Goal: Transaction & Acquisition: Purchase product/service

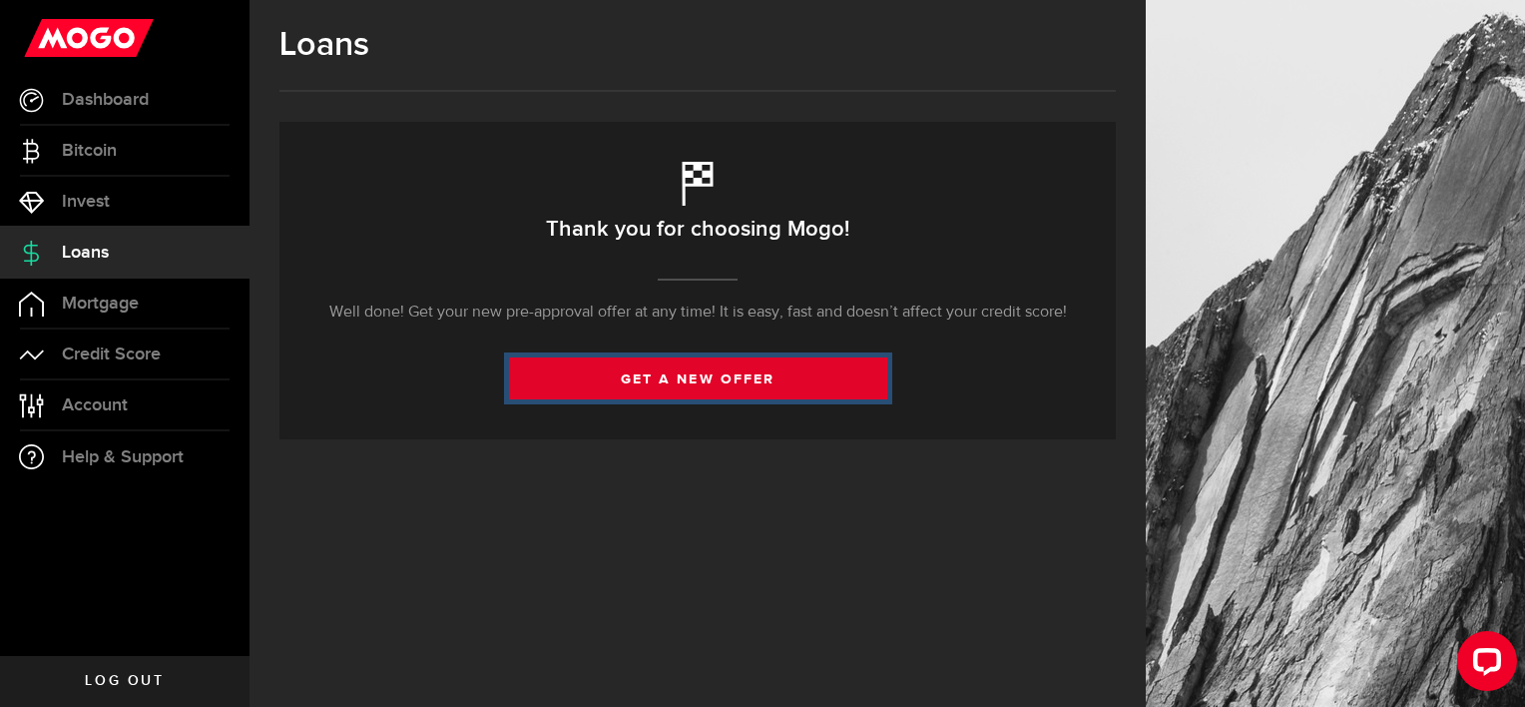
click at [710, 391] on link "get a new offer" at bounding box center [698, 378] width 378 height 42
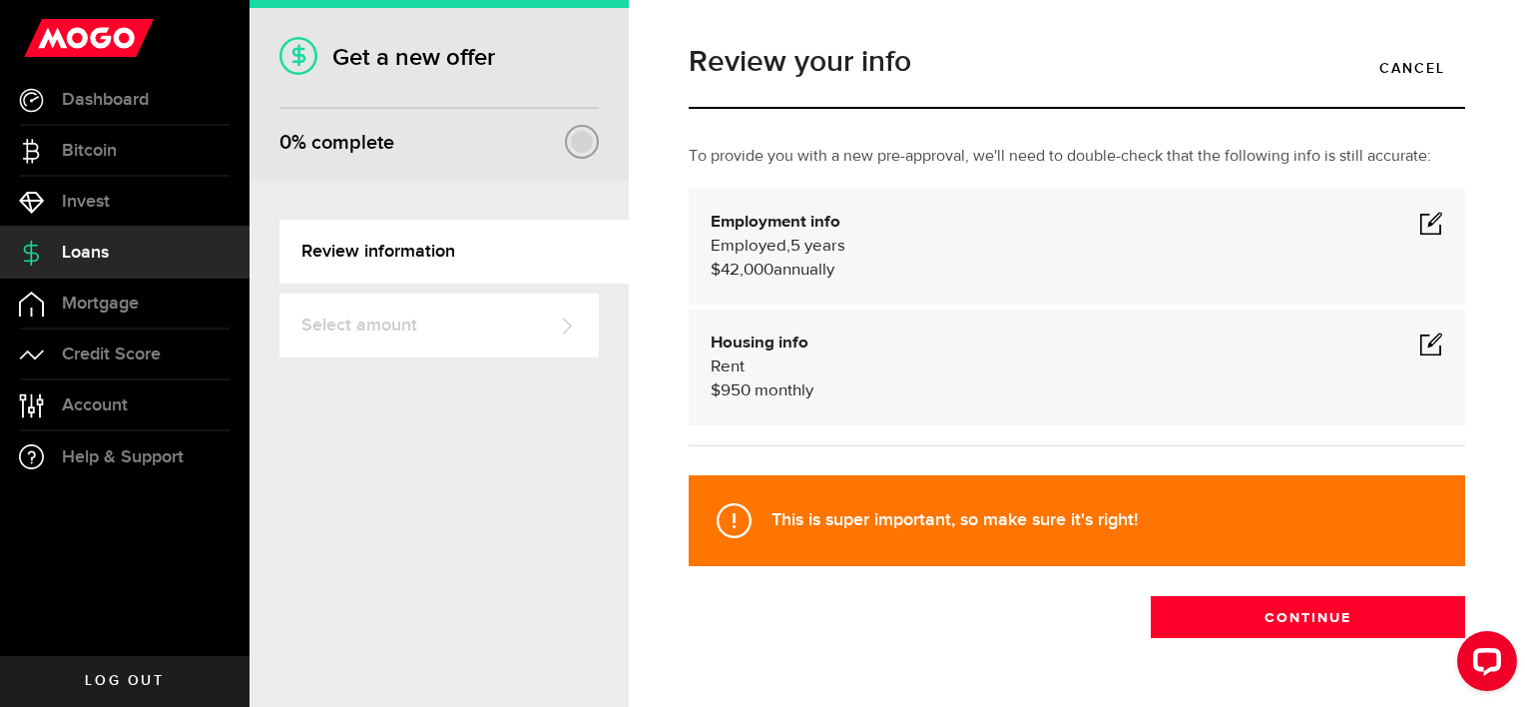
click at [1422, 220] on span at bounding box center [1432, 223] width 24 height 24
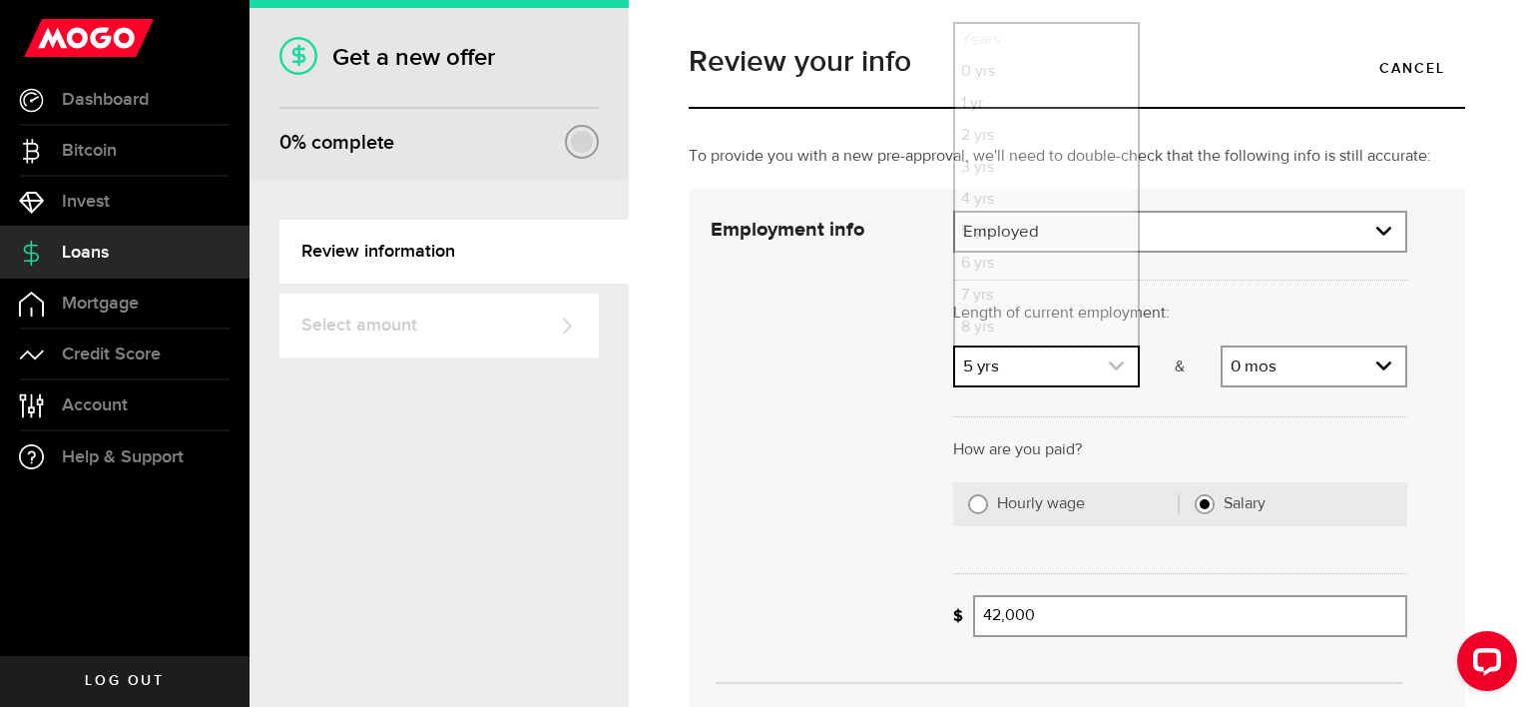
click at [1094, 367] on link "expand select" at bounding box center [1046, 366] width 183 height 38
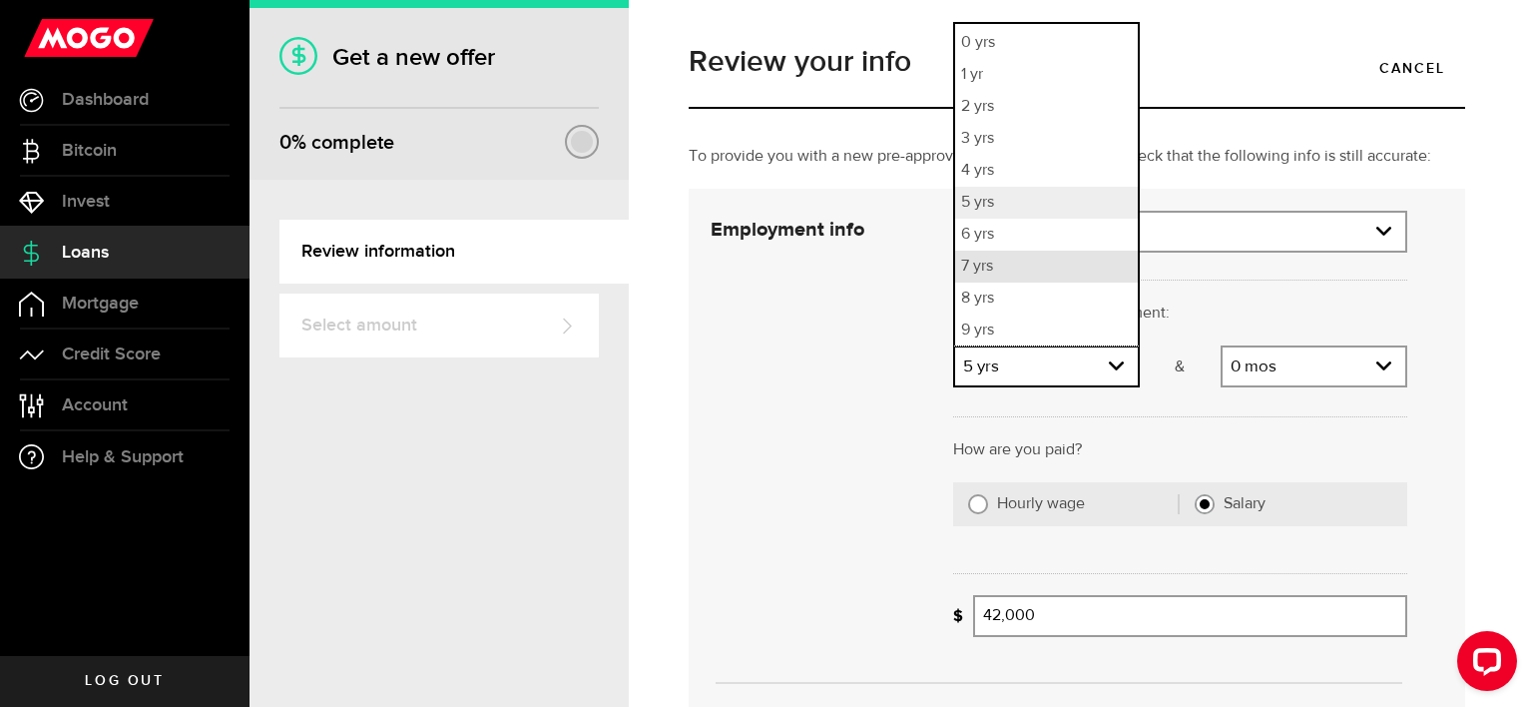
scroll to position [61, 0]
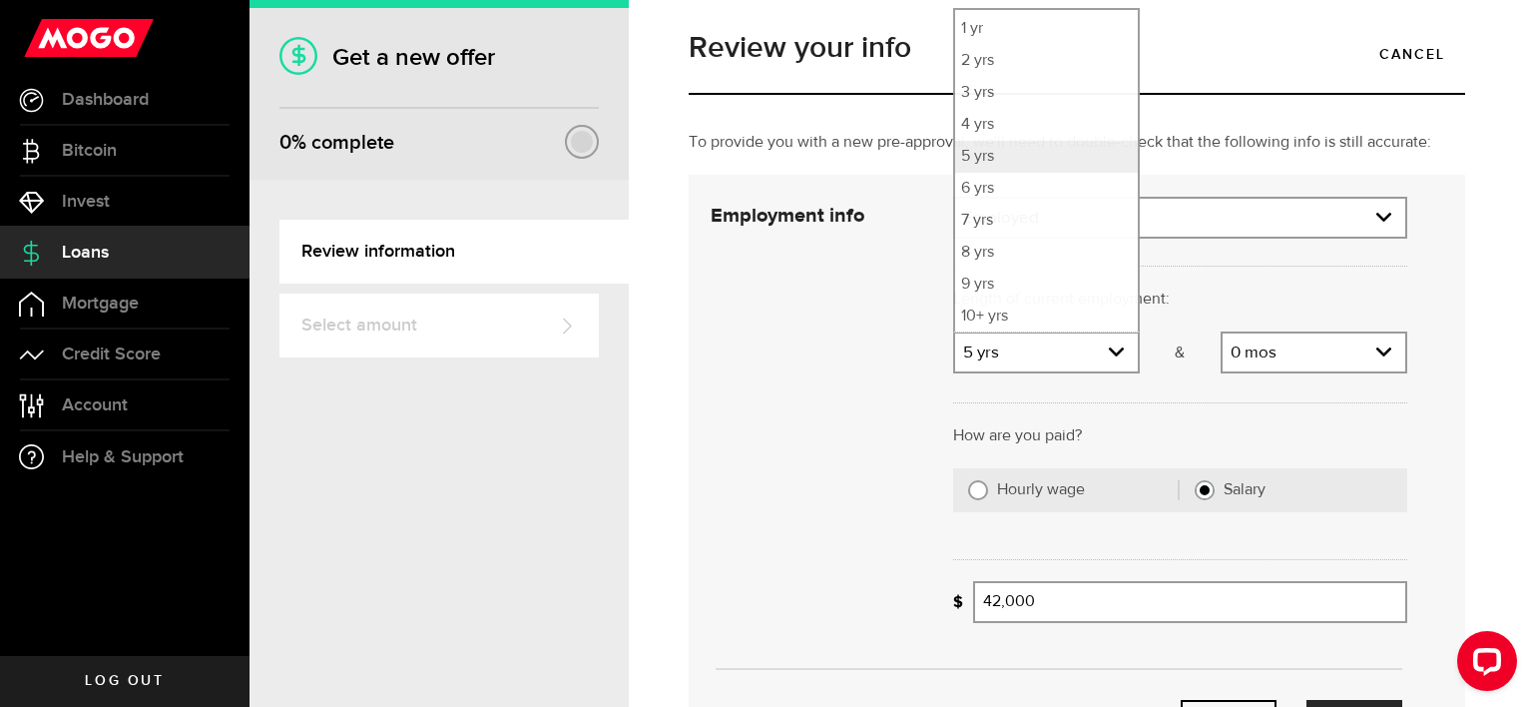
click at [1246, 289] on div "Length of current employment: Length of self-employment: Years Tell us how long…" at bounding box center [1180, 307] width 484 height 137
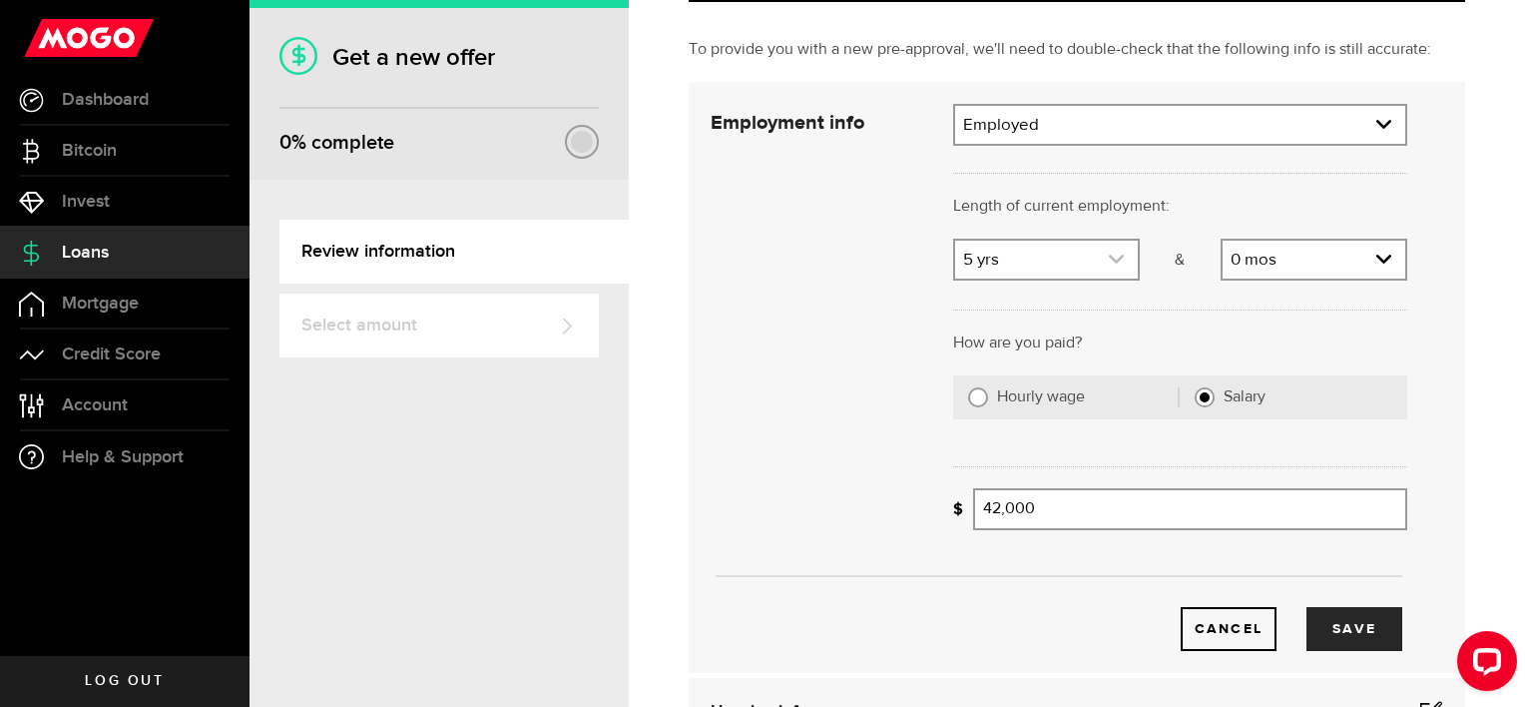
click at [1087, 264] on link "expand select" at bounding box center [1046, 260] width 183 height 38
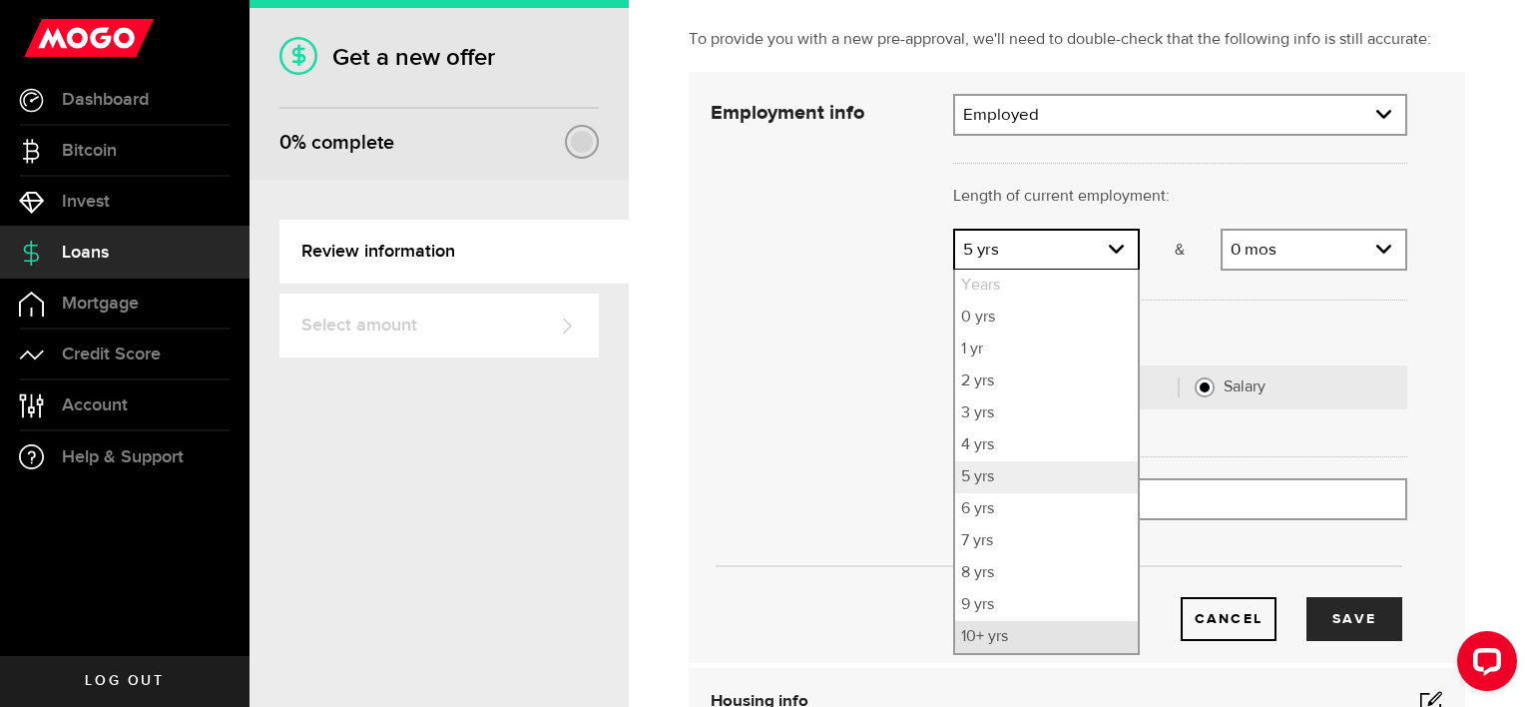
scroll to position [118, 0]
click at [1003, 637] on li "10+ yrs" at bounding box center [1046, 636] width 183 height 32
select select "10"
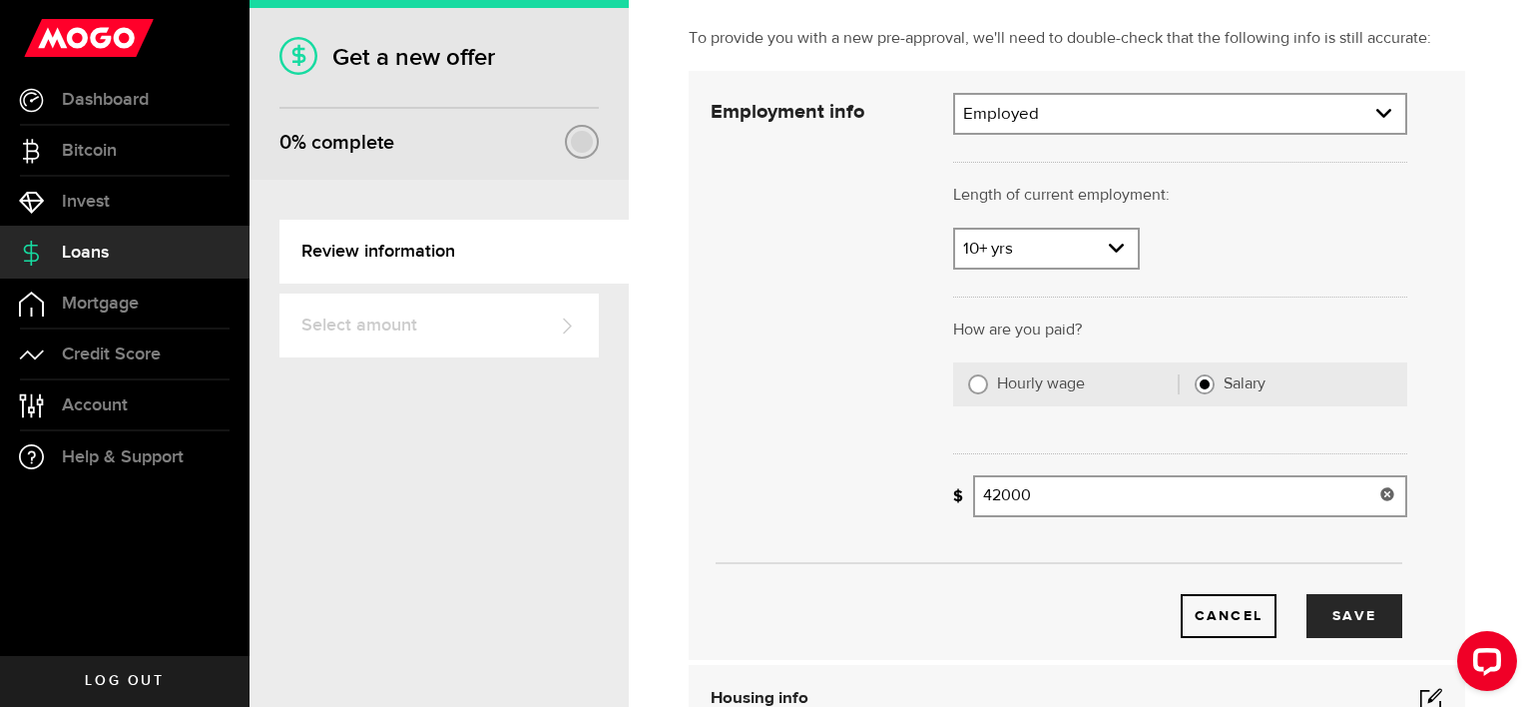
drag, startPoint x: 1048, startPoint y: 489, endPoint x: 944, endPoint y: 491, distance: 103.8
click at [946, 493] on div "What's your gross annual income? 42000 Gross annual income" at bounding box center [1180, 503] width 484 height 57
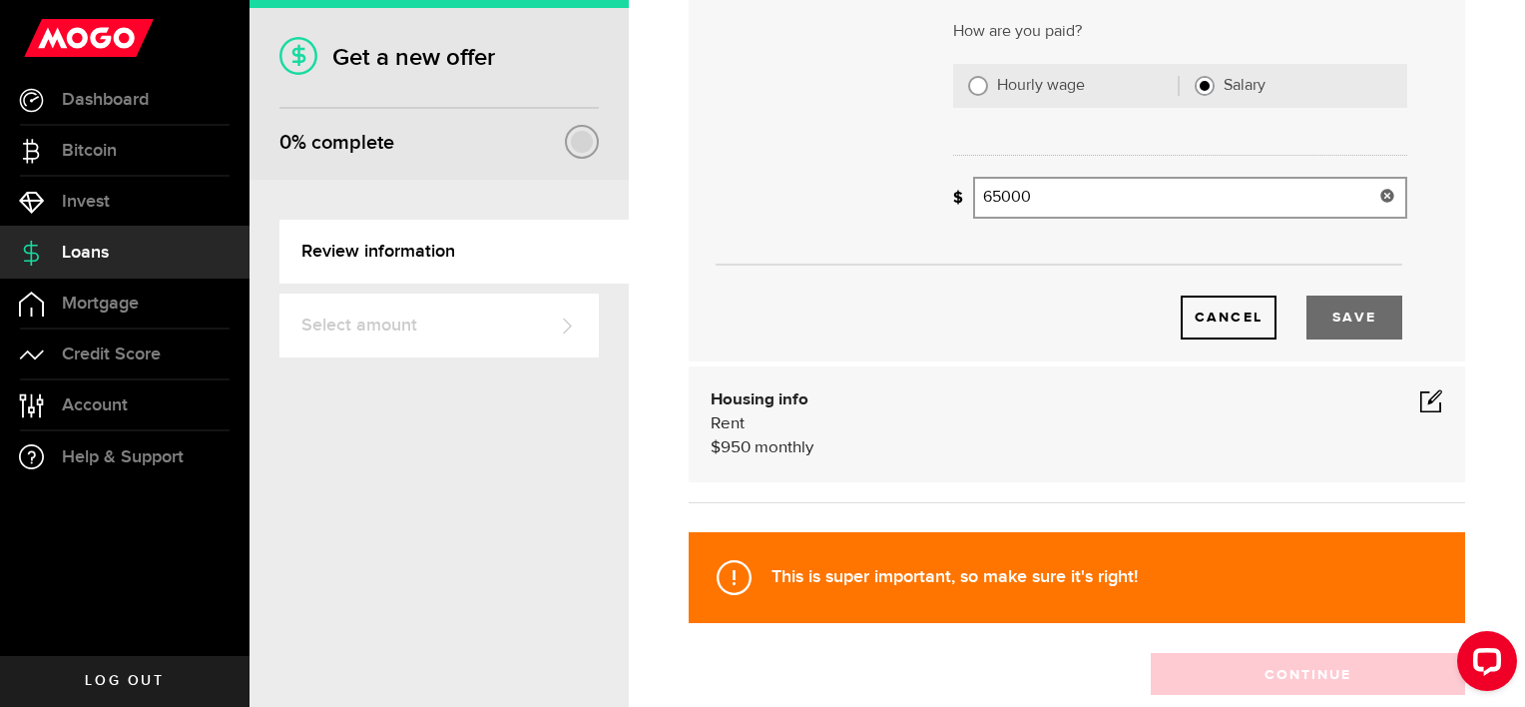
scroll to position [417, 0]
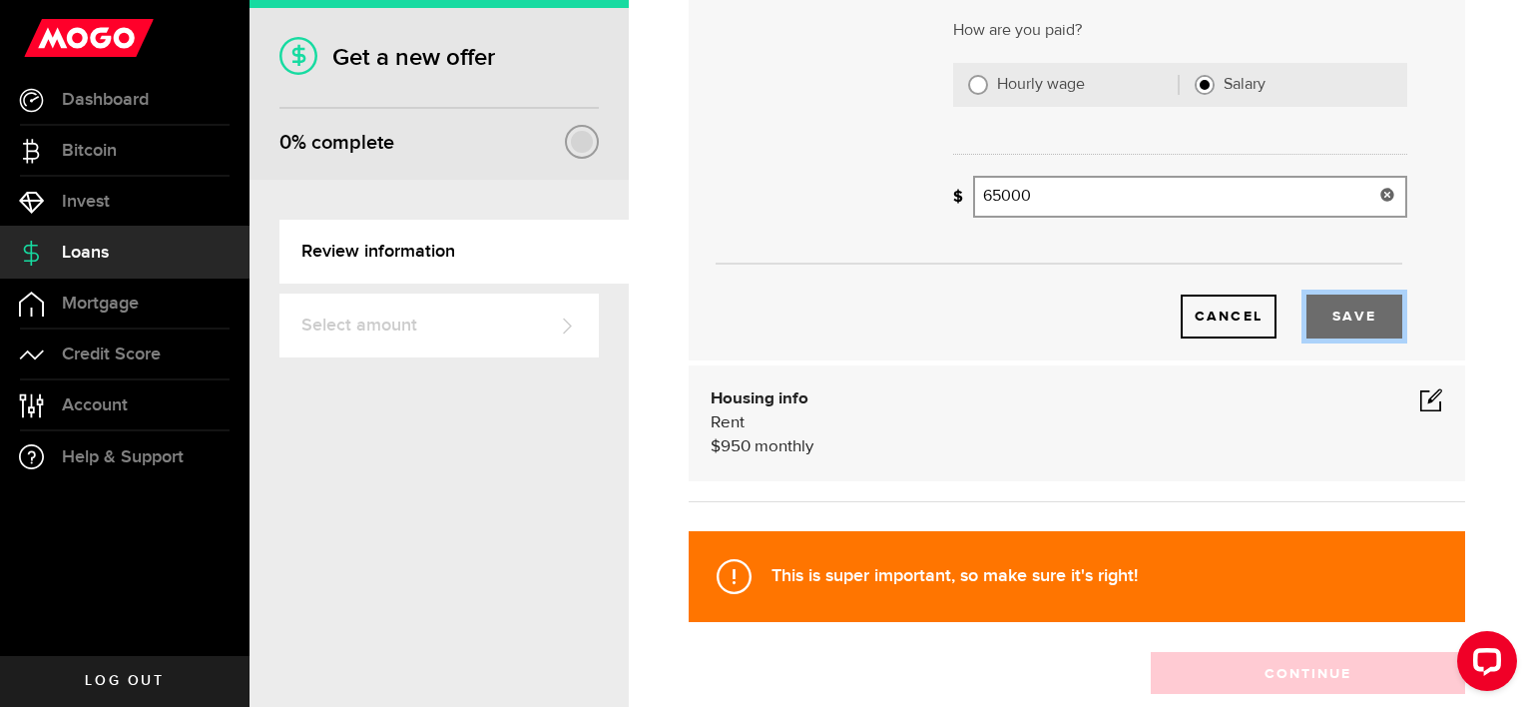
type input "65,000"
click at [1364, 307] on button "Save" at bounding box center [1355, 316] width 96 height 44
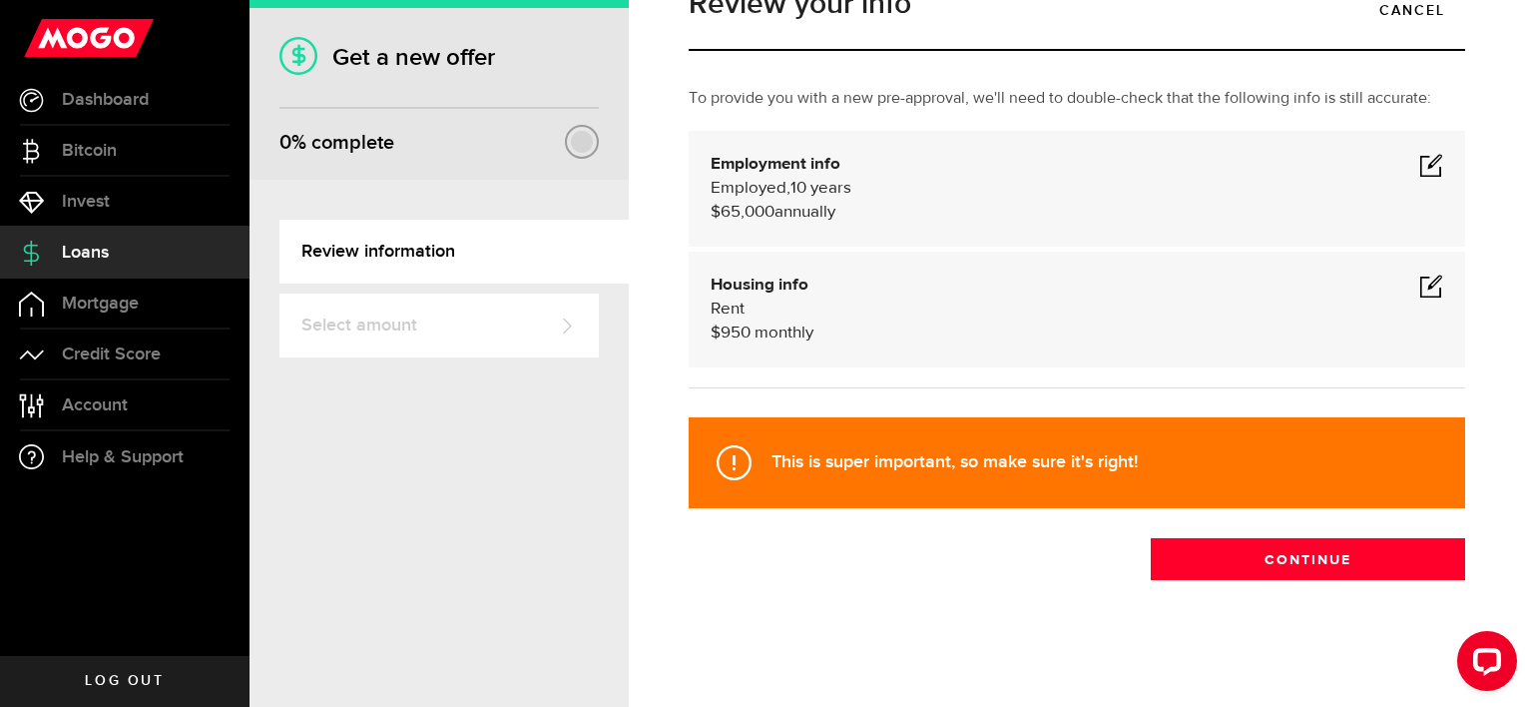
click at [1420, 283] on span at bounding box center [1432, 286] width 24 height 24
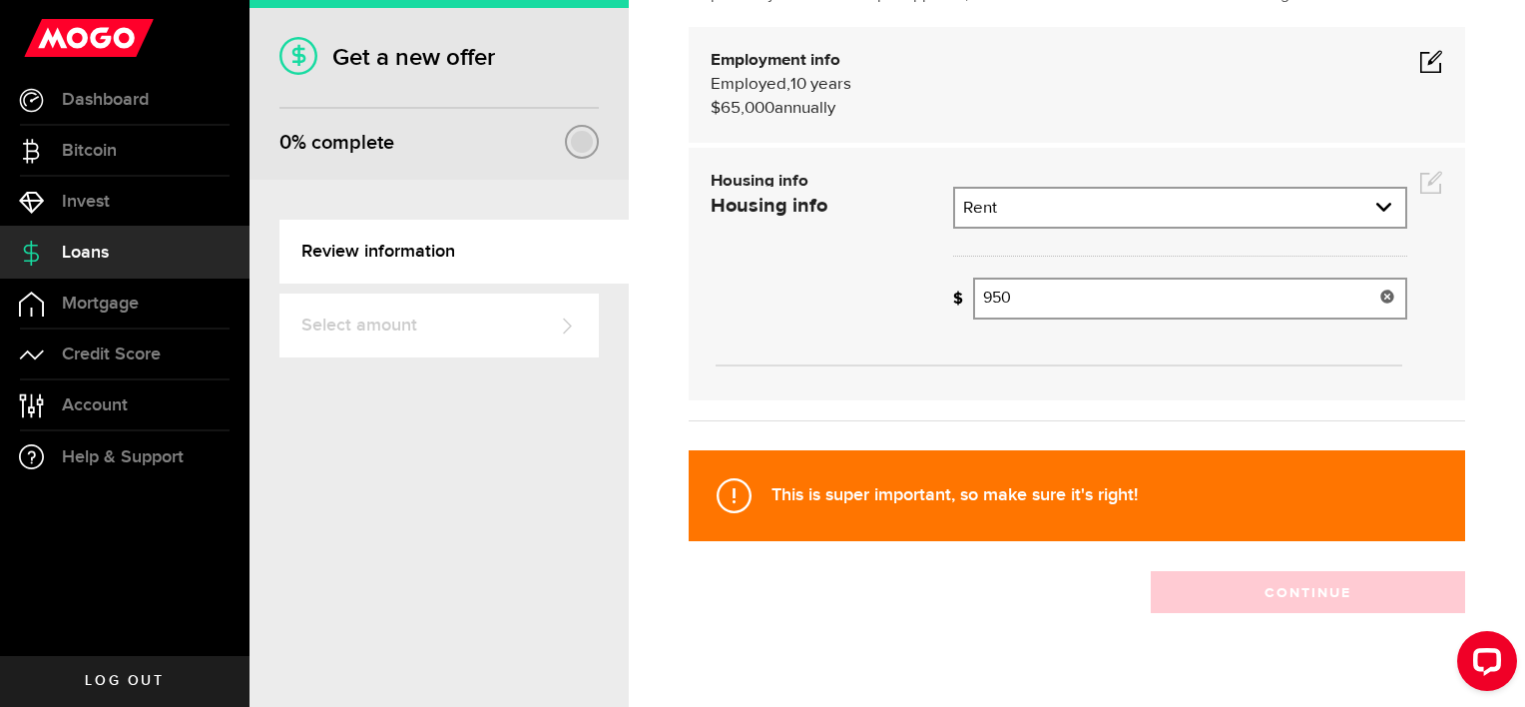
scroll to position [162, 0]
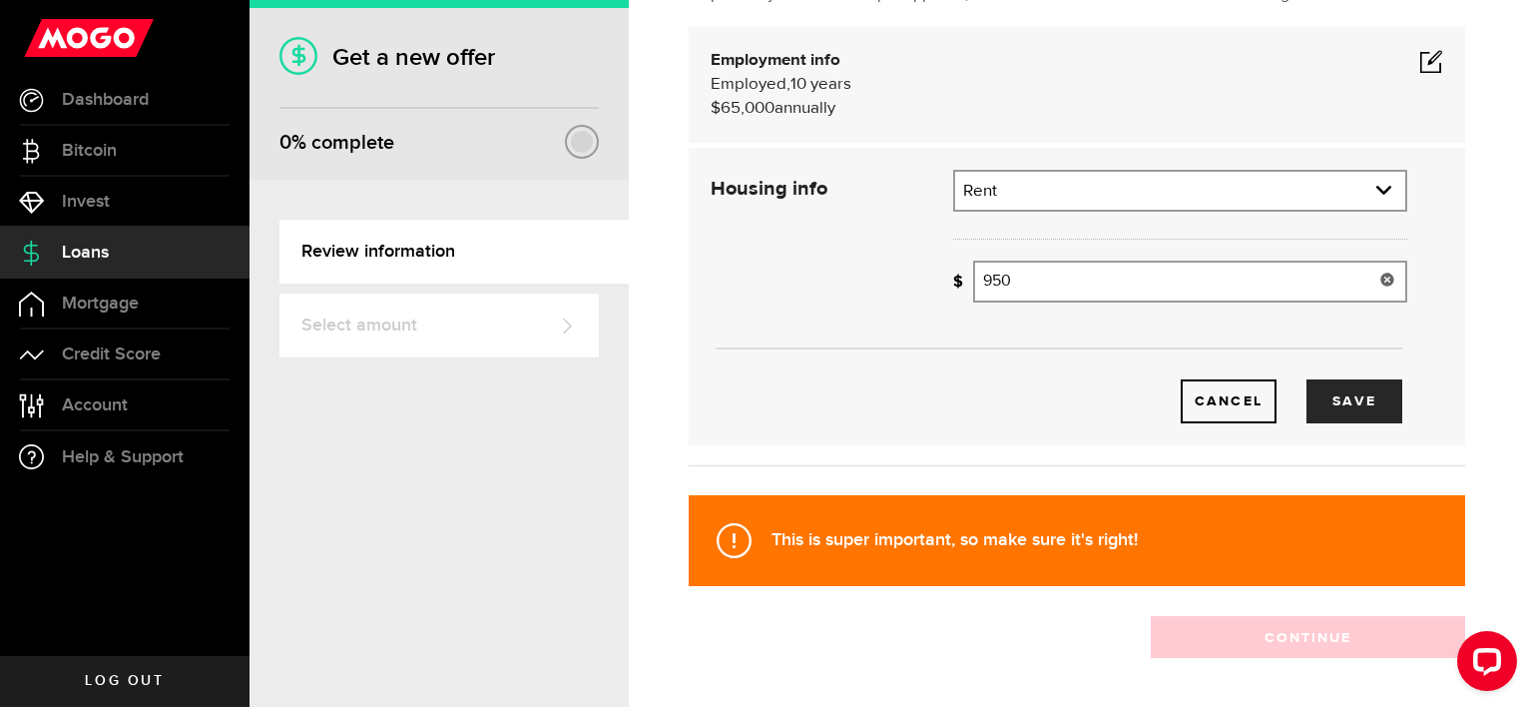
drag, startPoint x: 916, startPoint y: 287, endPoint x: 874, endPoint y: 292, distance: 42.2
click at [874, 291] on div "Housing info Residential status What's your residential status? Rent Residentia…" at bounding box center [1059, 297] width 727 height 254
type input "975"
click at [1362, 415] on button "Save" at bounding box center [1355, 401] width 96 height 44
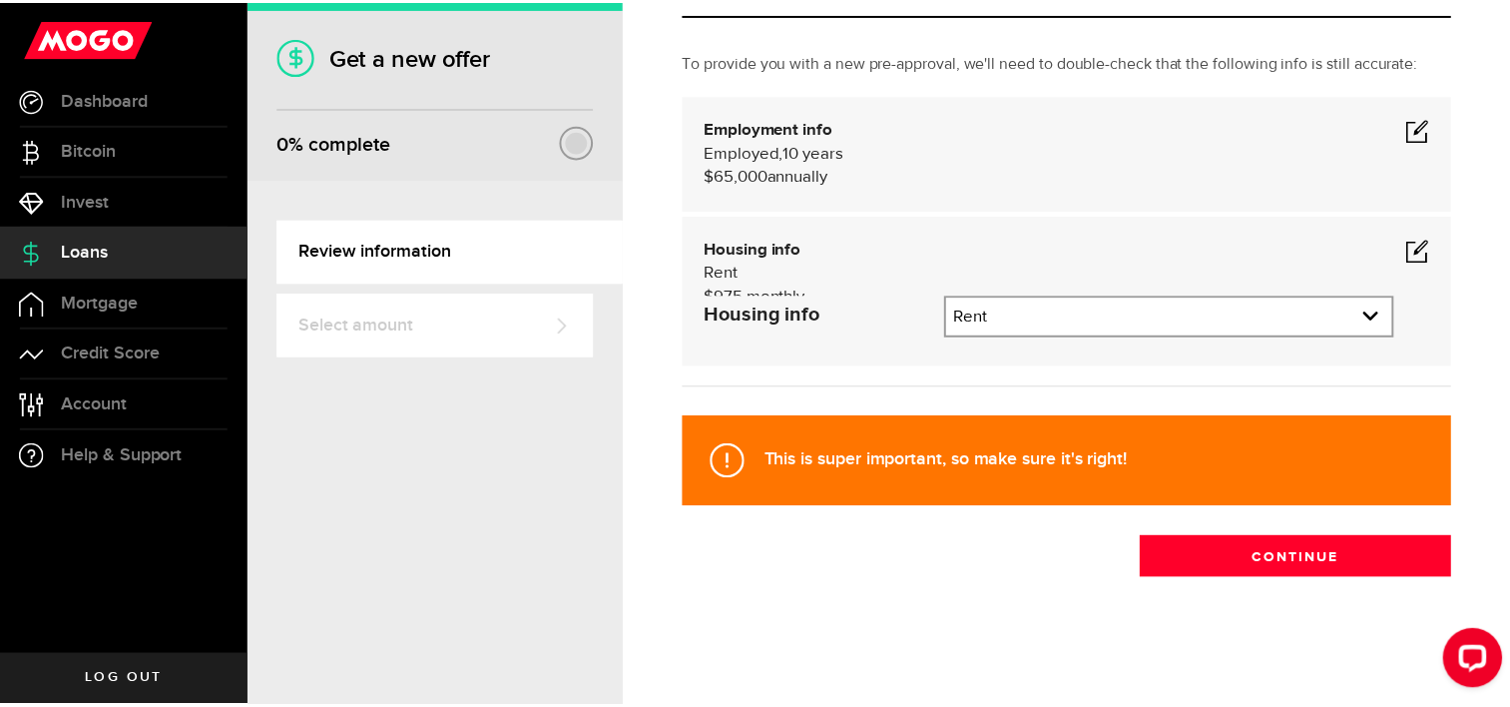
scroll to position [58, 0]
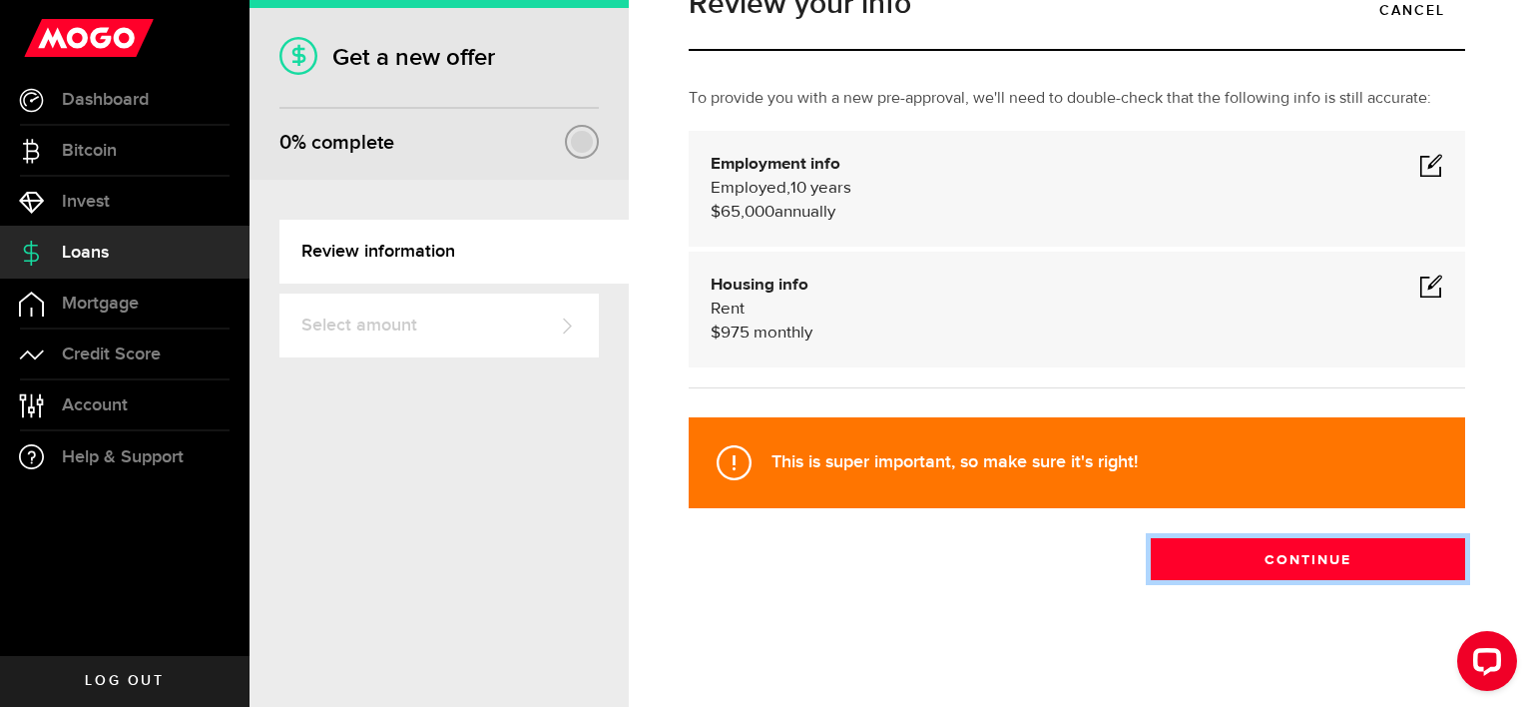
click at [1324, 567] on button "Continue" at bounding box center [1308, 559] width 314 height 42
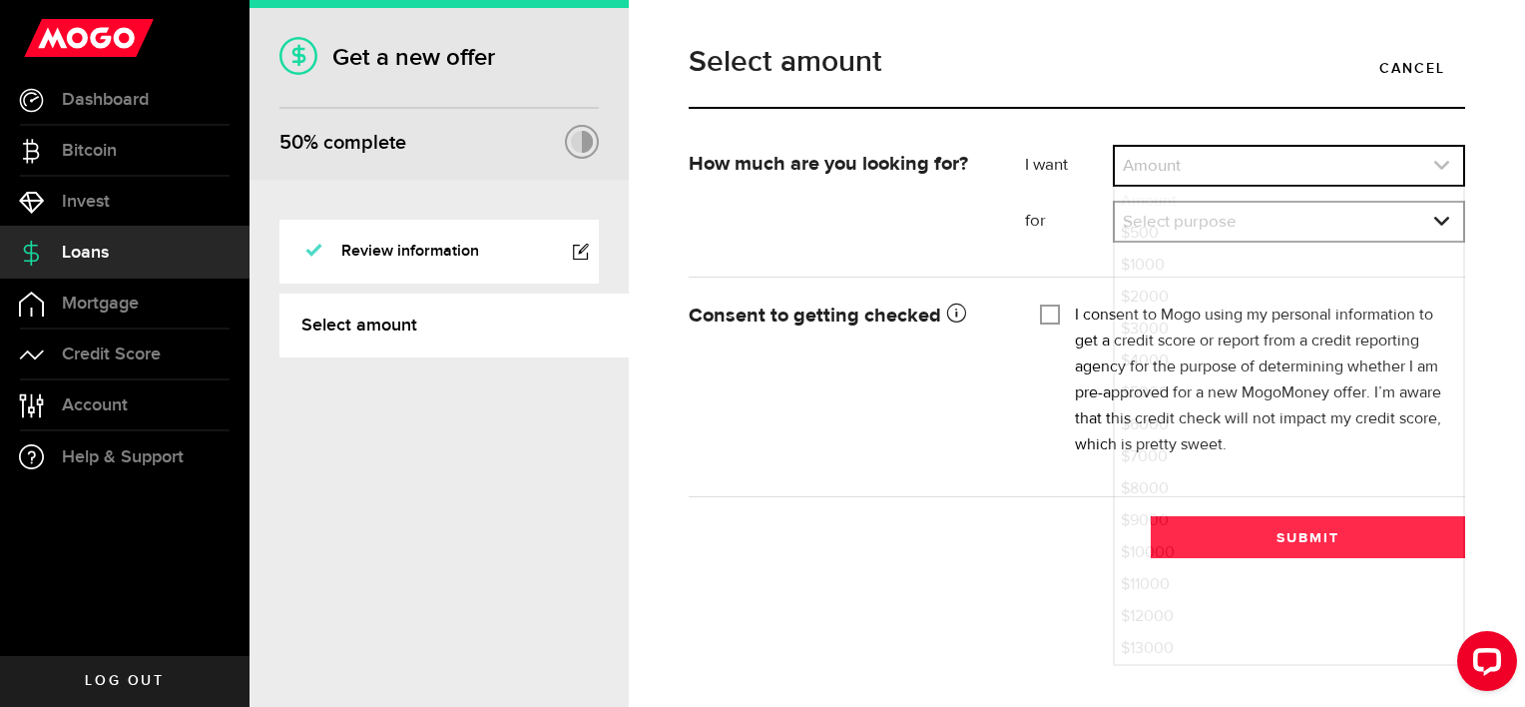
click at [1244, 170] on link "expand select" at bounding box center [1289, 166] width 348 height 38
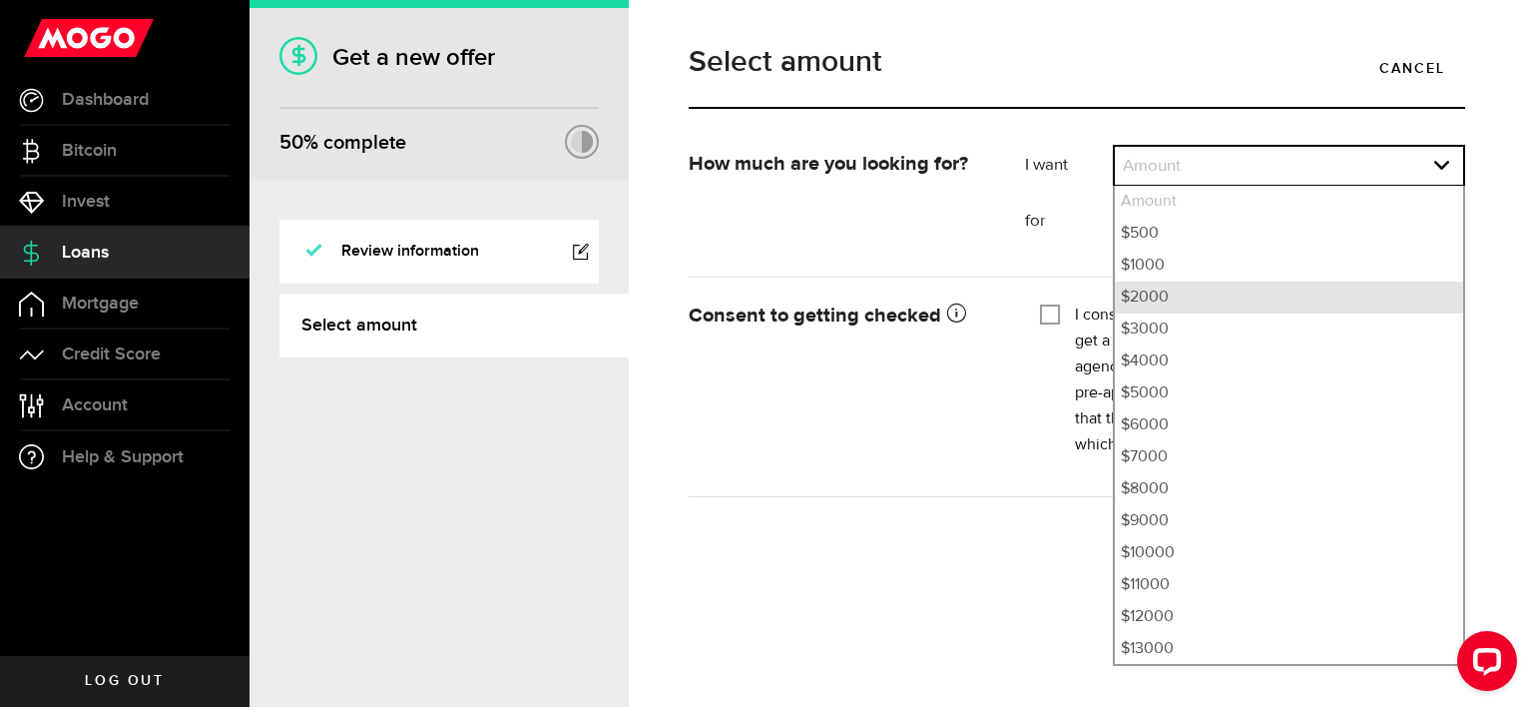
click at [1166, 300] on li "$2000" at bounding box center [1289, 298] width 348 height 32
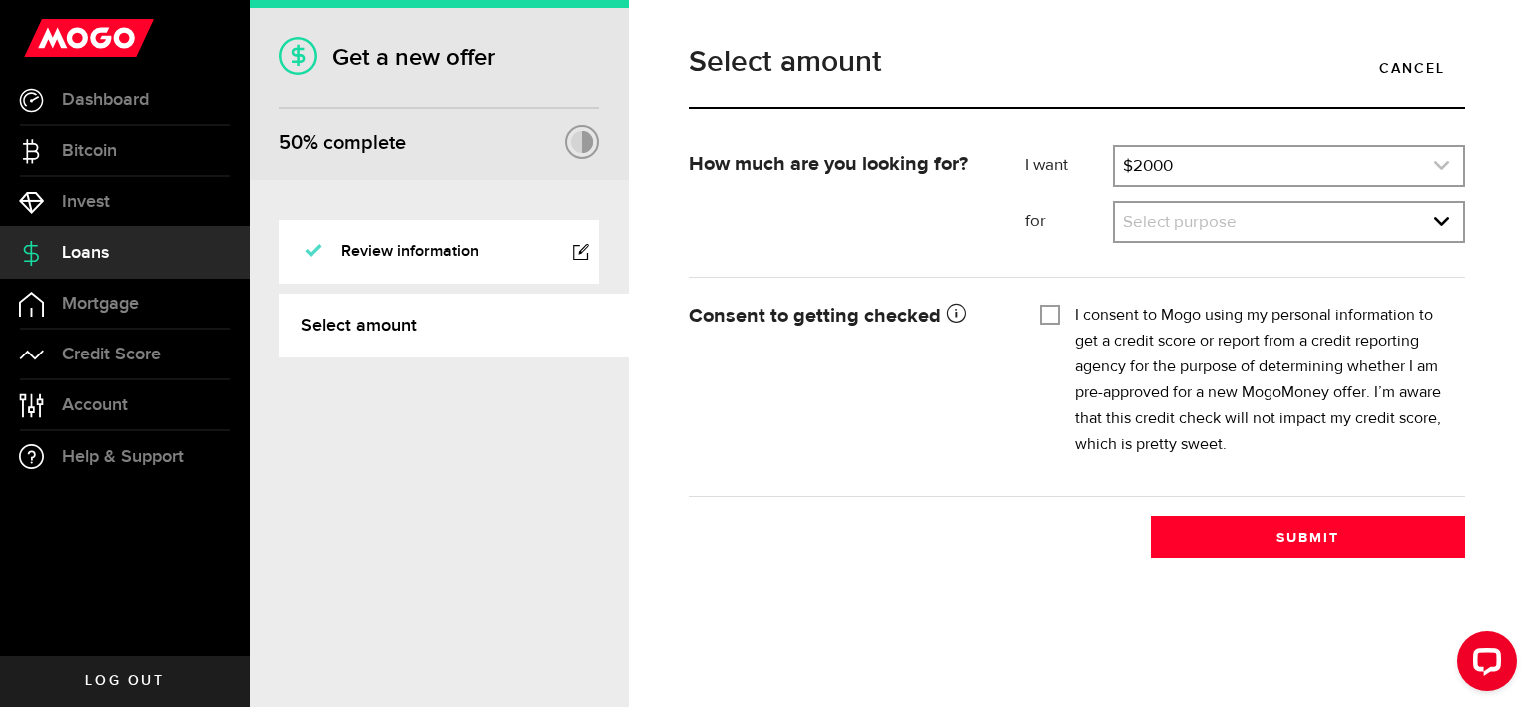
click at [1265, 162] on link "expand select" at bounding box center [1289, 166] width 348 height 38
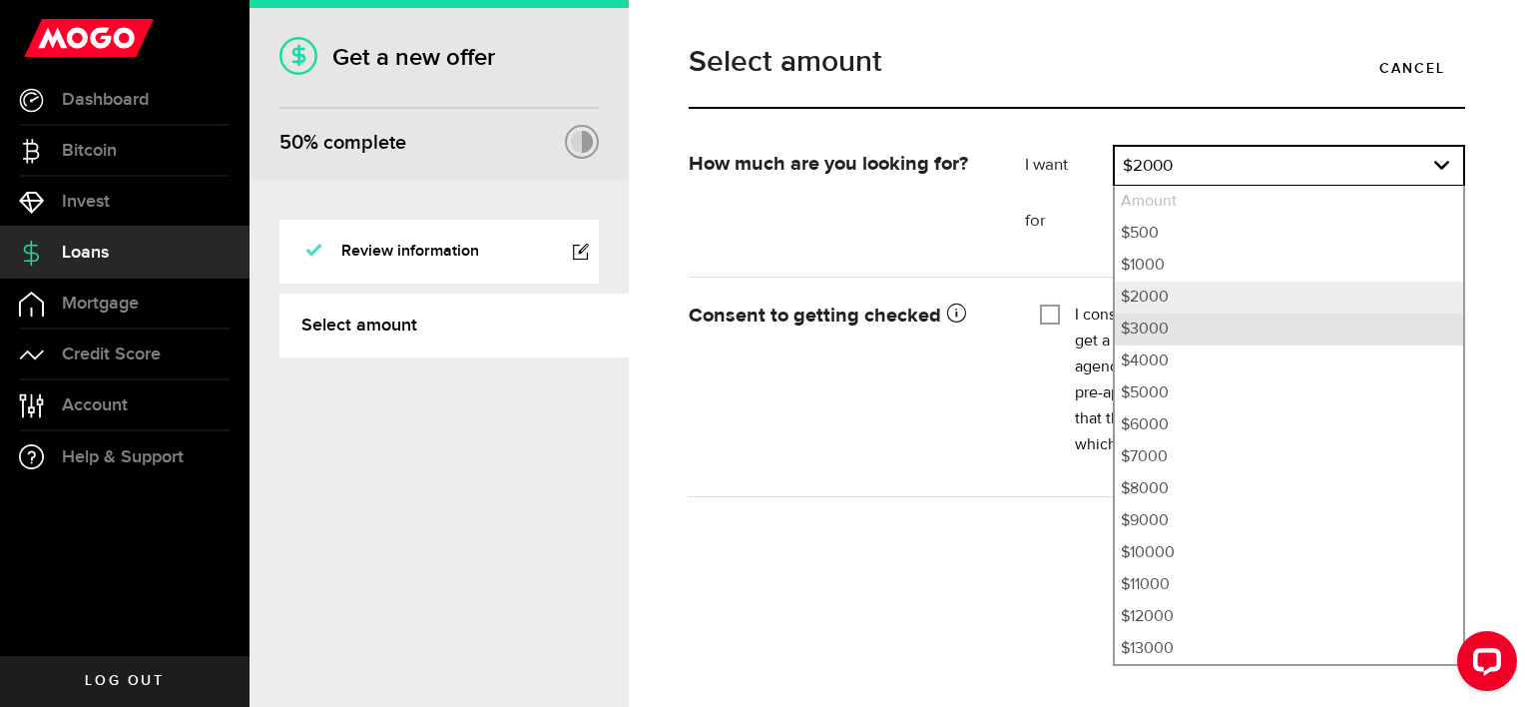
click at [1159, 336] on li "$3000" at bounding box center [1289, 329] width 348 height 32
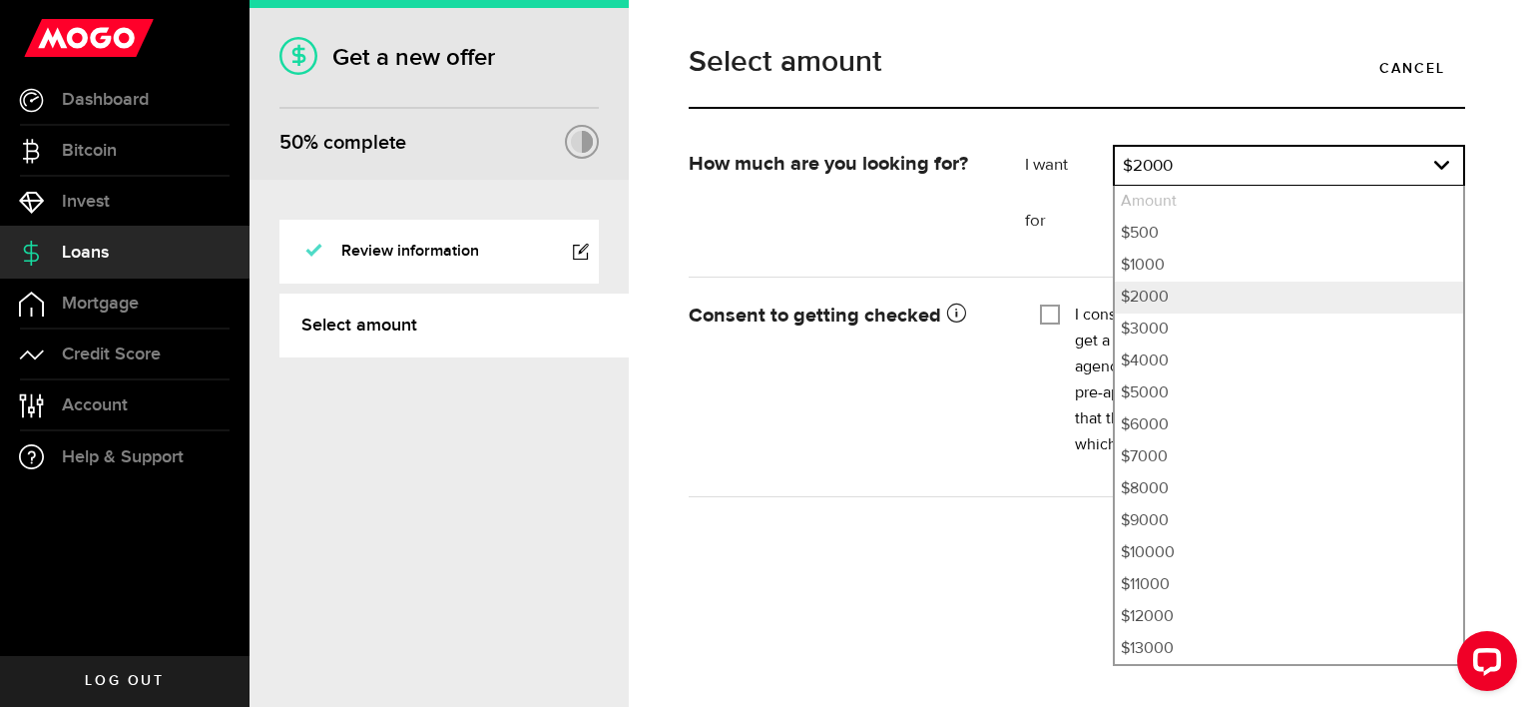
select select "3000"
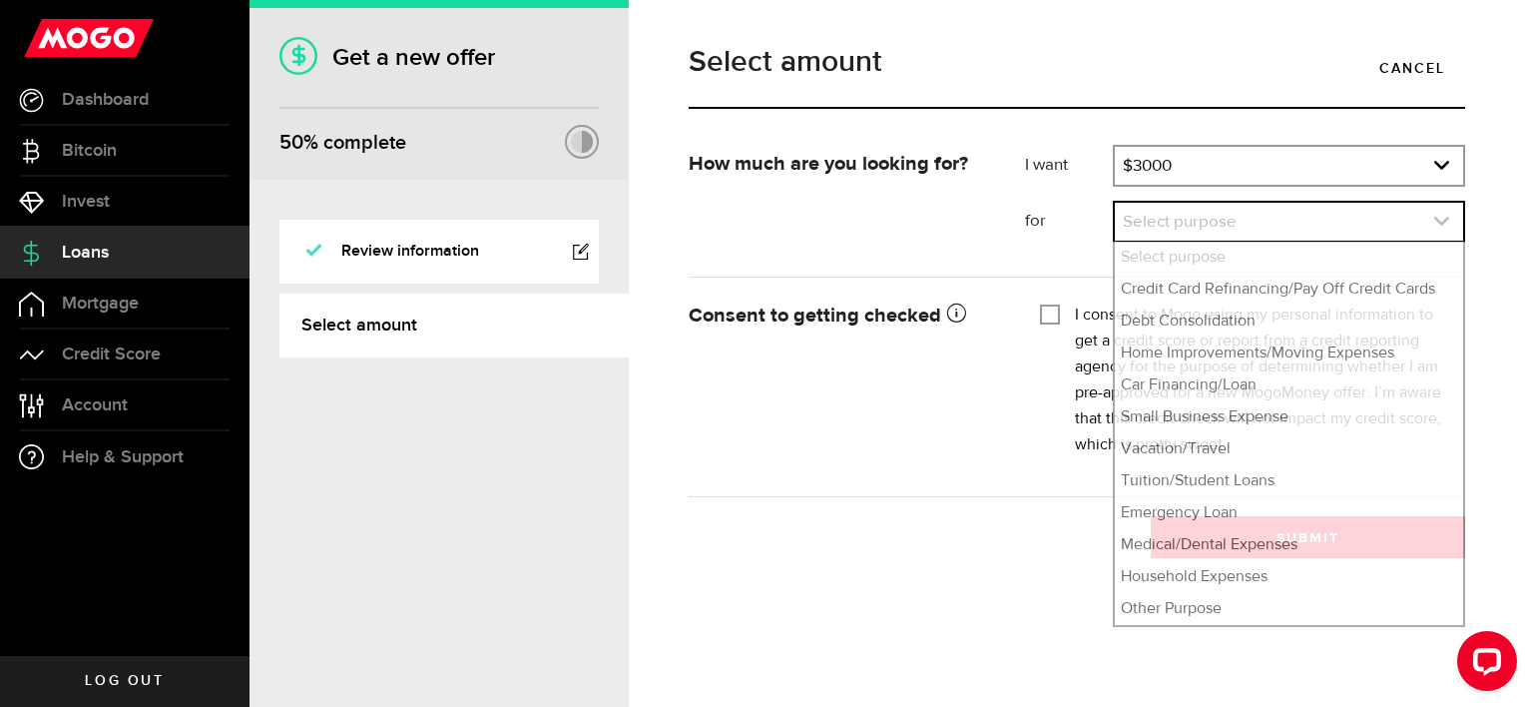
click at [1306, 217] on link "expand select" at bounding box center [1289, 222] width 348 height 38
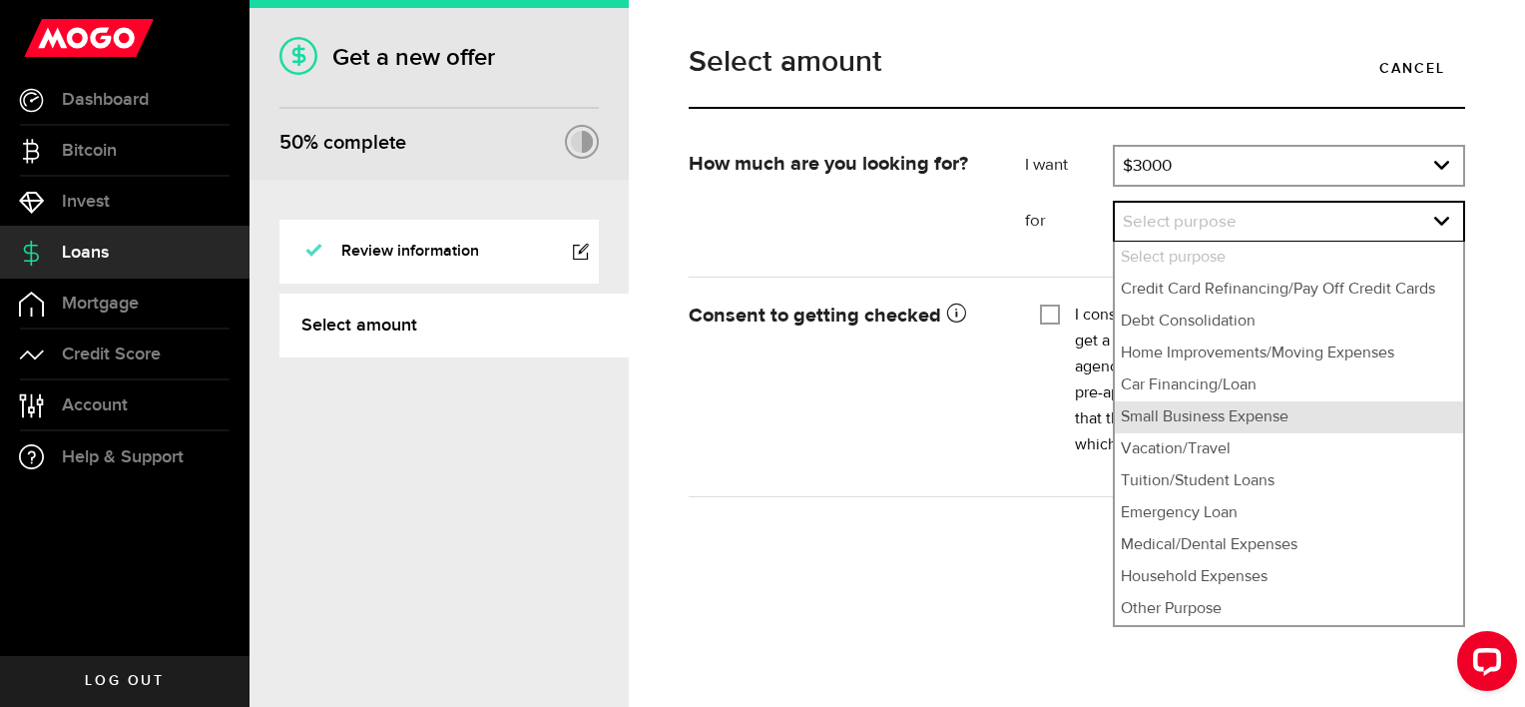
click at [1270, 420] on li "Small Business Expense" at bounding box center [1289, 417] width 348 height 32
select select "Small Business Expense"
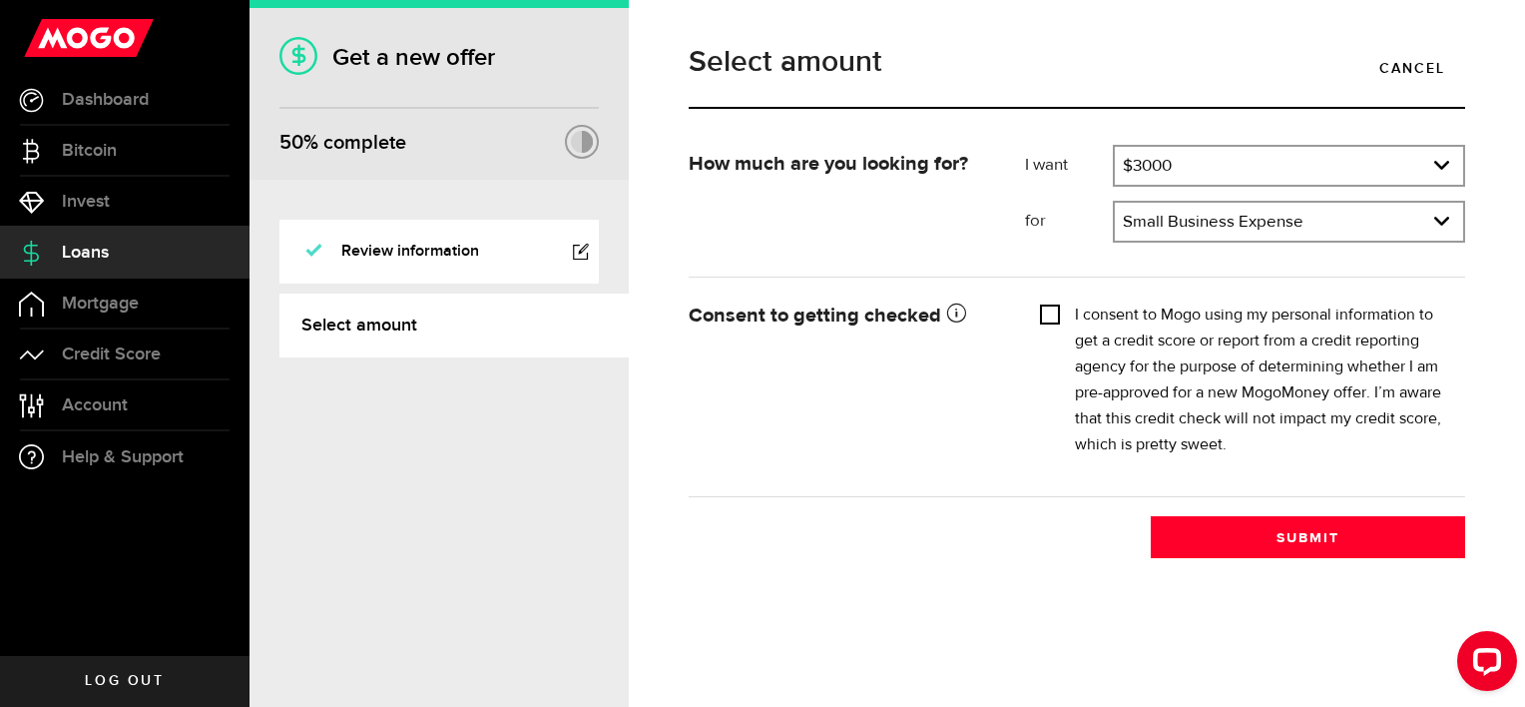
click at [1046, 315] on input "I consent to Mogo using my personal information to get a credit score or report…" at bounding box center [1050, 312] width 20 height 20
checkbox input "true"
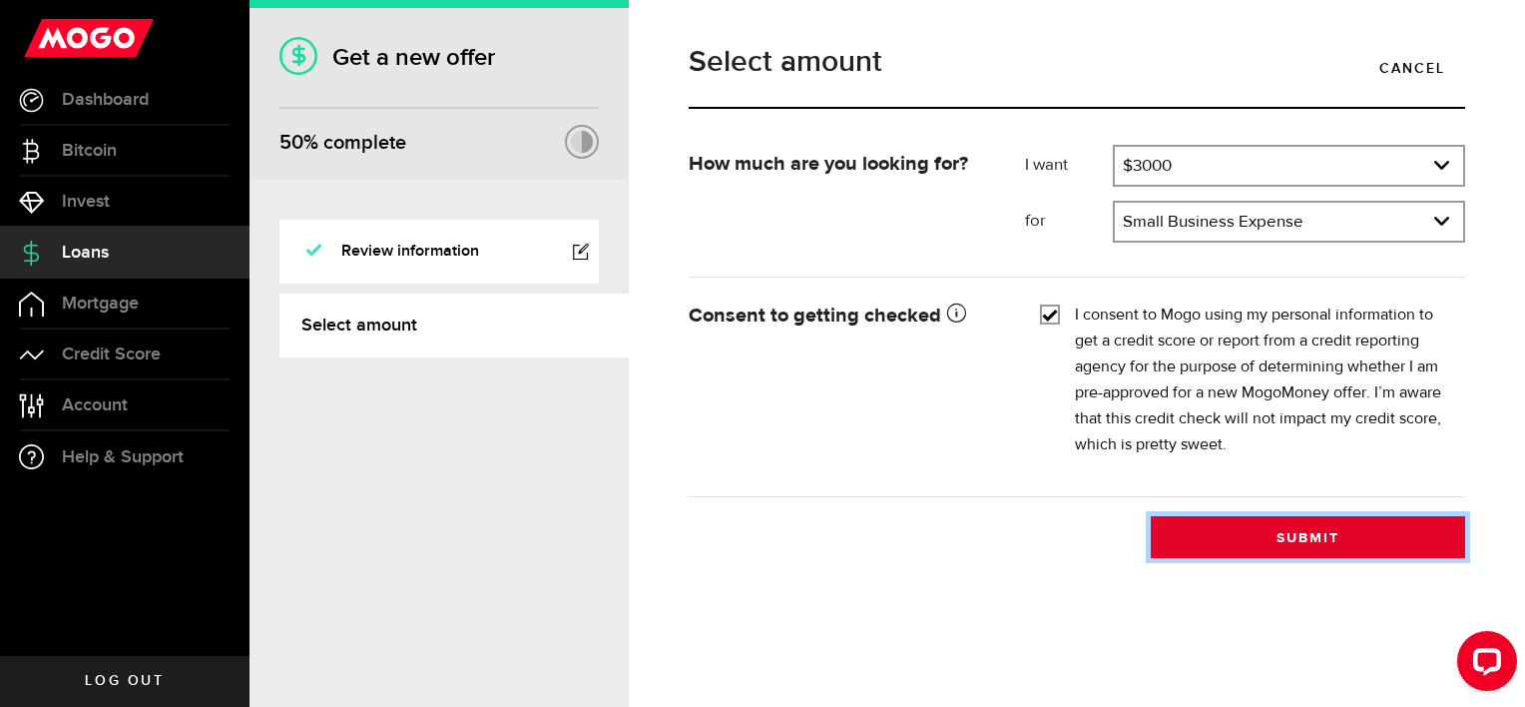
click at [1267, 544] on button "Submit" at bounding box center [1308, 537] width 314 height 42
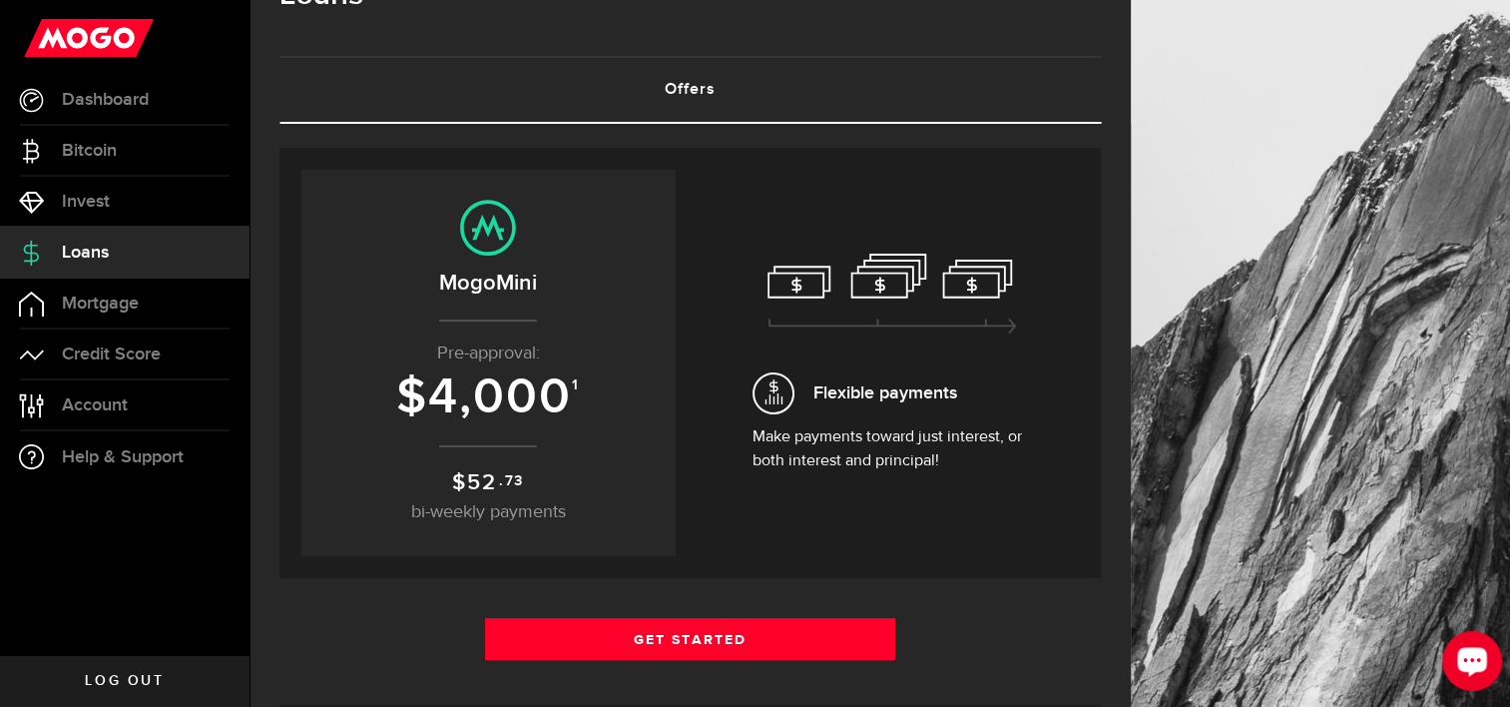
scroll to position [94, 0]
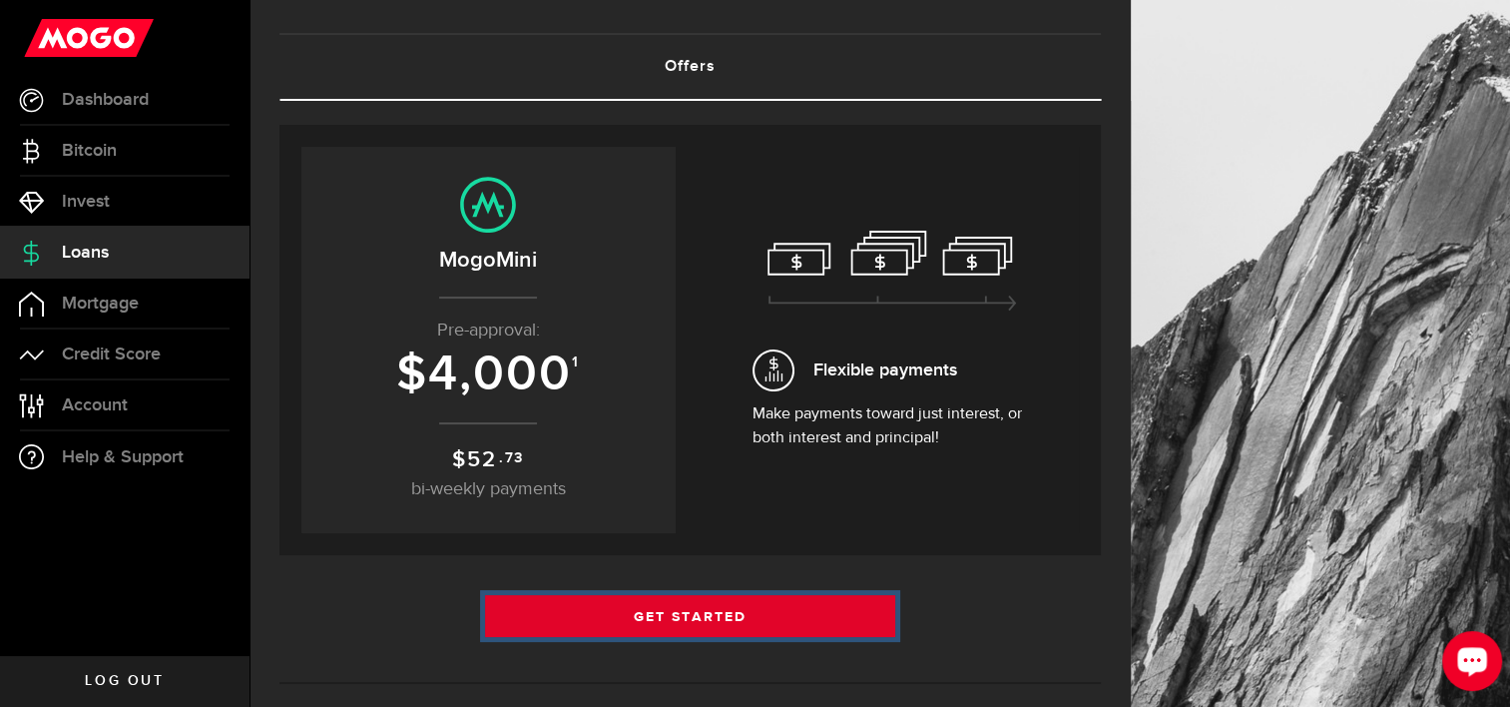
click at [692, 621] on link "Get Started" at bounding box center [690, 616] width 411 height 42
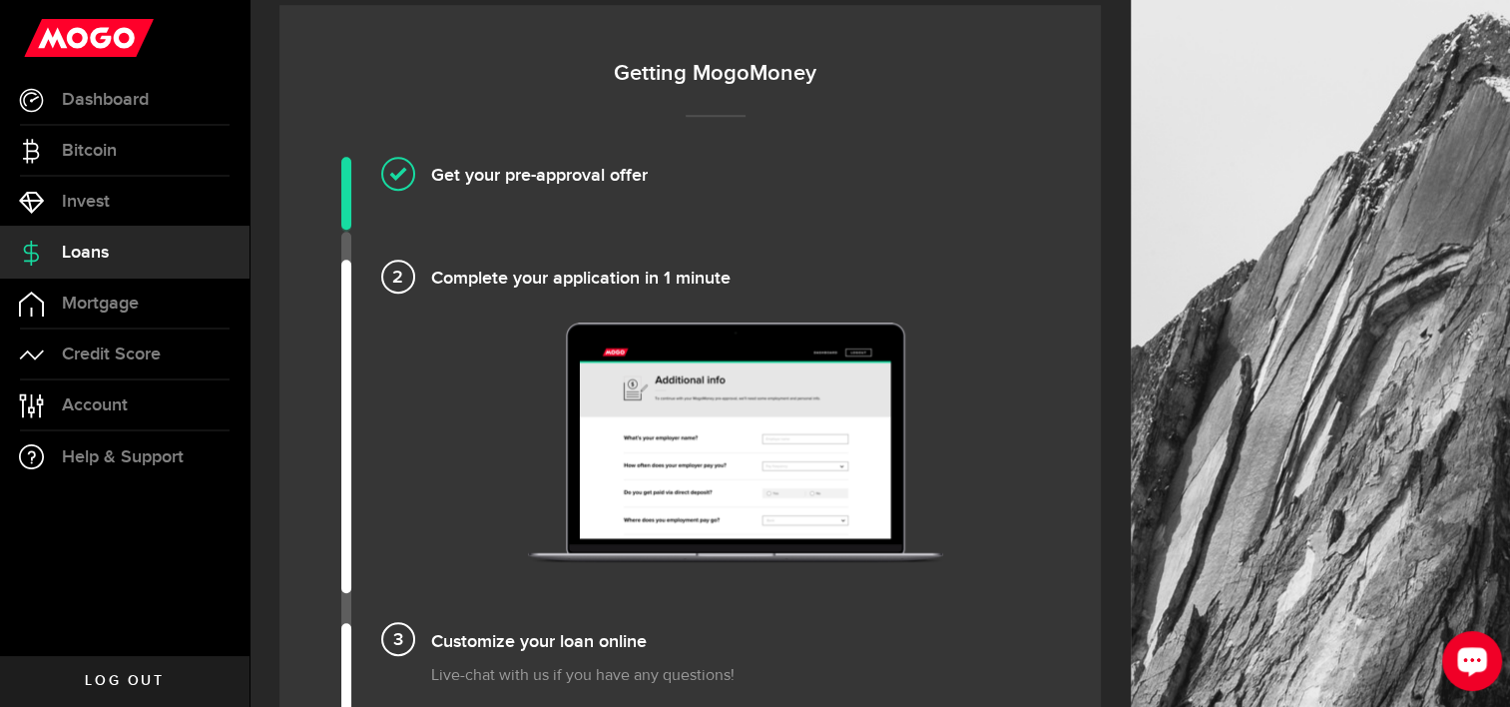
scroll to position [1326, 0]
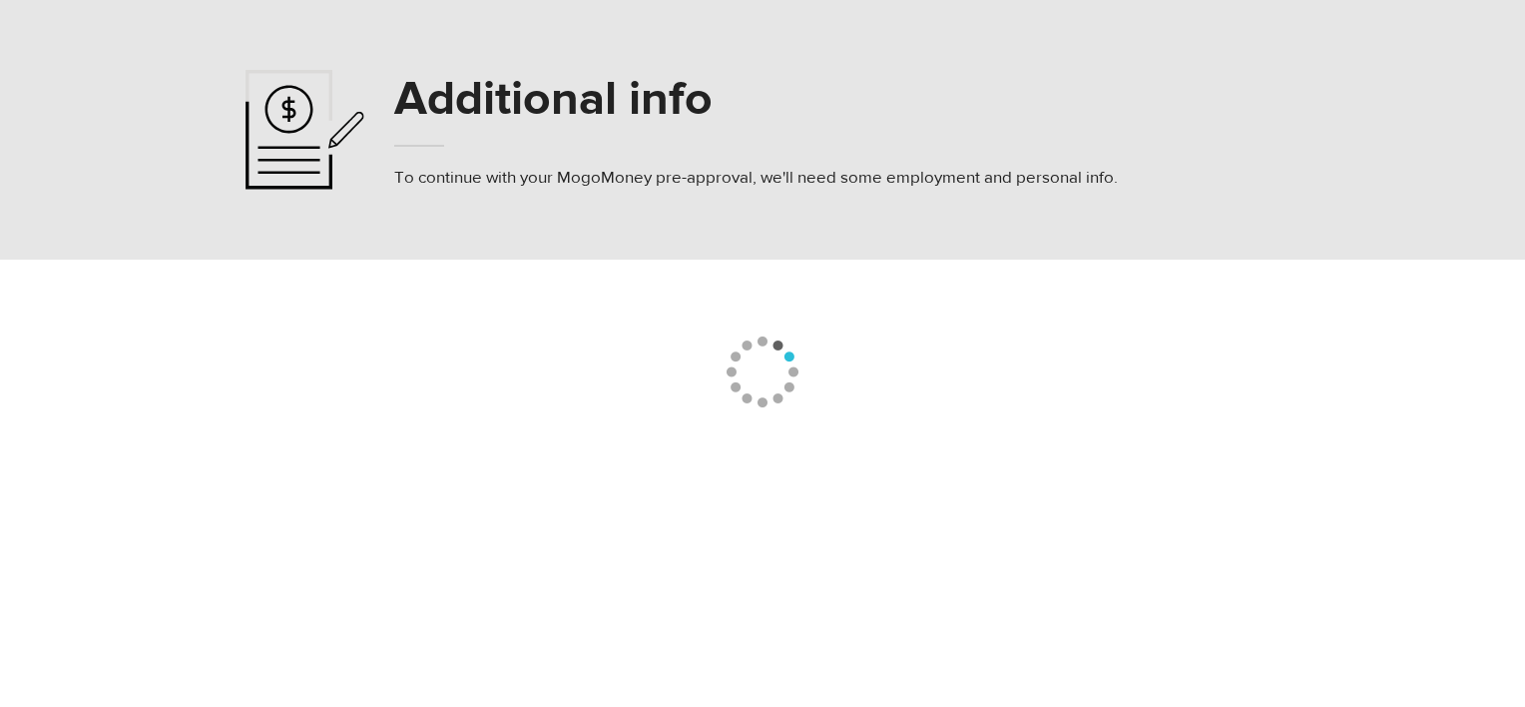
select select "360"
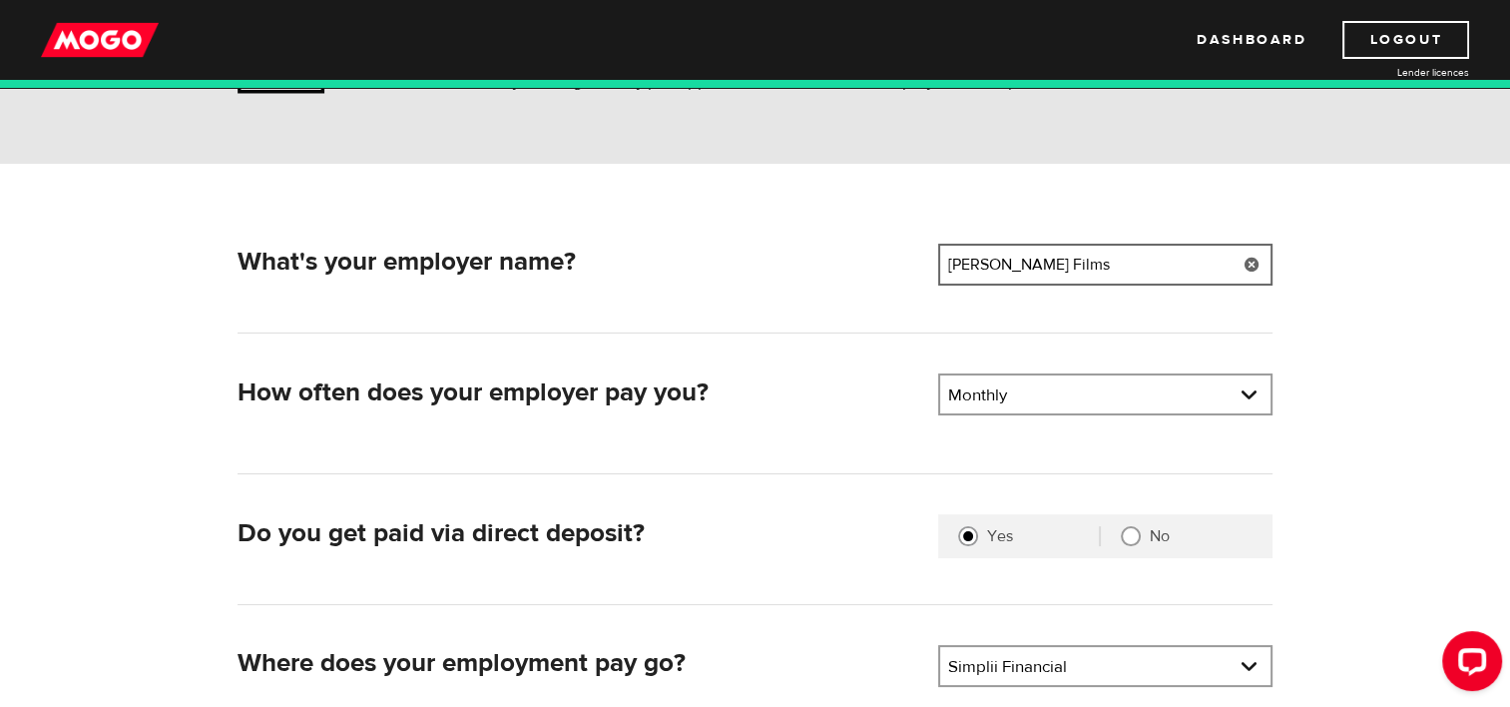
click at [1211, 272] on input "Kavin Lindgren Films" at bounding box center [1105, 265] width 334 height 42
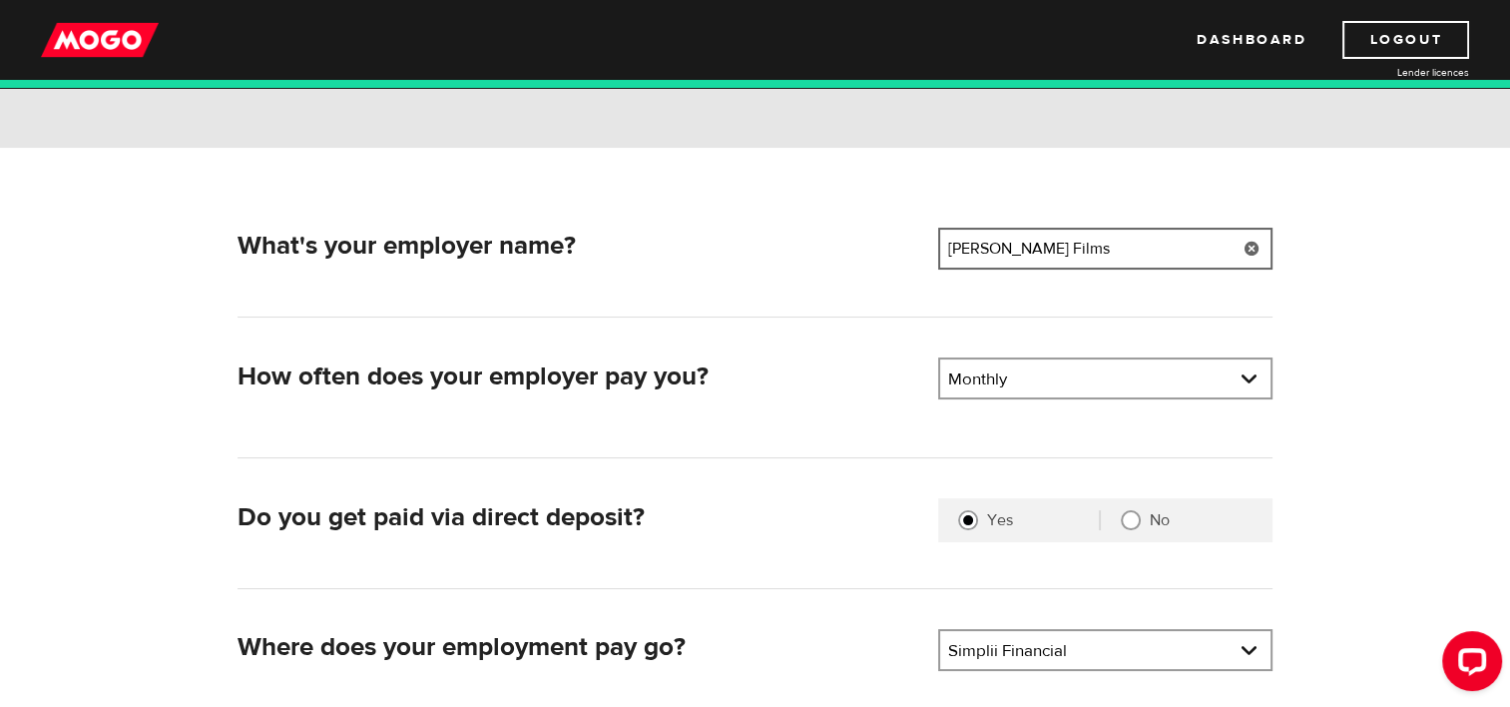
scroll to position [202, 0]
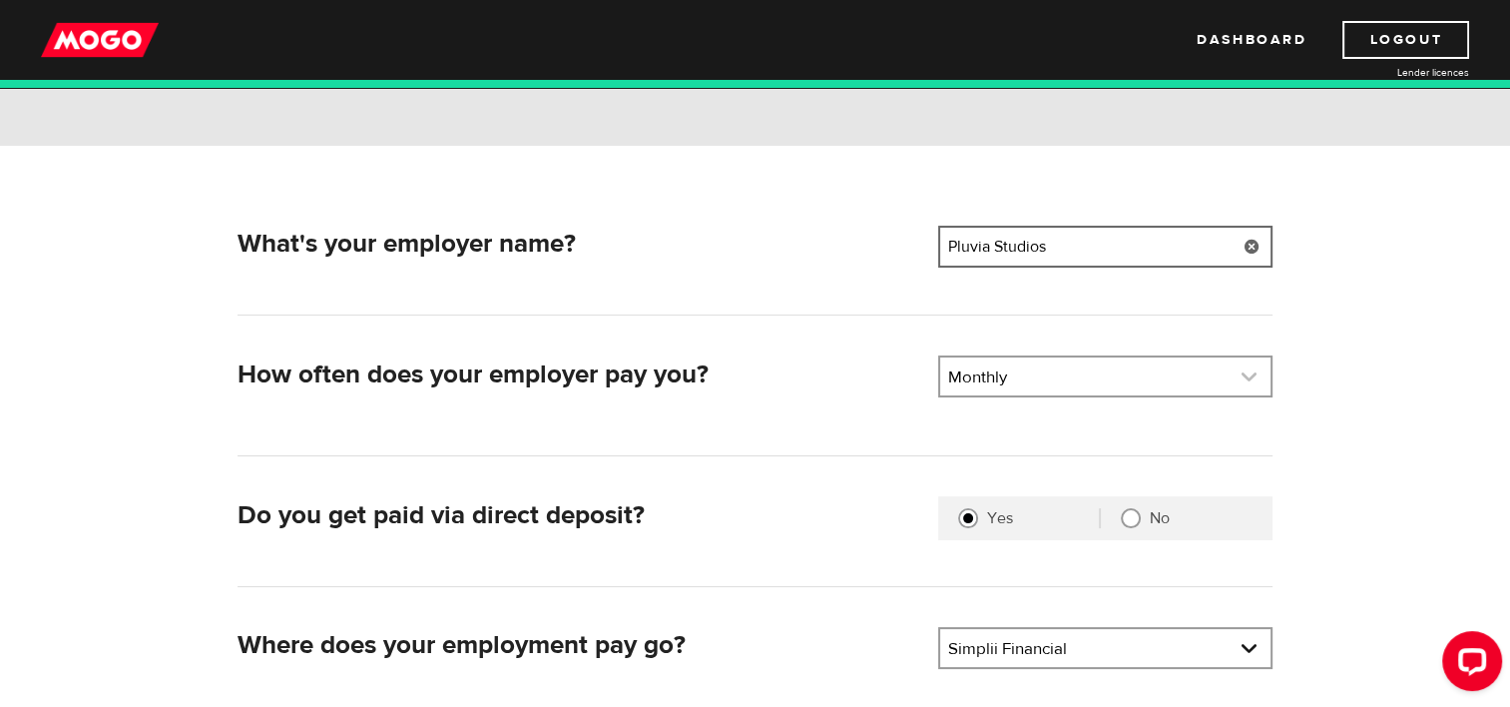
type input "Pluvia Studios"
click at [1172, 391] on link at bounding box center [1105, 376] width 330 height 38
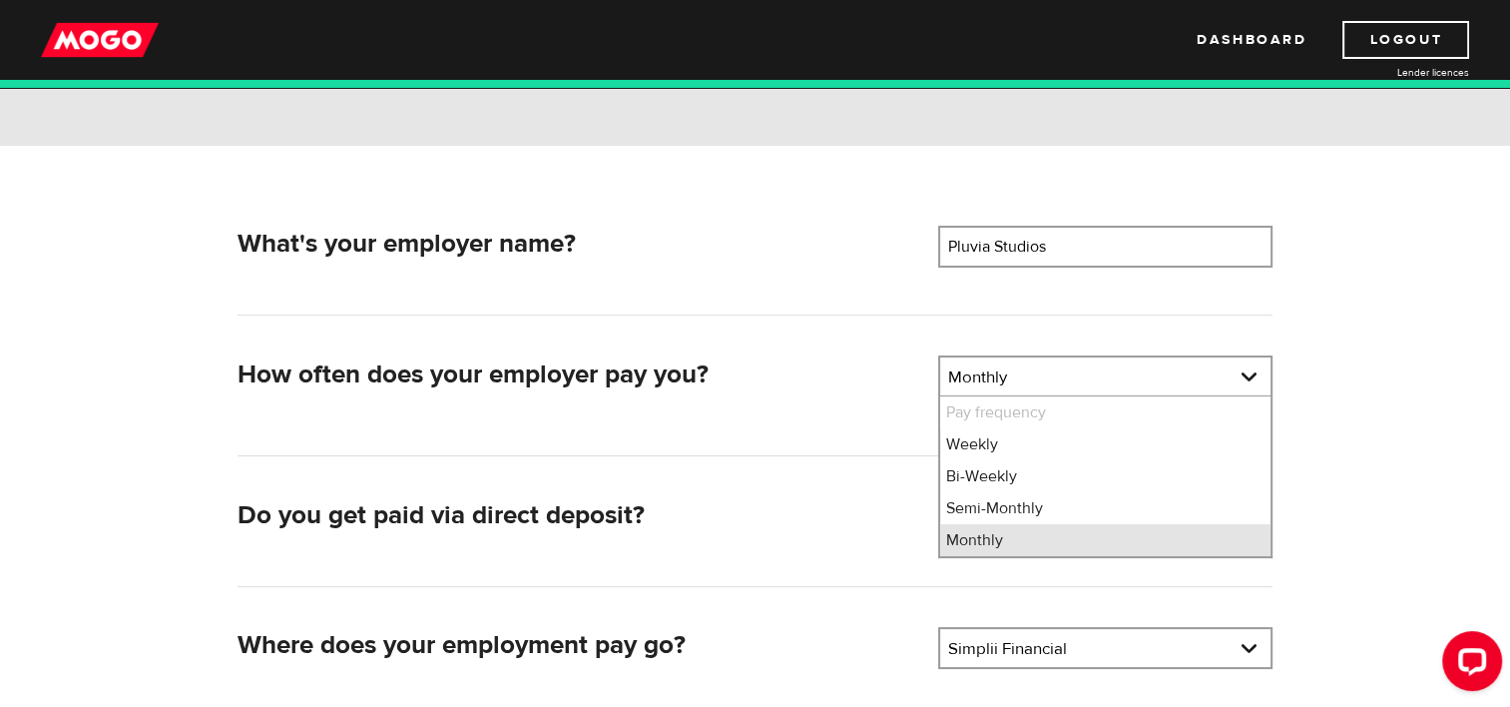
click at [1030, 534] on li "Monthly" at bounding box center [1105, 540] width 330 height 32
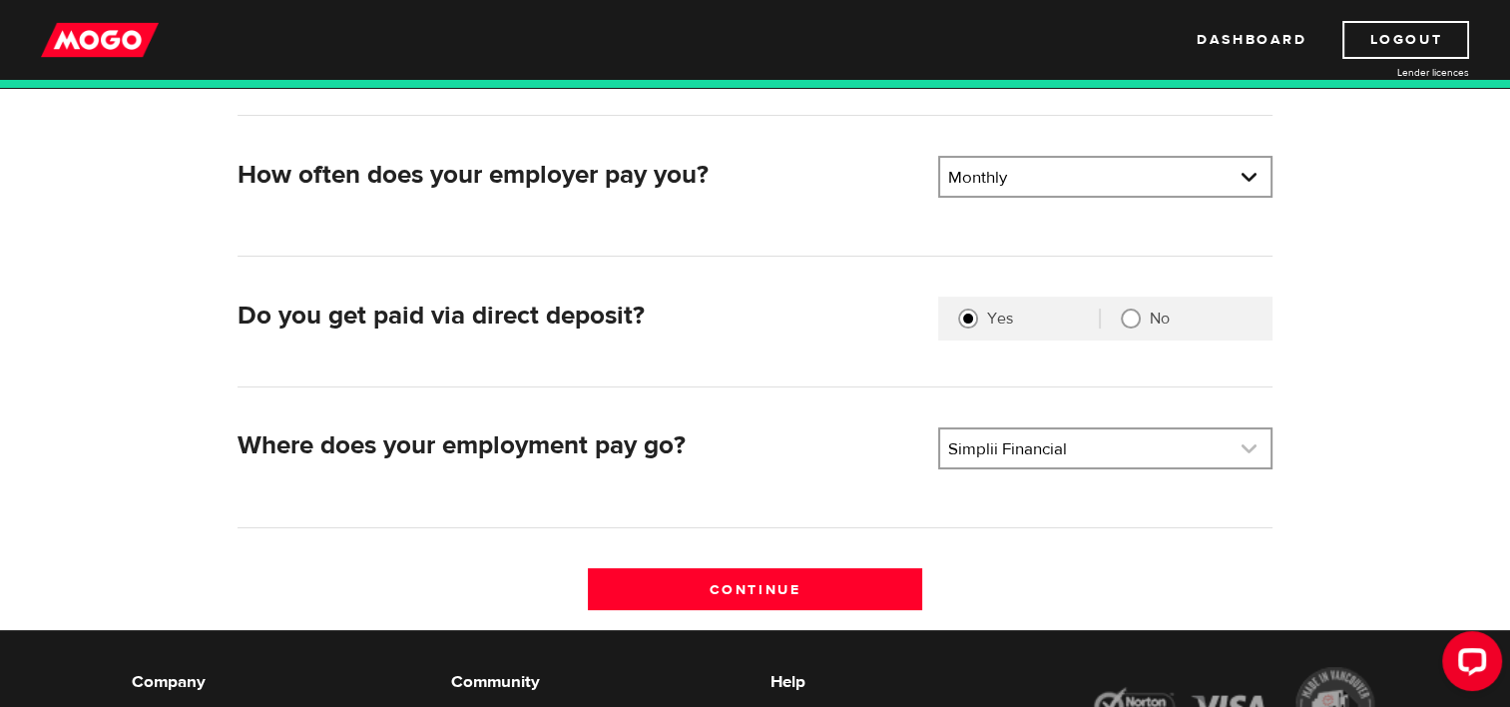
scroll to position [13103, 0]
click at [1138, 454] on link at bounding box center [1105, 448] width 330 height 38
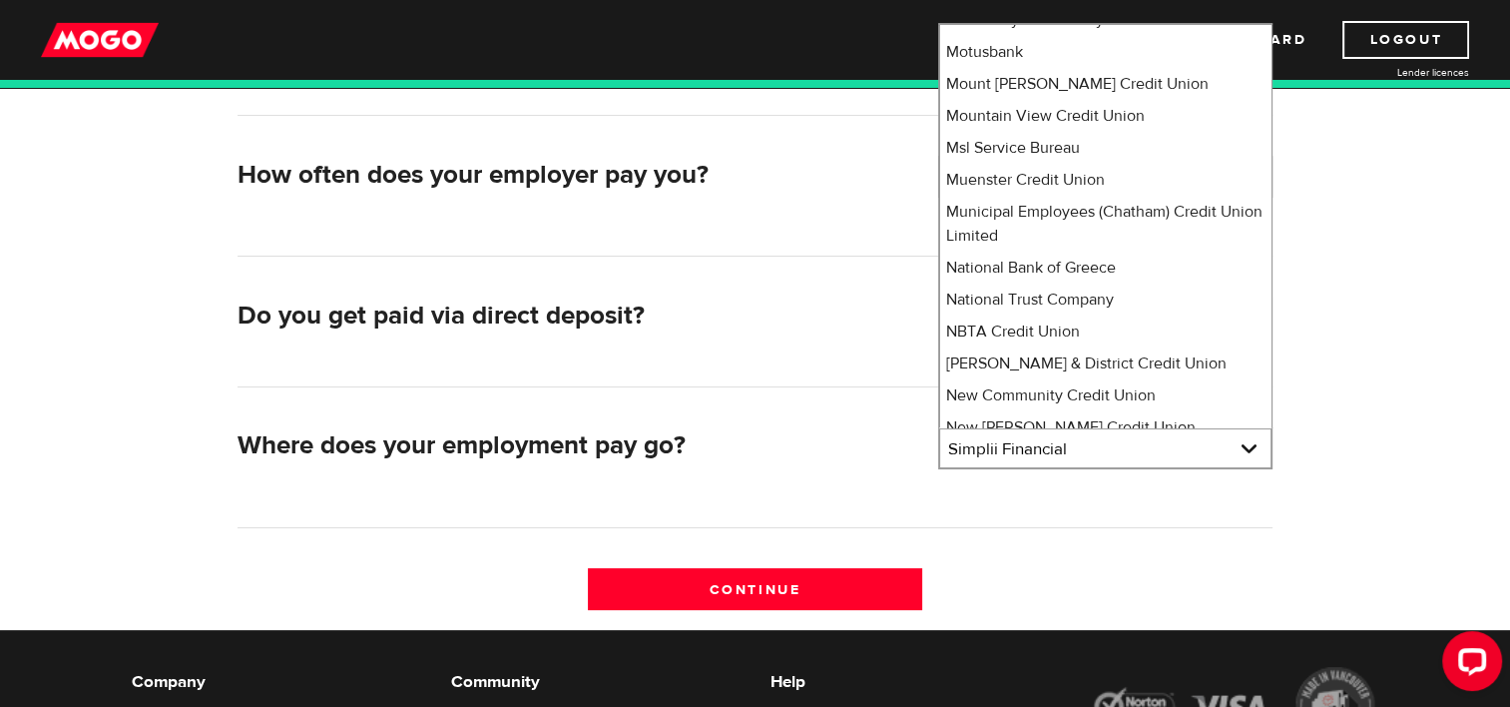
scroll to position [0, 0]
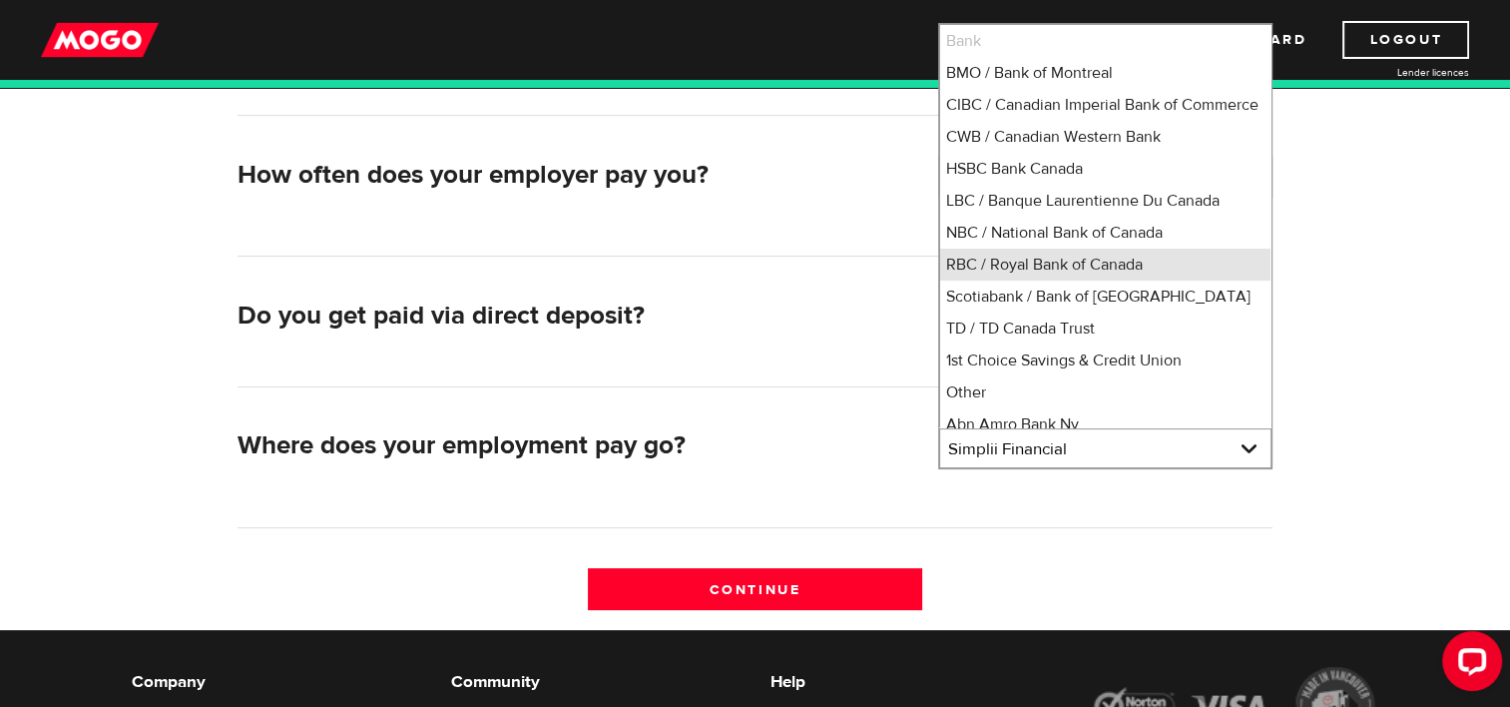
click at [1100, 281] on li "RBC / Royal Bank of Canada" at bounding box center [1105, 265] width 330 height 32
select select "8"
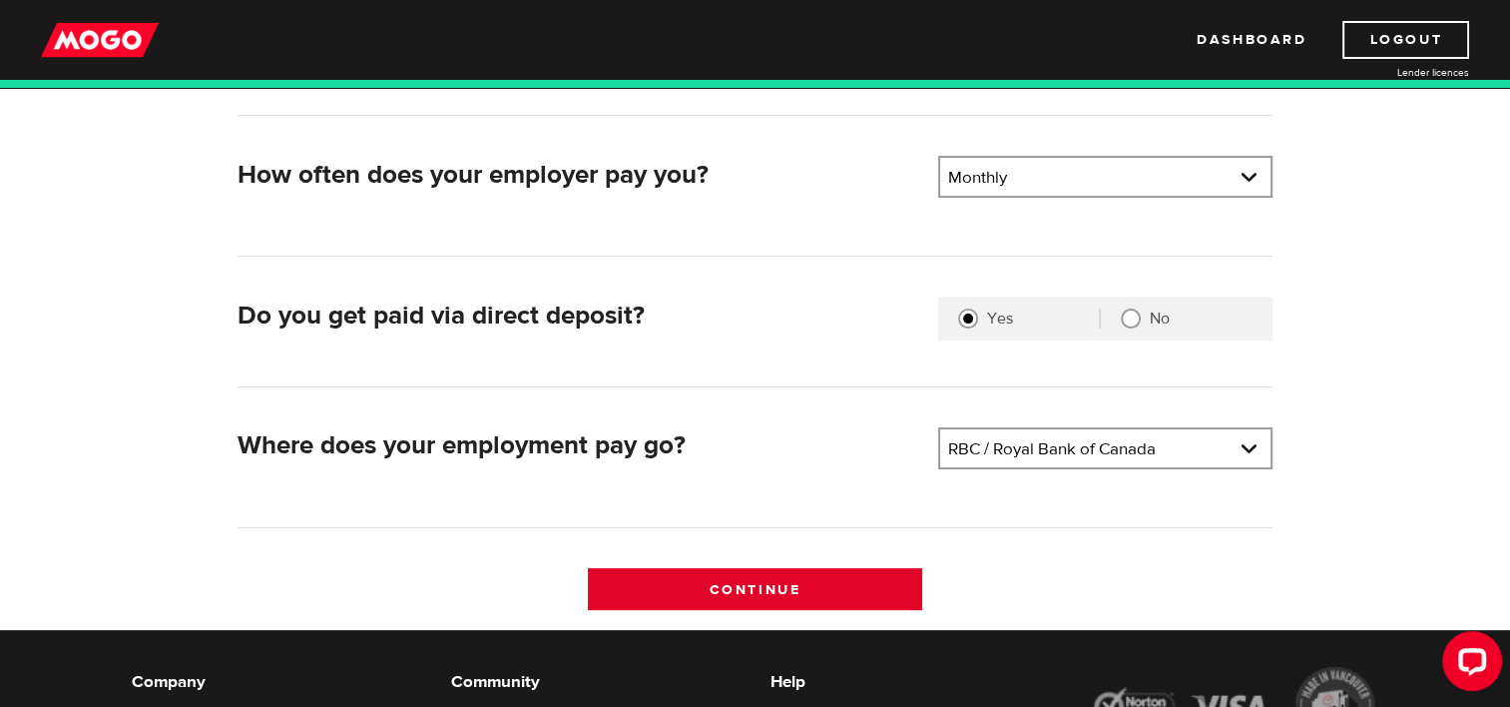
click at [829, 591] on input "Continue" at bounding box center [755, 589] width 334 height 42
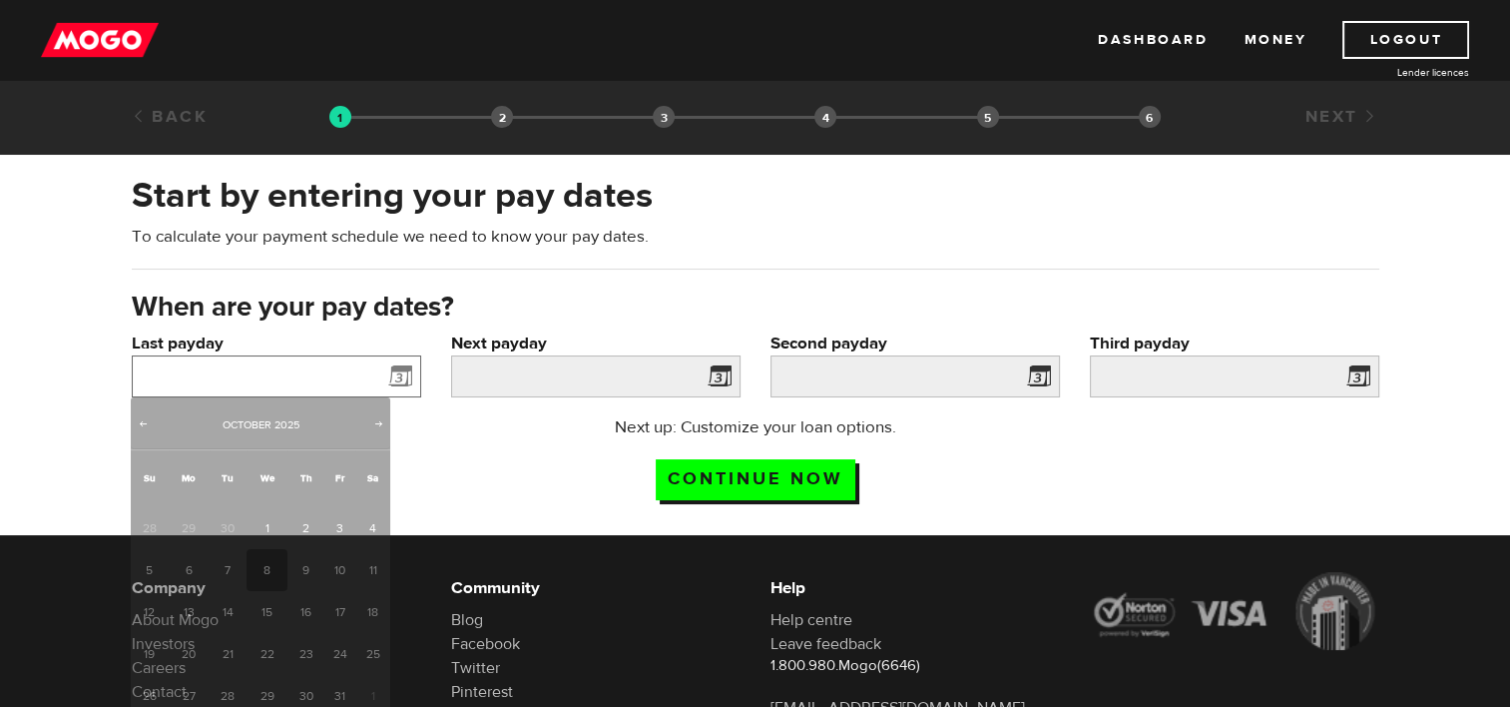
click at [361, 372] on input "Last payday" at bounding box center [276, 376] width 289 height 42
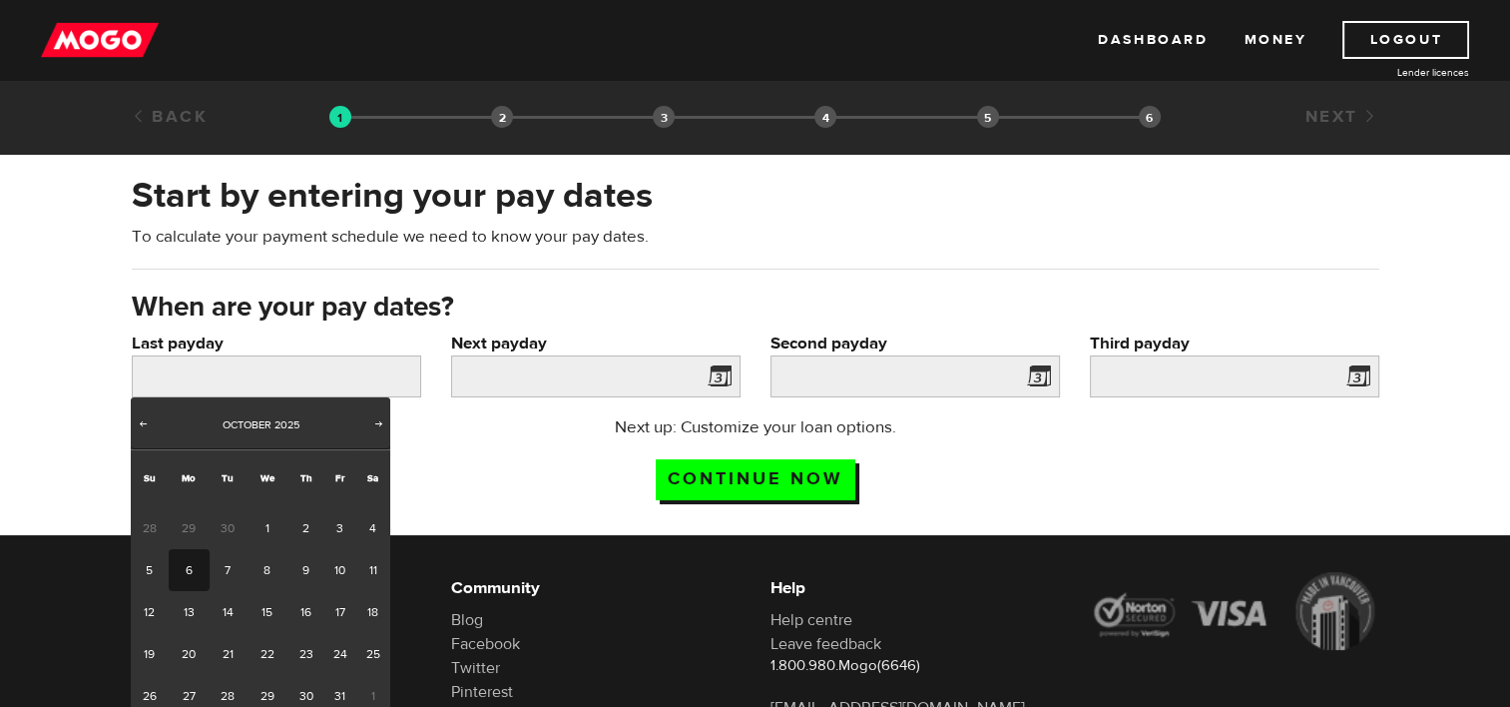
click at [192, 575] on link "6" at bounding box center [189, 570] width 41 height 42
type input "2025/10/06"
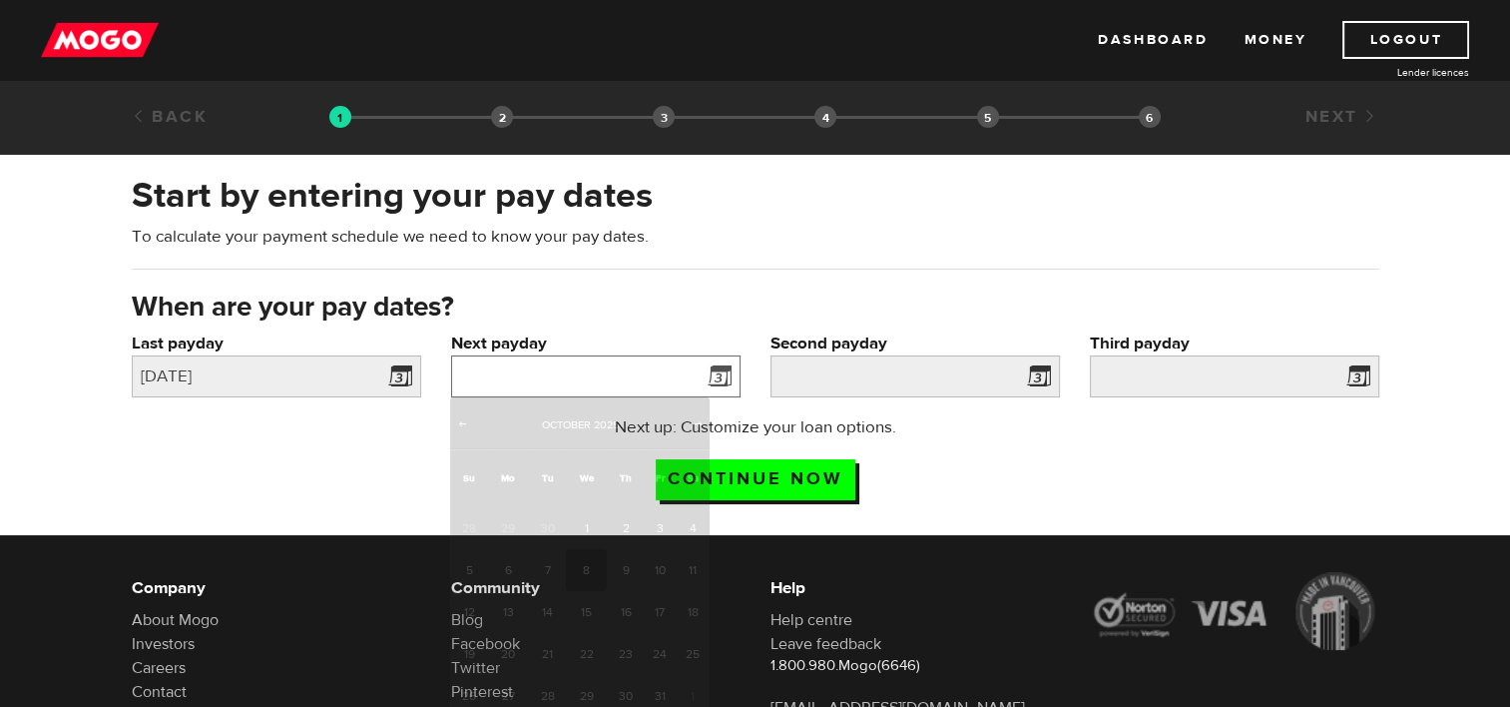
click at [599, 386] on input "Next payday" at bounding box center [595, 376] width 289 height 42
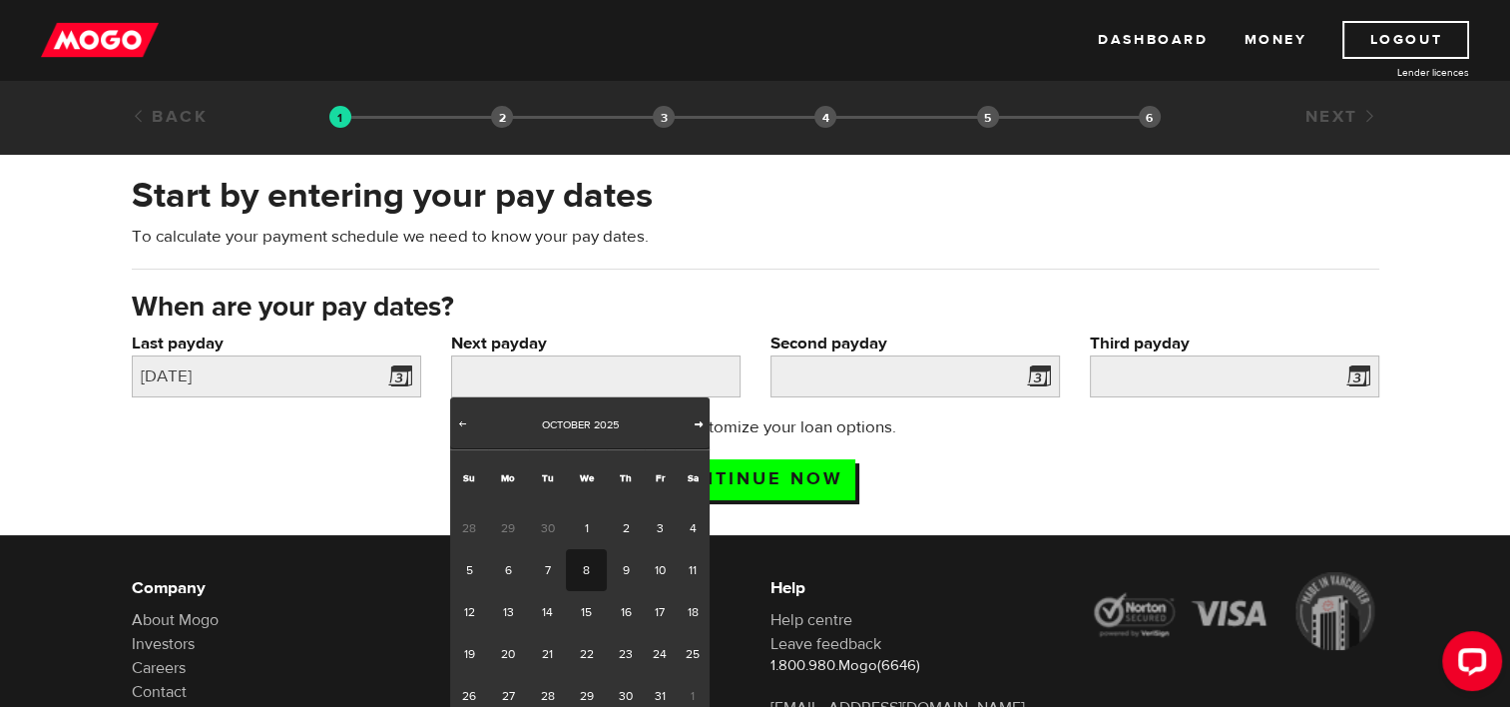
click at [697, 425] on span "Next" at bounding box center [699, 423] width 16 height 16
click at [618, 569] on link "6" at bounding box center [625, 570] width 37 height 42
type input "2025/11/06"
type input "2025/12/6"
type input "2026/1/5"
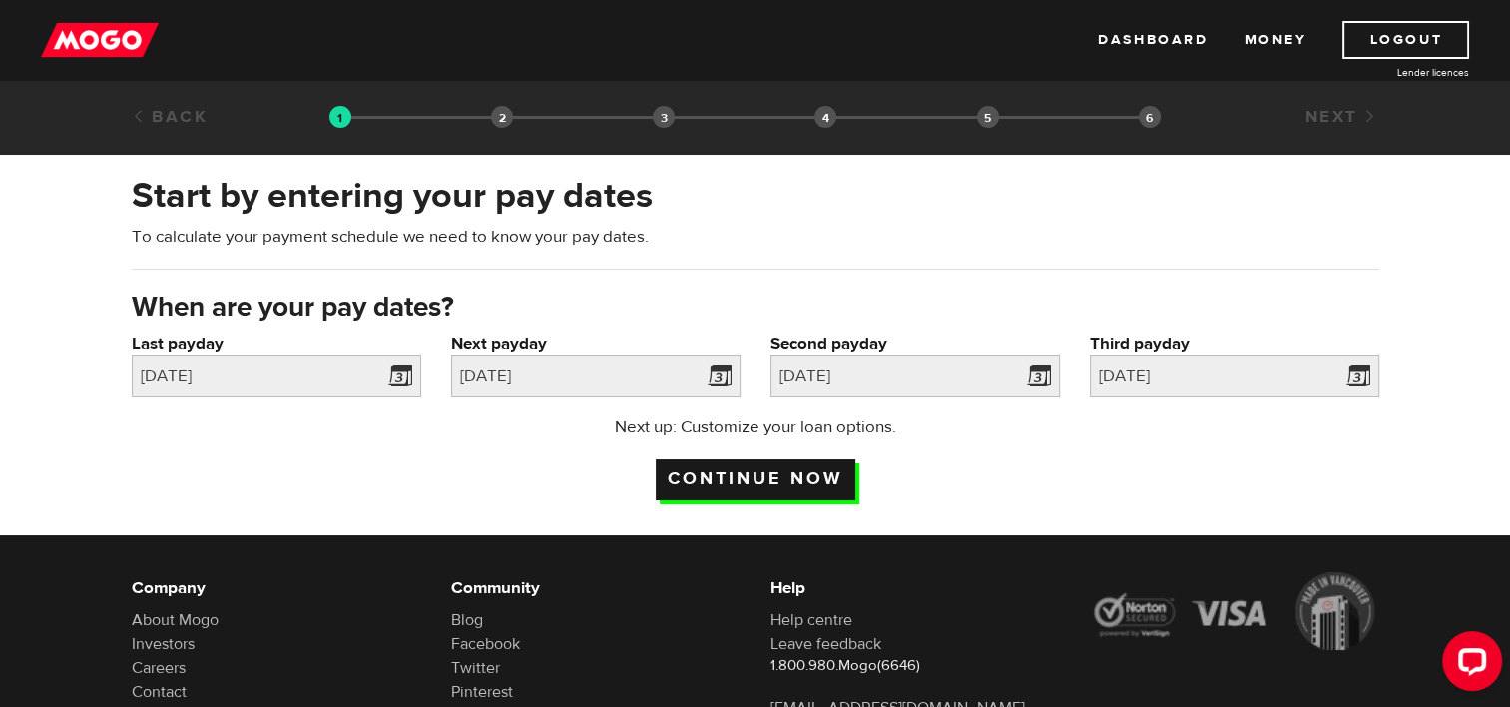
click at [721, 472] on input "Continue now" at bounding box center [756, 479] width 200 height 41
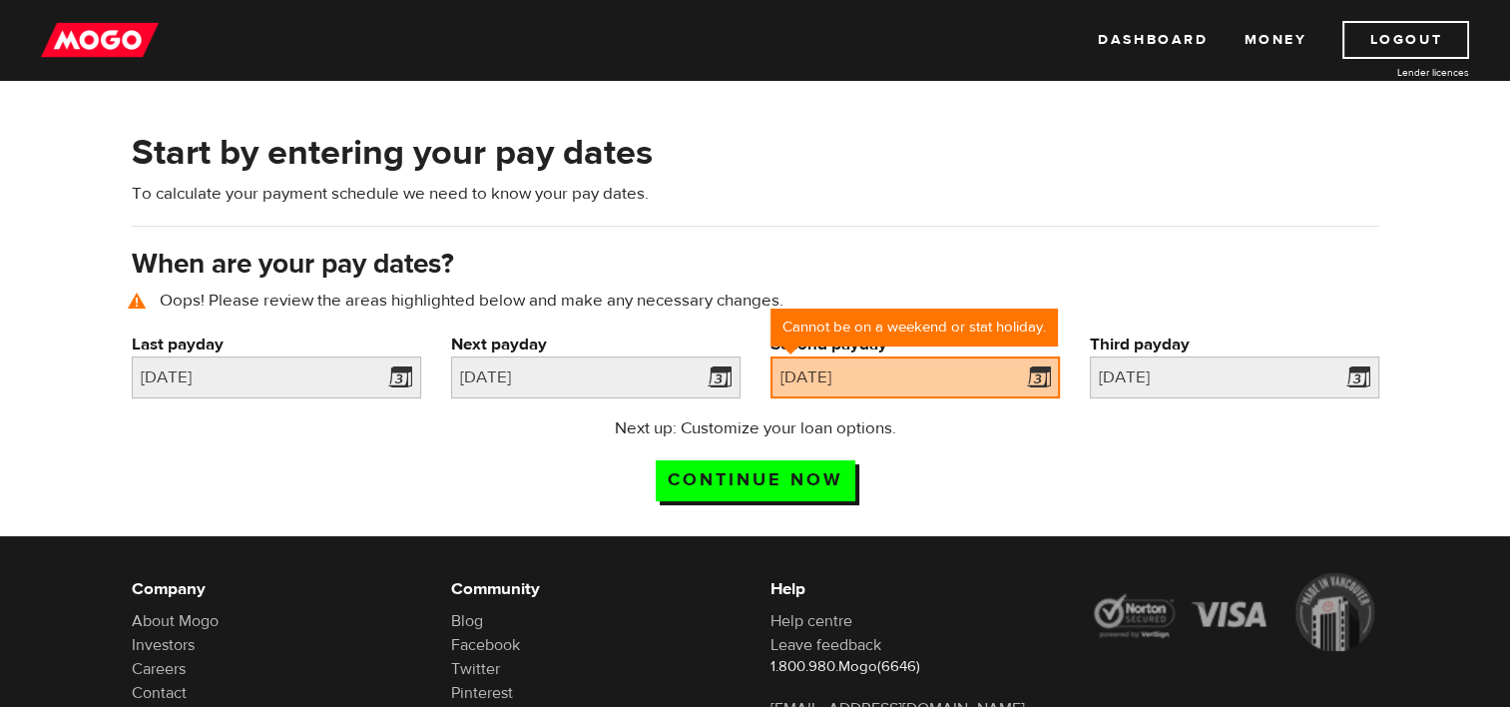
scroll to position [91, 0]
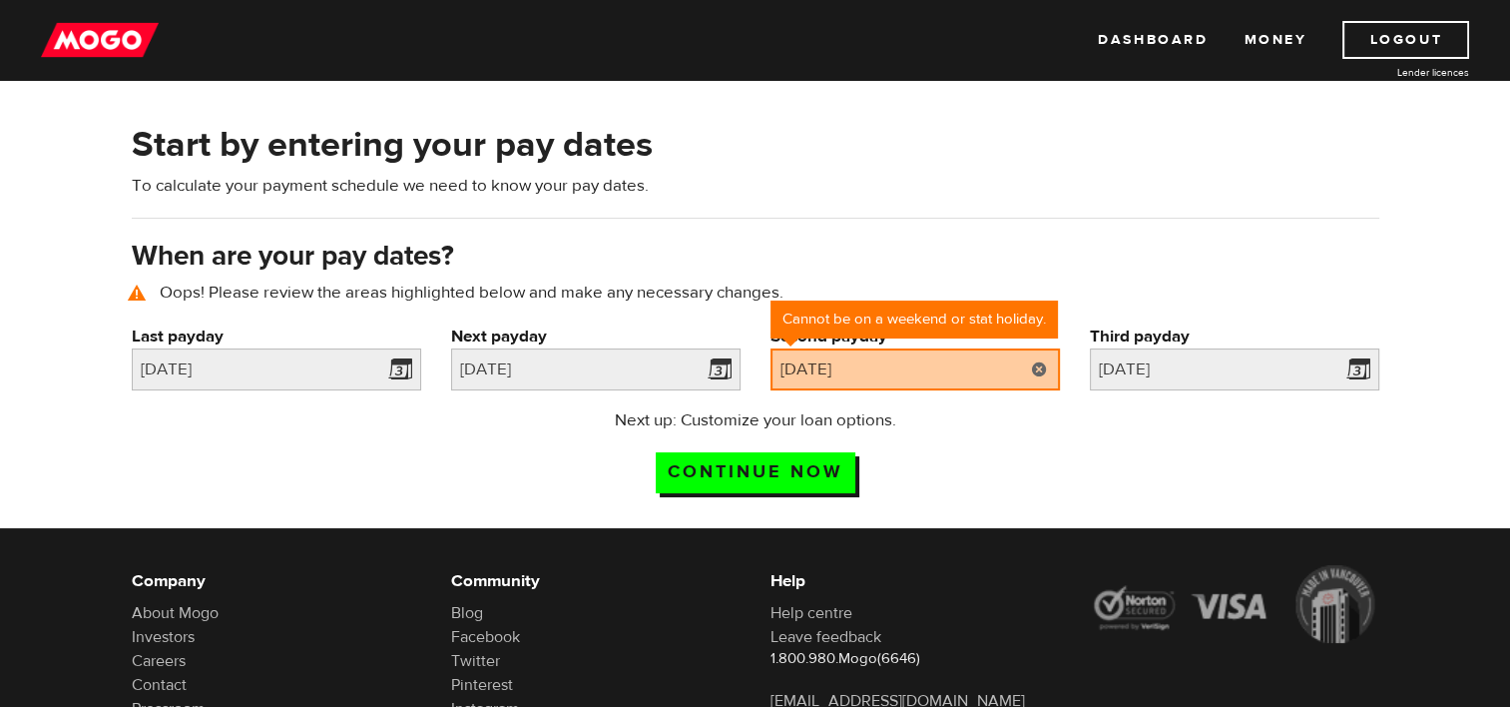
click at [1042, 361] on link at bounding box center [1039, 369] width 41 height 42
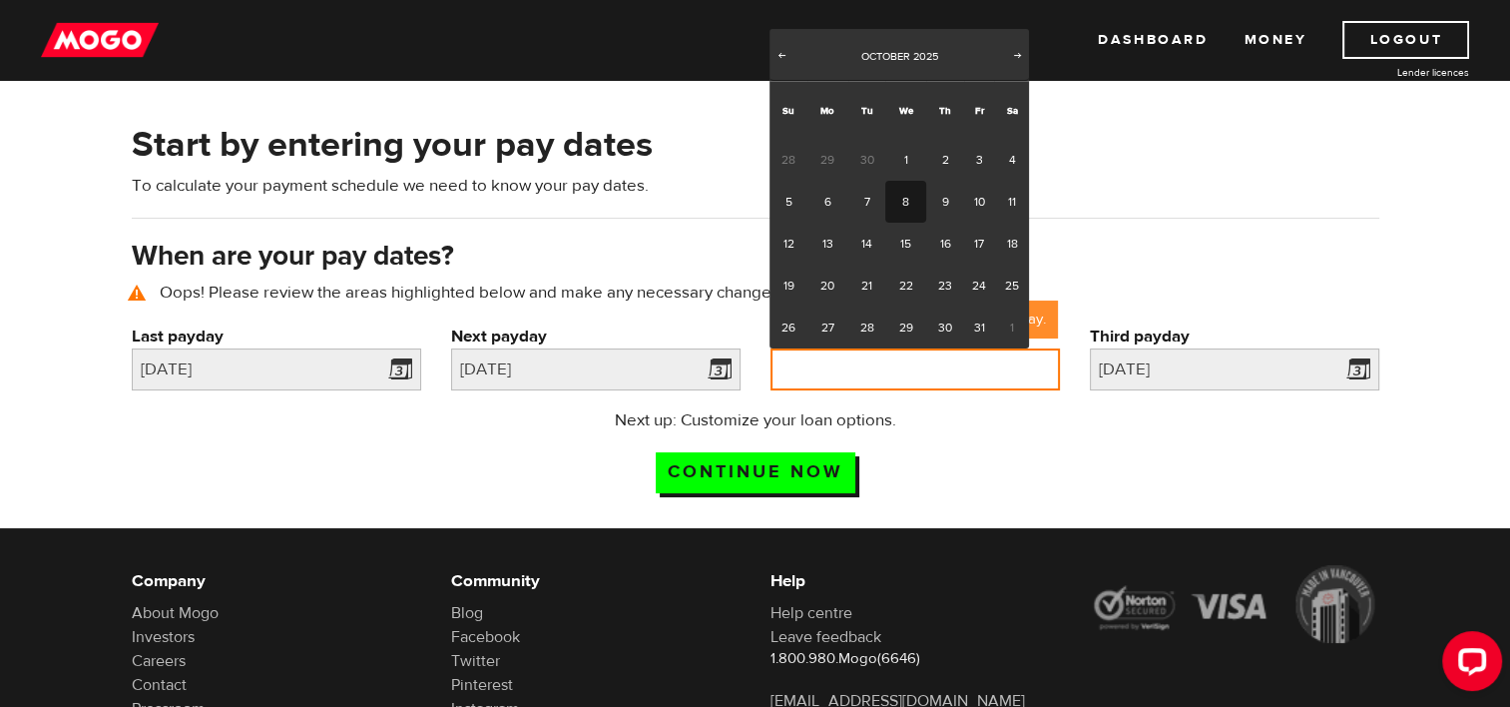
scroll to position [0, 0]
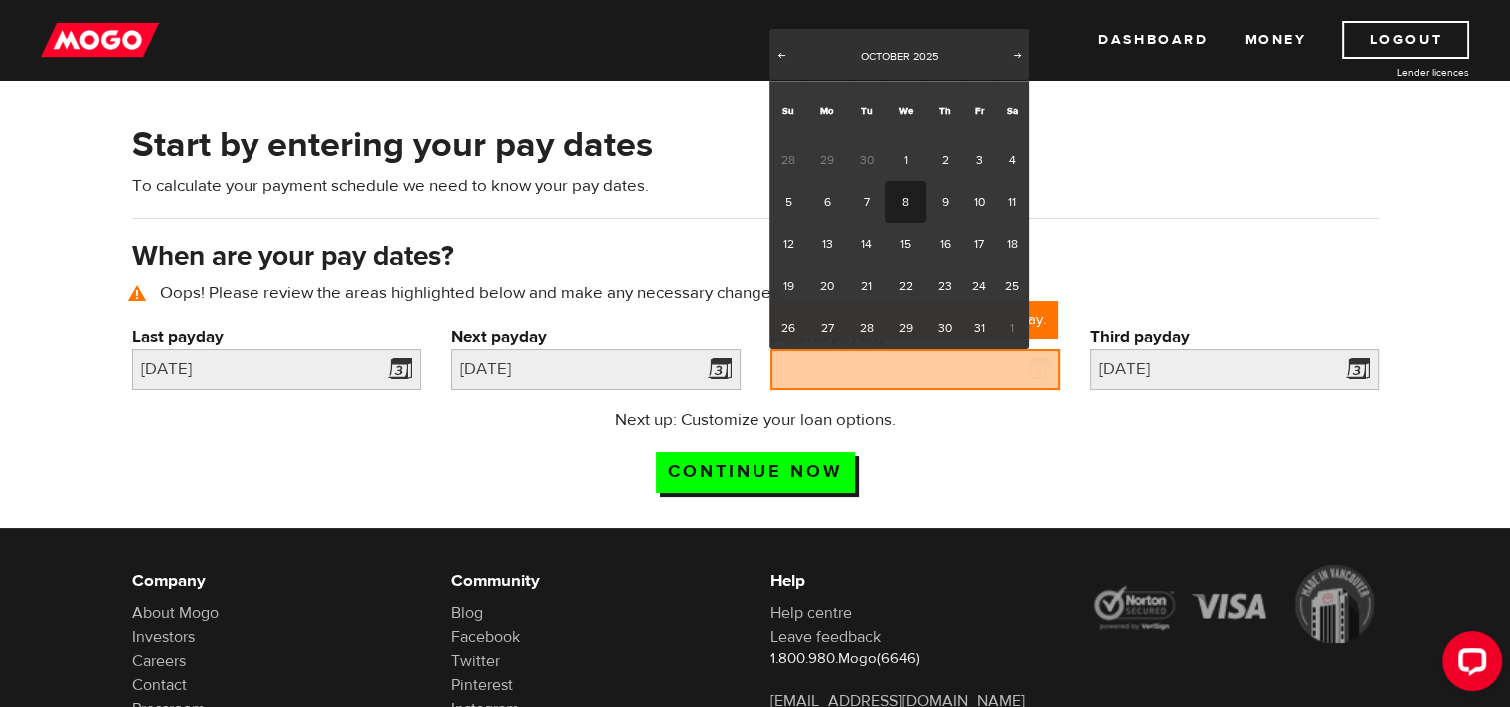
click at [918, 422] on p "Next up: Customize your loan options." at bounding box center [755, 420] width 396 height 24
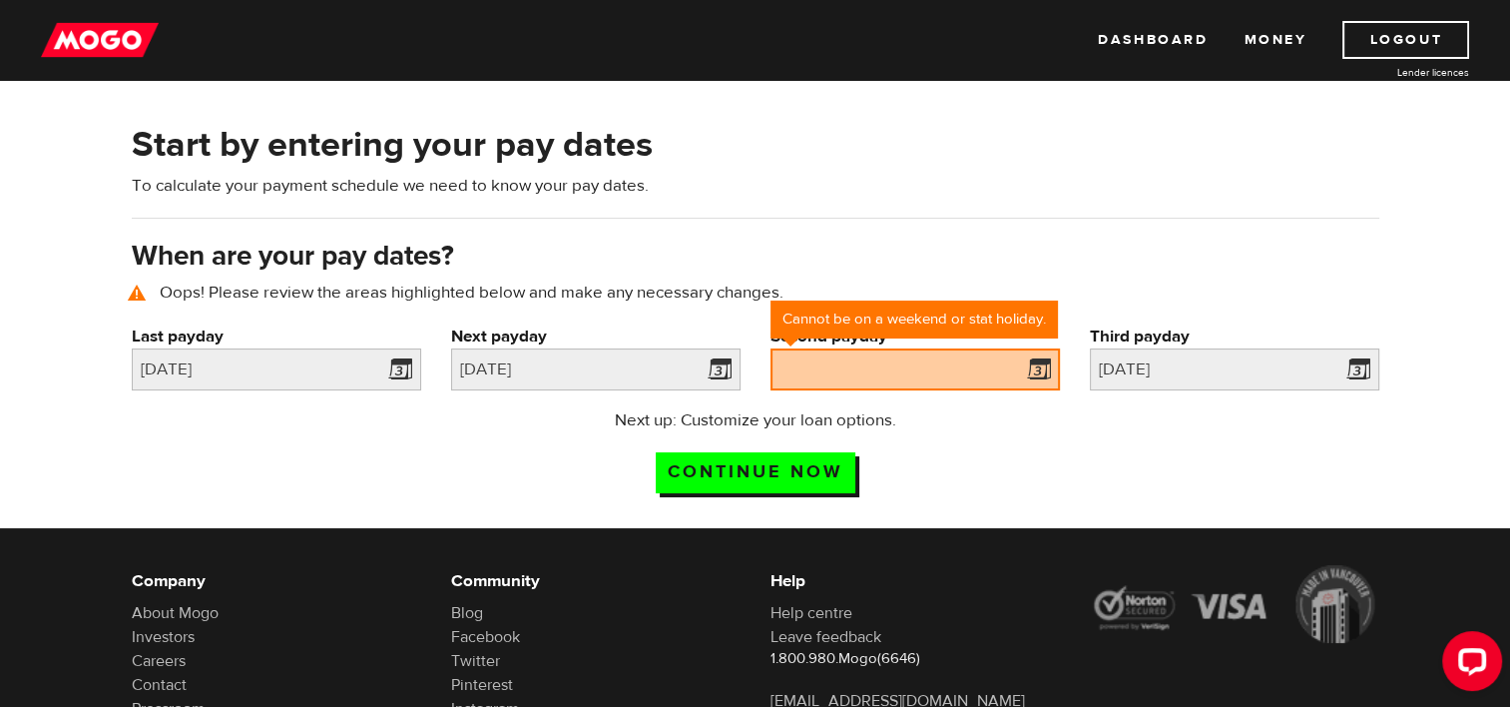
click at [976, 426] on div "Next up: Customize your loan options. Continue now" at bounding box center [756, 458] width 1278 height 100
click at [862, 418] on p "Next up: Customize your loan options." at bounding box center [755, 420] width 396 height 24
click at [373, 382] on input "2025/10/06" at bounding box center [276, 369] width 289 height 42
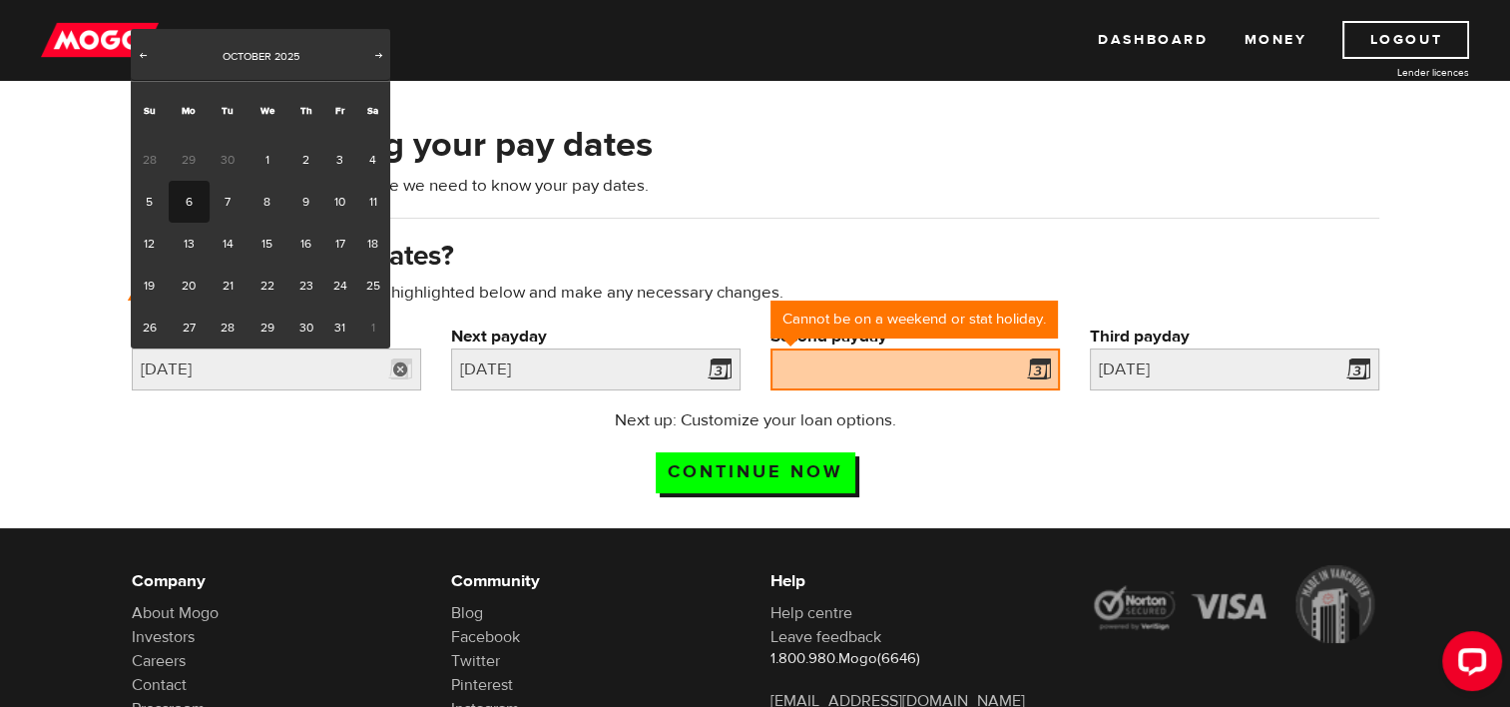
click at [192, 205] on link "6" at bounding box center [189, 202] width 41 height 42
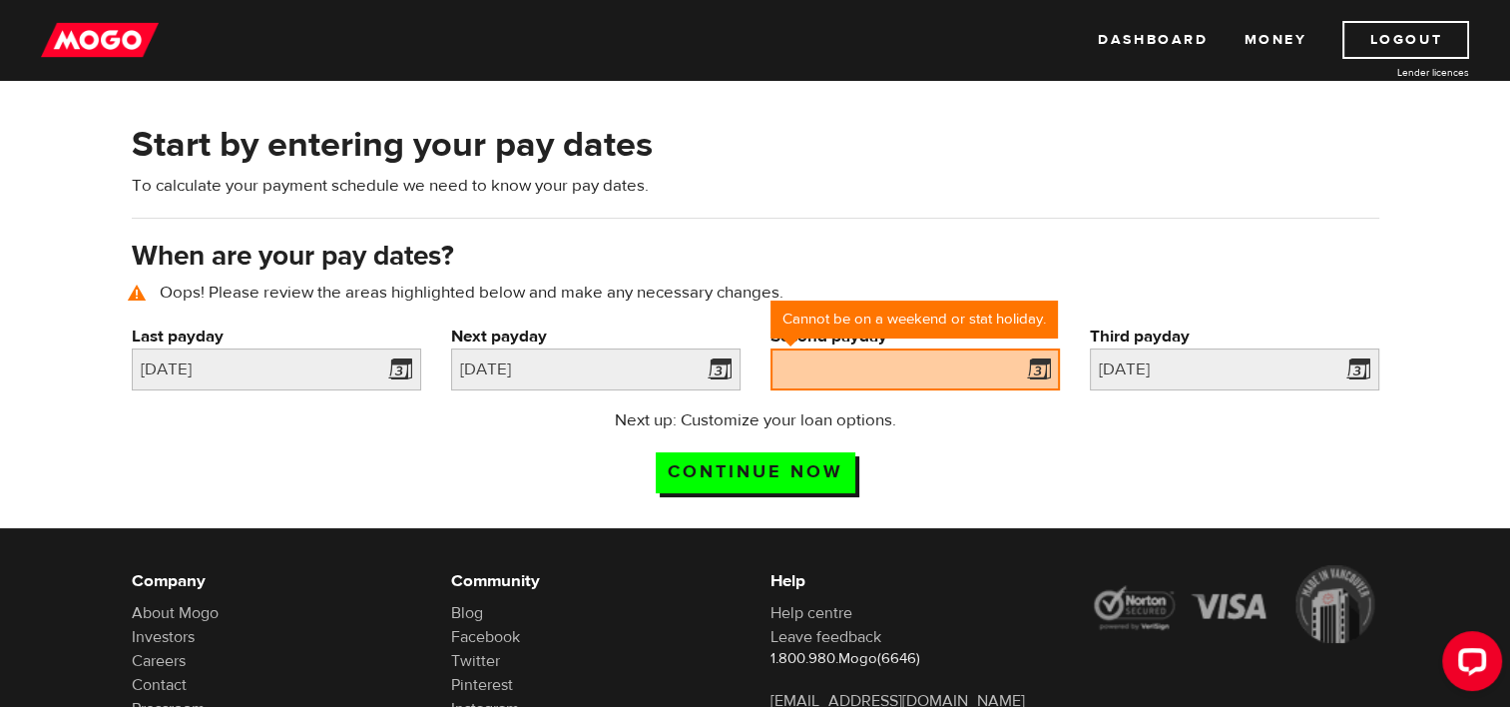
click at [1040, 367] on span at bounding box center [1035, 372] width 30 height 32
click at [1014, 372] on input "Second payday" at bounding box center [915, 369] width 289 height 42
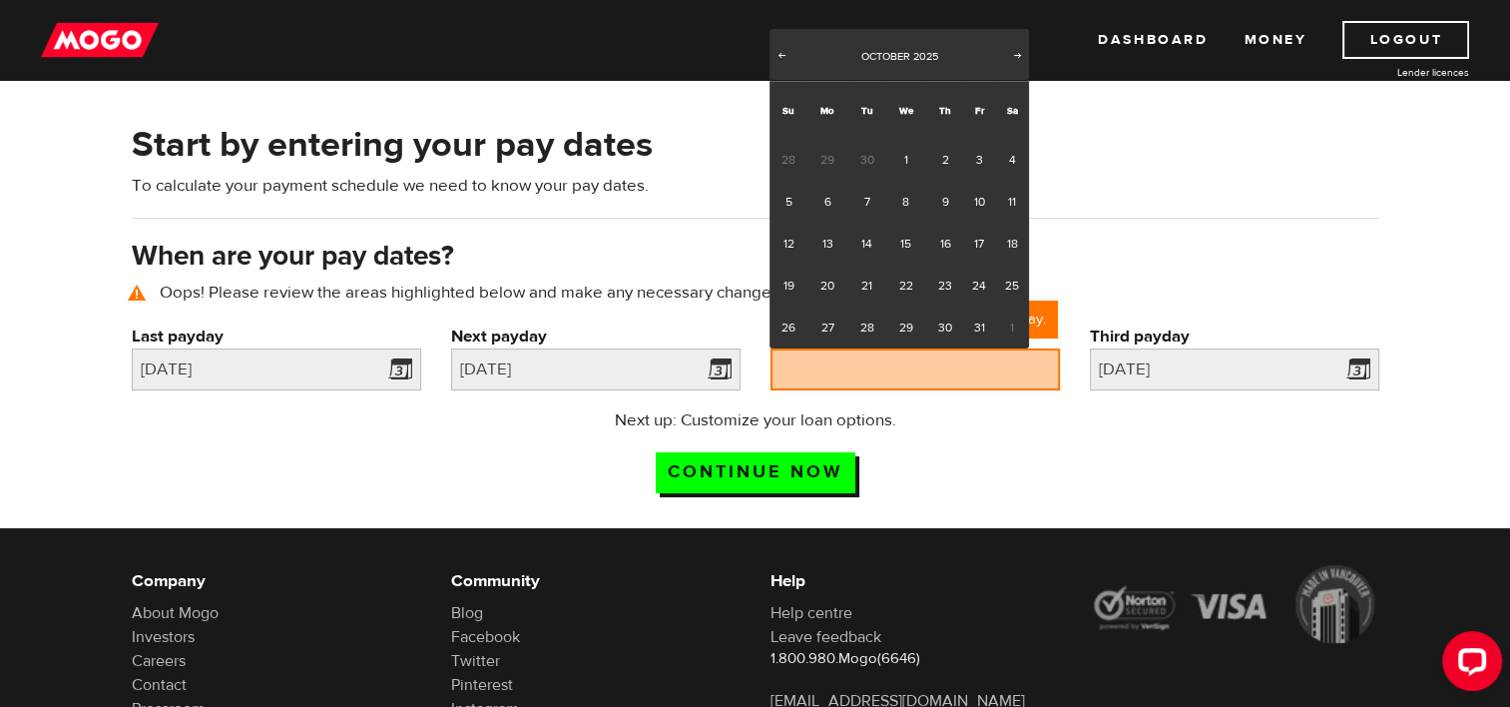
click at [1014, 55] on span "Next" at bounding box center [1018, 55] width 16 height 16
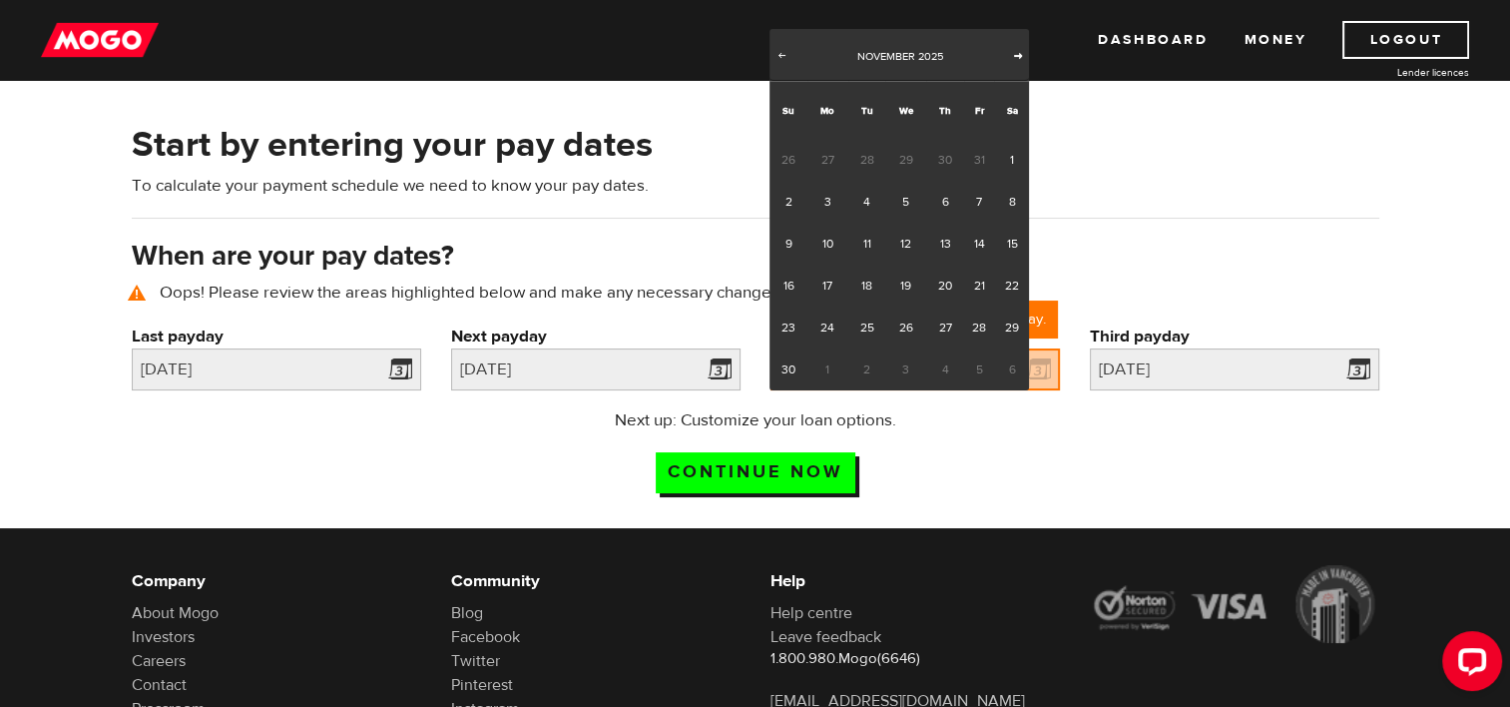
click at [1014, 55] on span "Next" at bounding box center [1018, 55] width 16 height 16
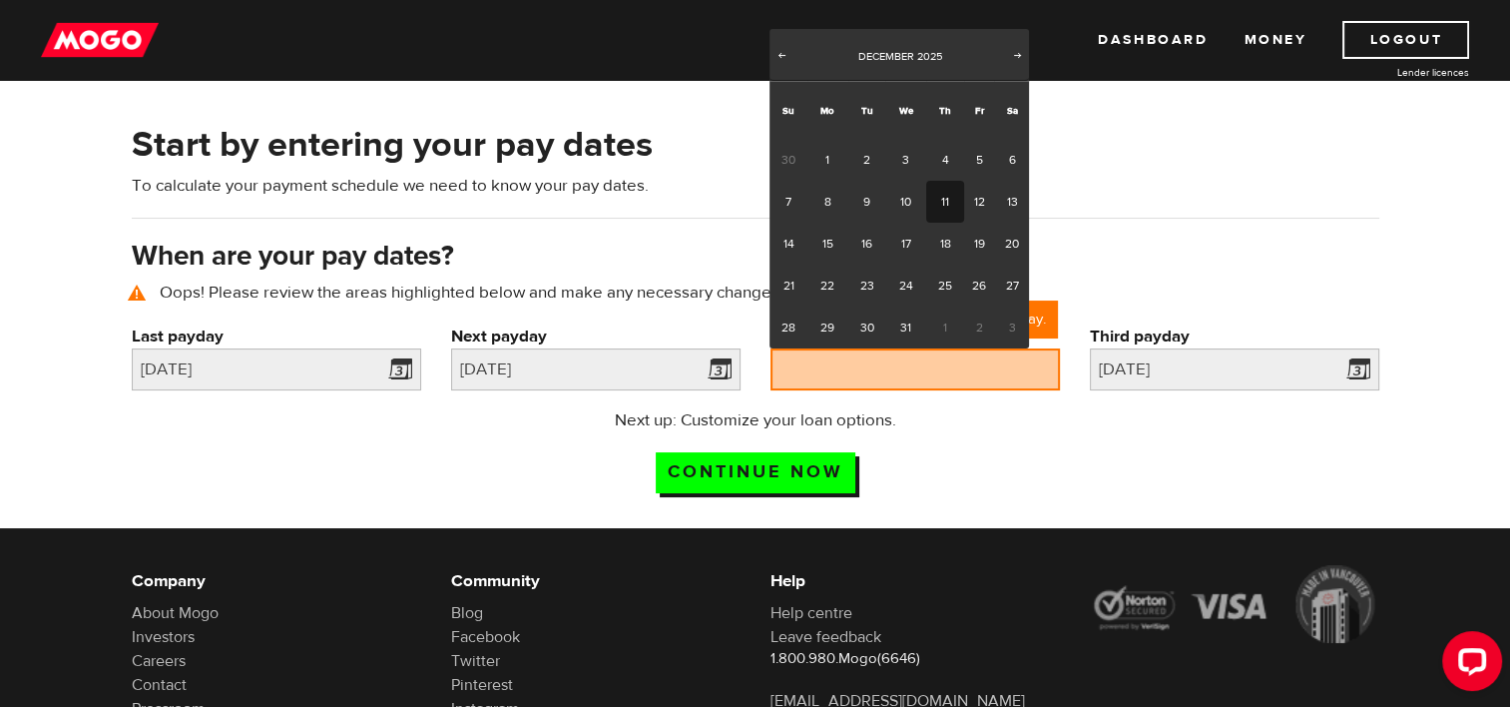
click at [938, 206] on link "11" at bounding box center [944, 202] width 37 height 42
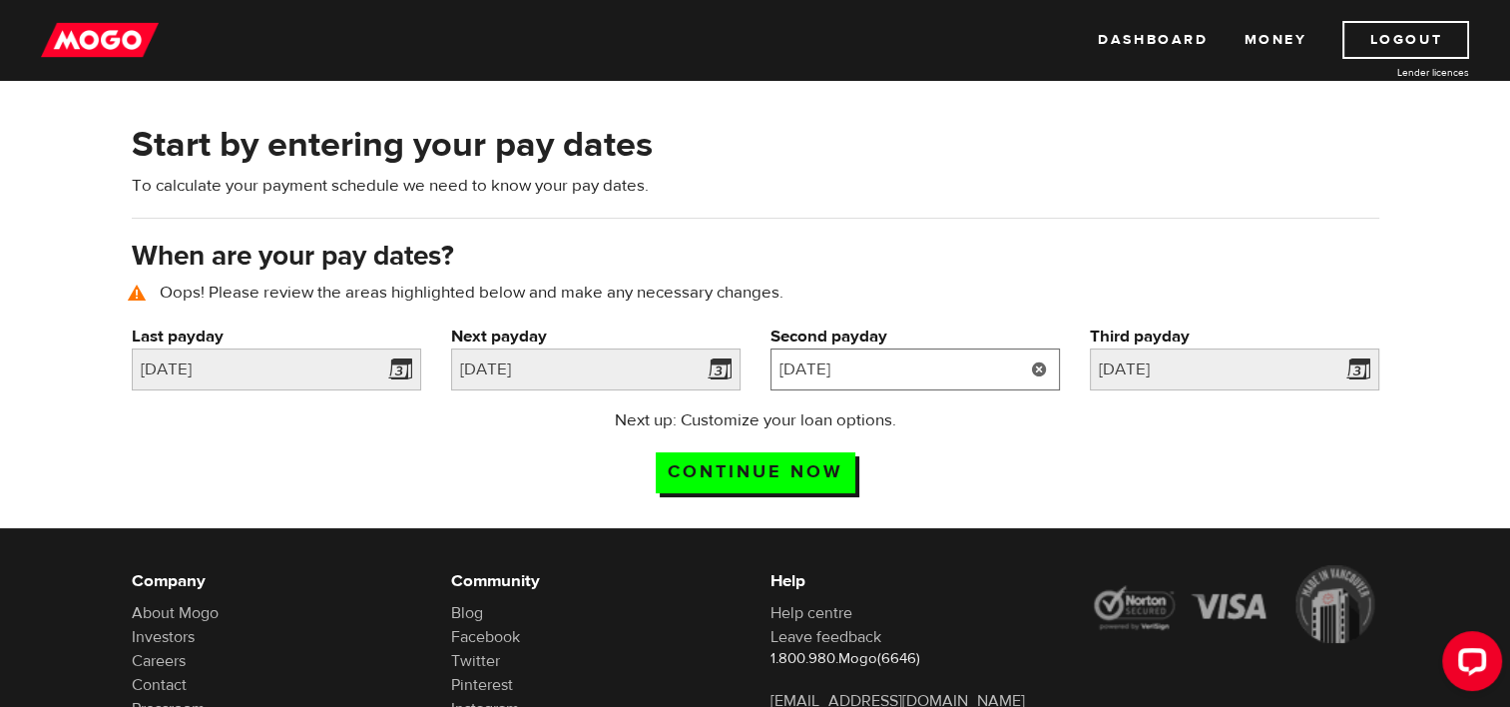
click at [999, 371] on input "2025/12/11" at bounding box center [915, 369] width 289 height 42
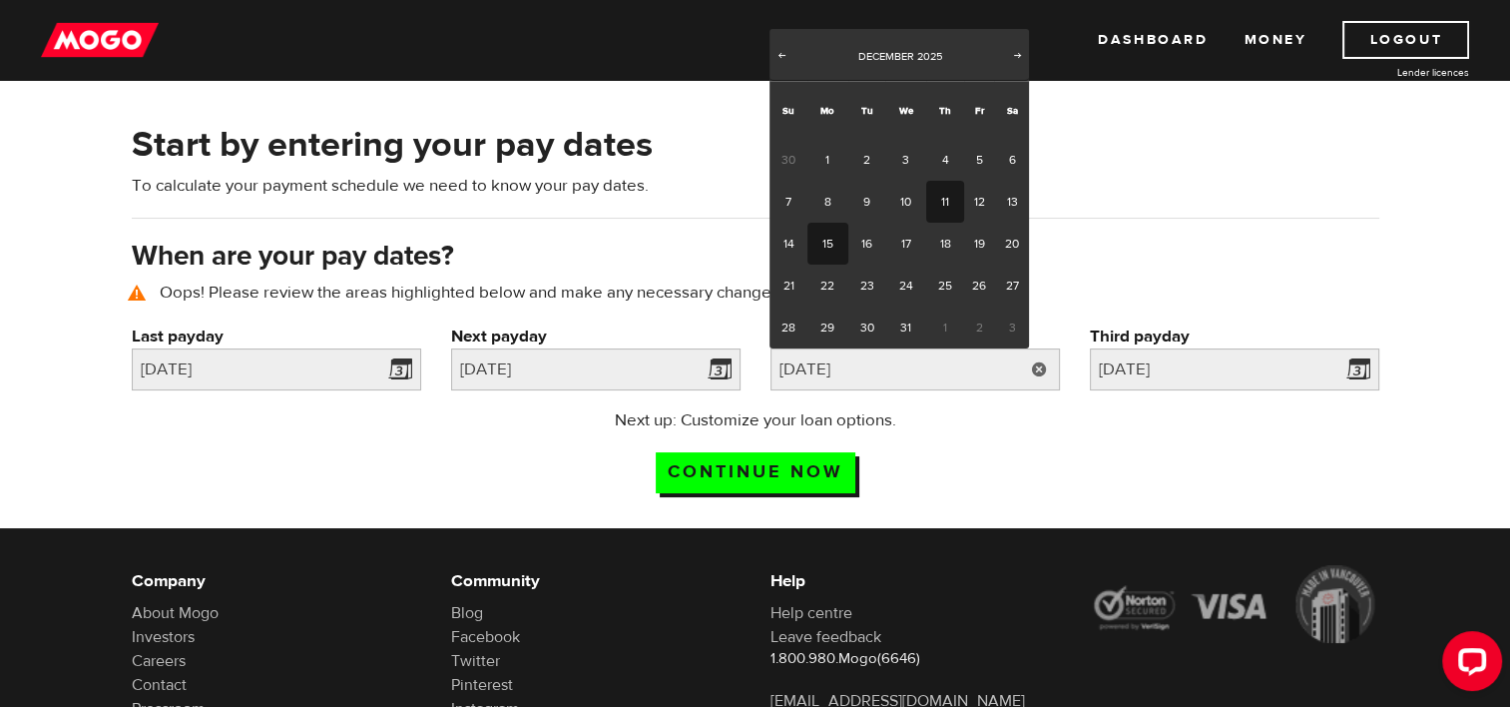
click at [828, 198] on link "8" at bounding box center [828, 202] width 41 height 42
type input "2025/12/08"
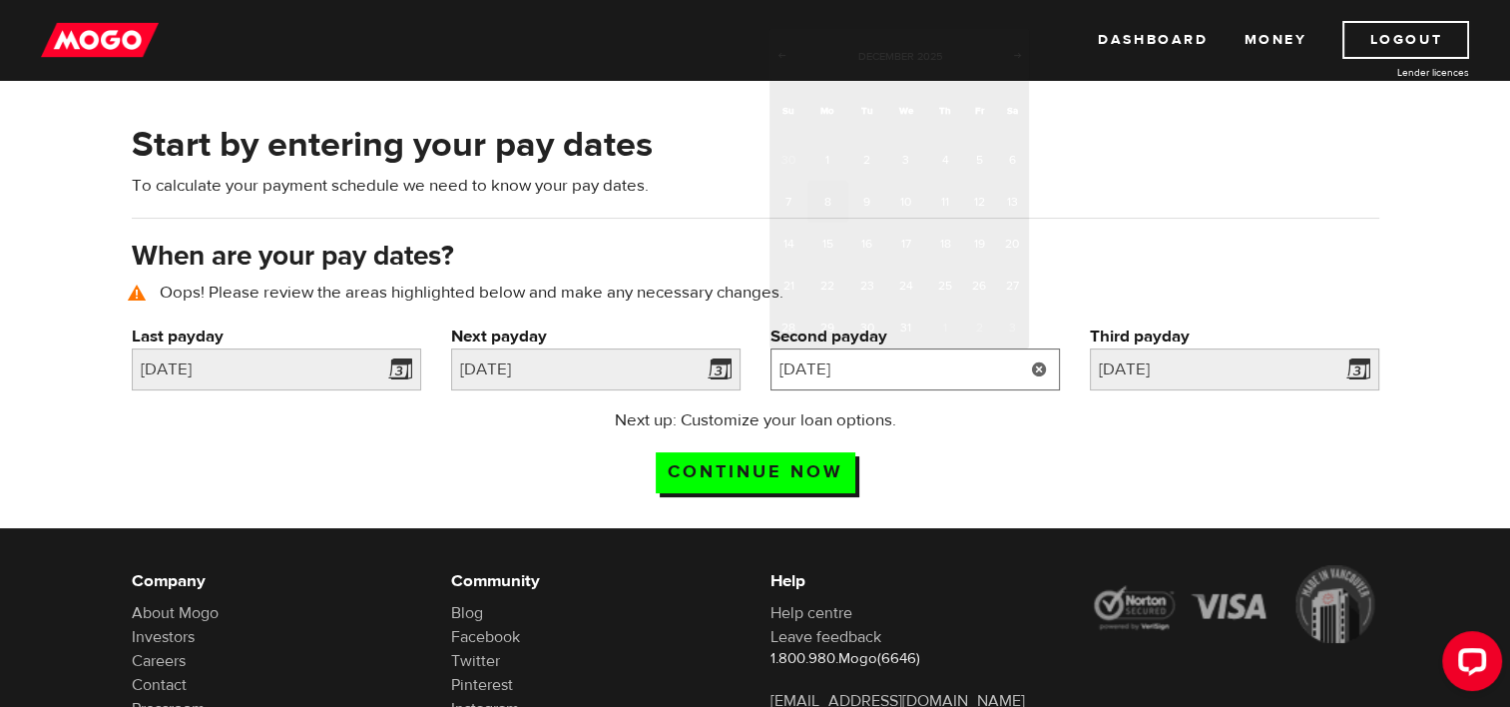
click at [941, 375] on input "2025/12/08" at bounding box center [915, 369] width 289 height 42
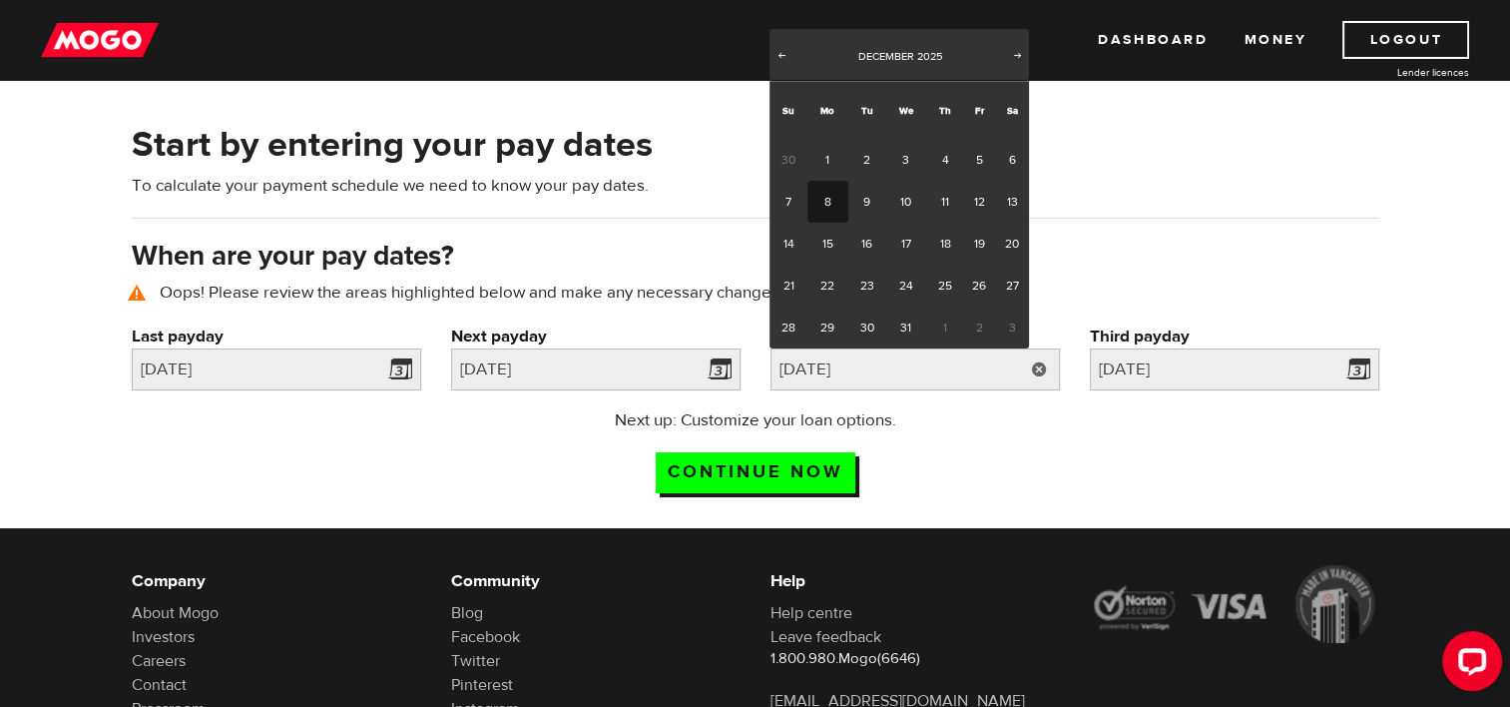
click at [915, 421] on p "Next up: Customize your loan options." at bounding box center [755, 420] width 396 height 24
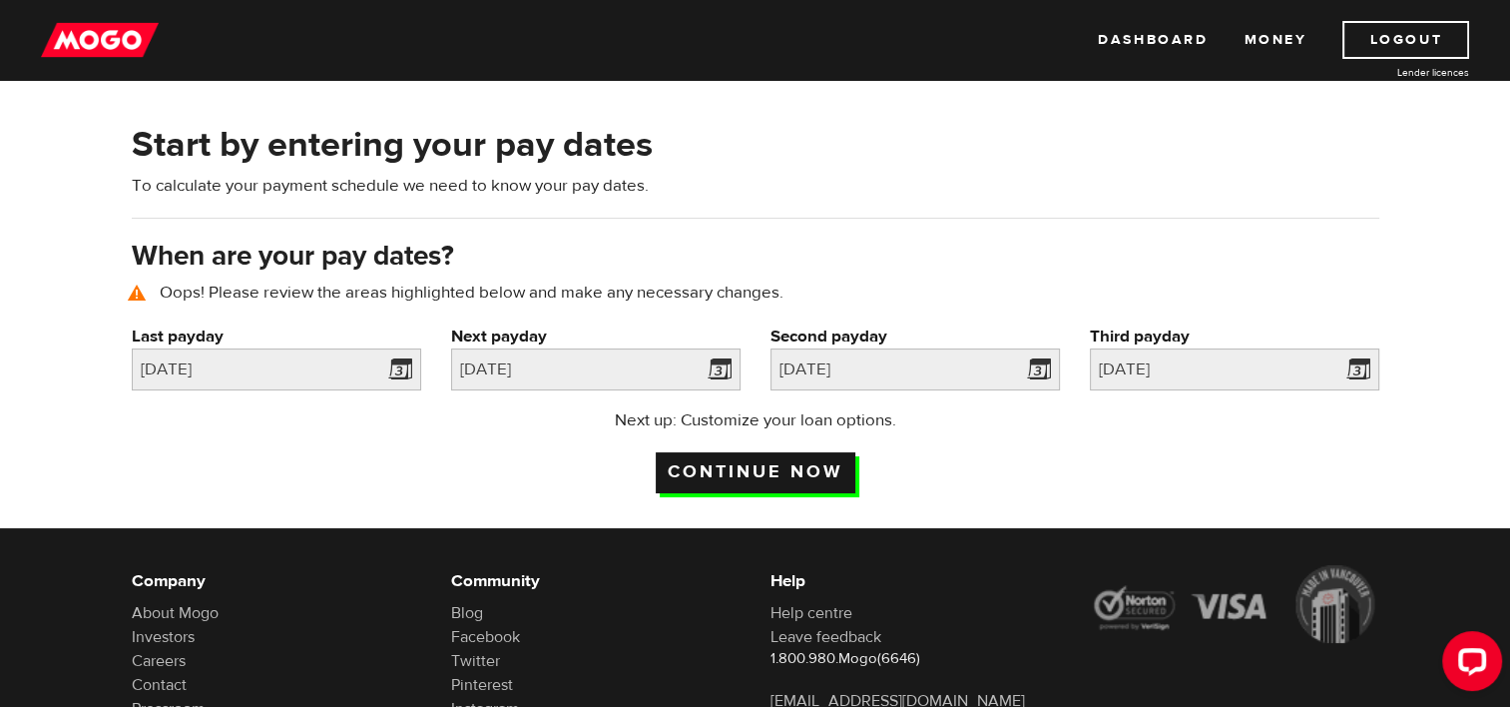
click at [782, 476] on input "Continue now" at bounding box center [756, 472] width 200 height 41
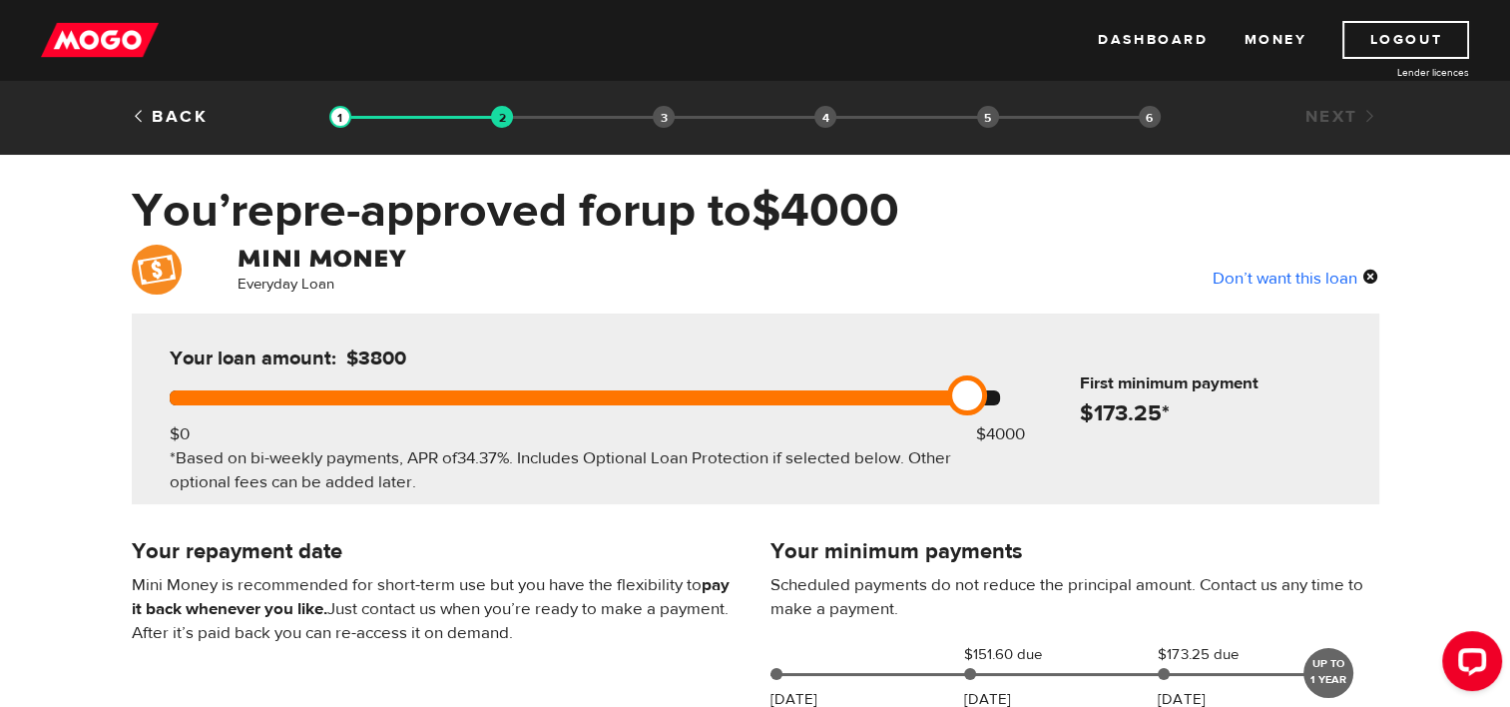
drag, startPoint x: 1014, startPoint y: 395, endPoint x: 983, endPoint y: 392, distance: 31.1
click at [983, 392] on link at bounding box center [967, 395] width 40 height 40
drag, startPoint x: 991, startPoint y: 387, endPoint x: 1029, endPoint y: 382, distance: 38.3
click at [1029, 382] on div "Your loan amount: $4000 $0 $4000 *Based on bi-weekly payments, APR of 34.37% . …" at bounding box center [756, 408] width 1248 height 191
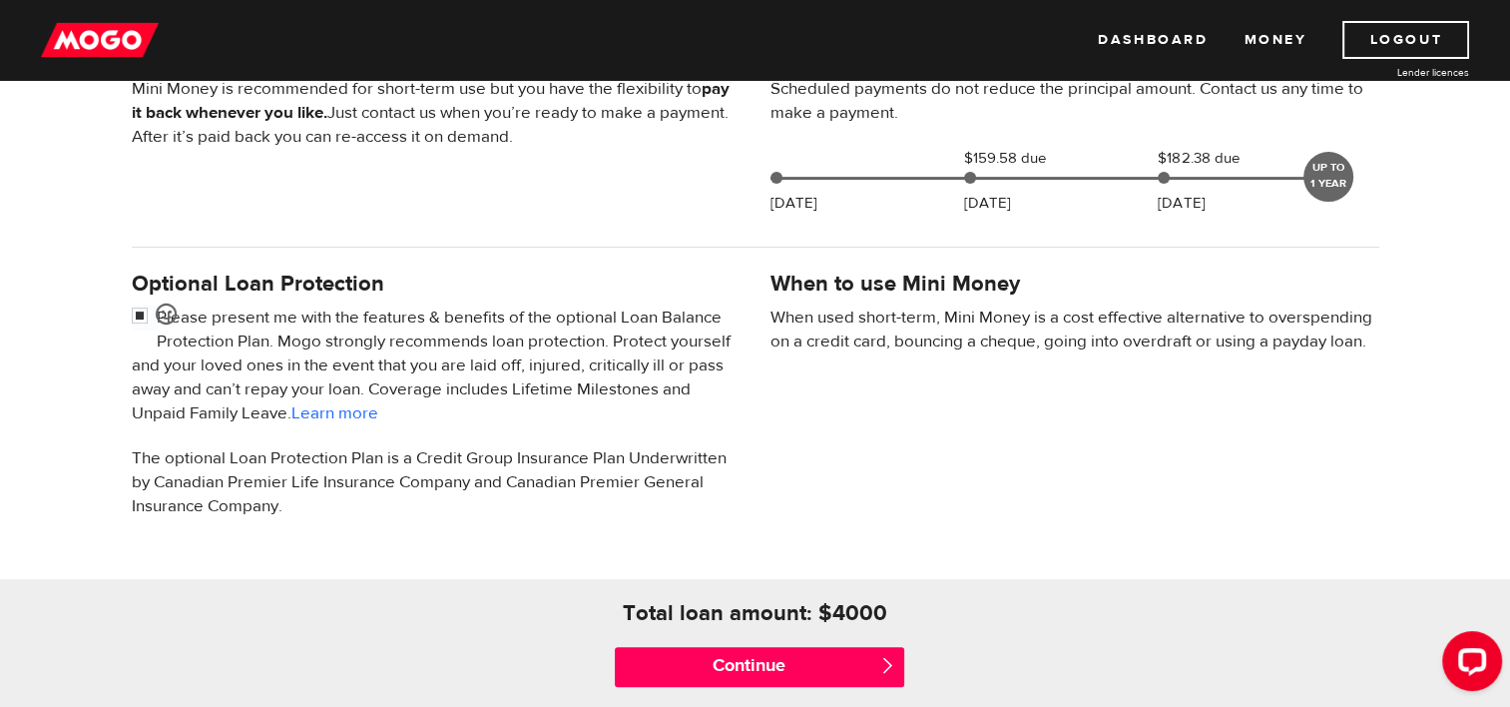
scroll to position [498, 0]
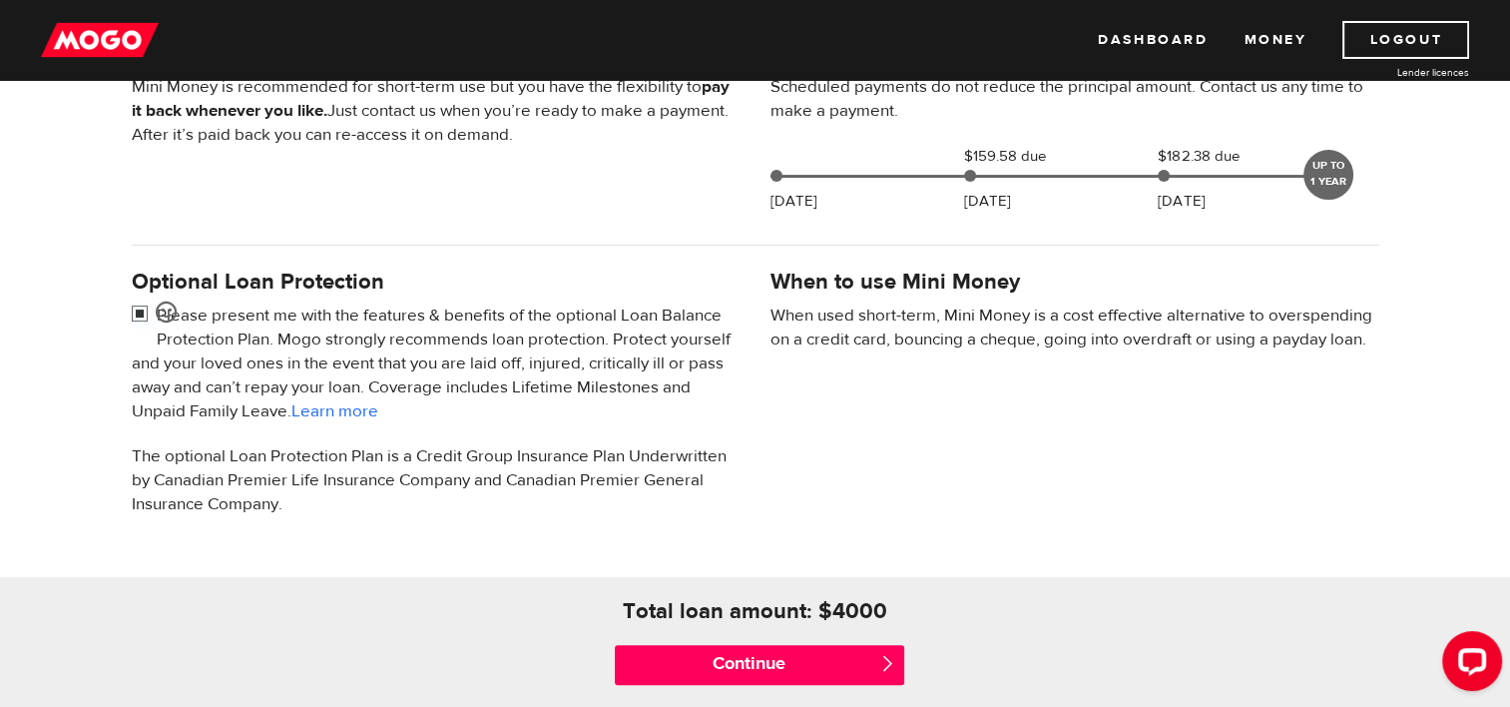
click at [142, 314] on input "checkbox" at bounding box center [144, 315] width 25 height 25
click at [146, 307] on input "checkbox" at bounding box center [144, 315] width 25 height 25
click at [145, 307] on input "checkbox" at bounding box center [144, 315] width 25 height 25
click at [144, 314] on input "checkbox" at bounding box center [144, 315] width 25 height 25
click at [135, 318] on input "checkbox" at bounding box center [144, 315] width 25 height 25
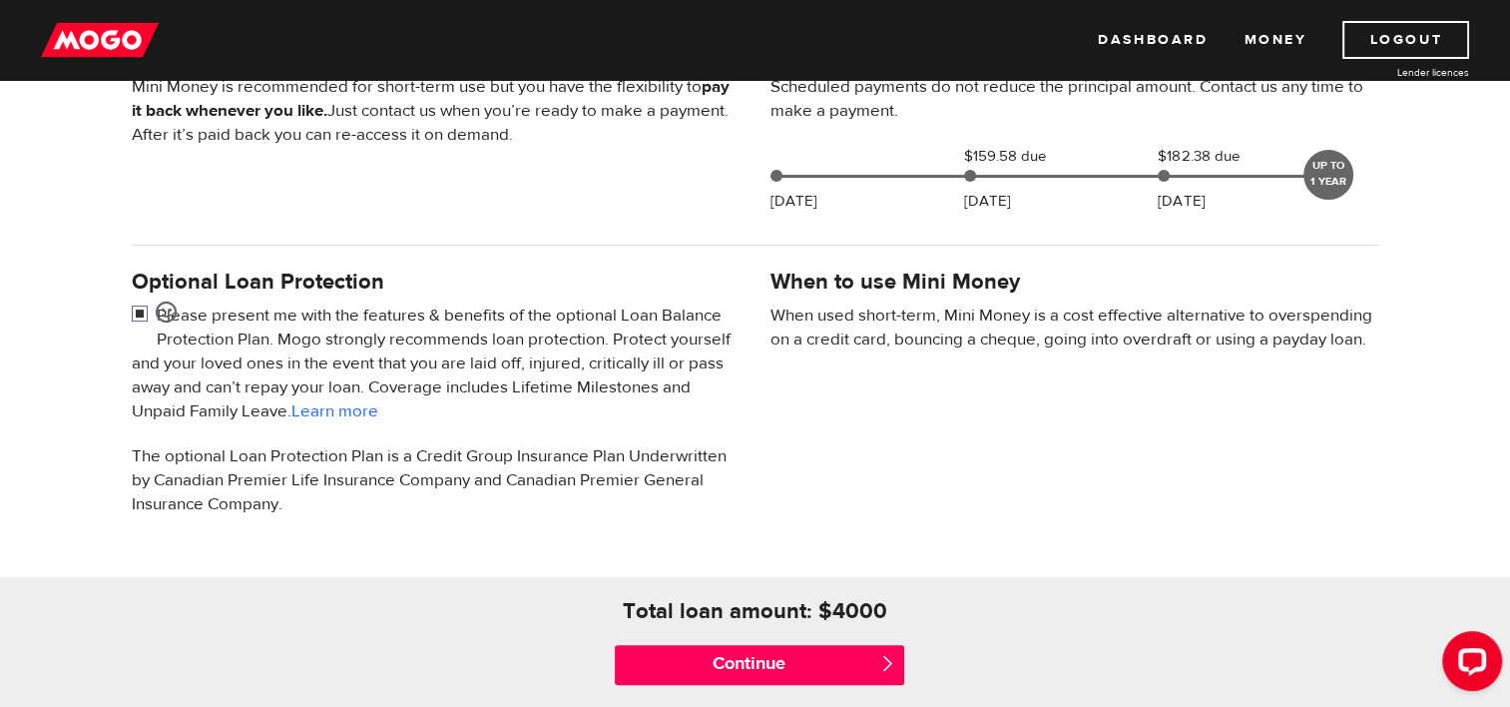
checkbox input "false"
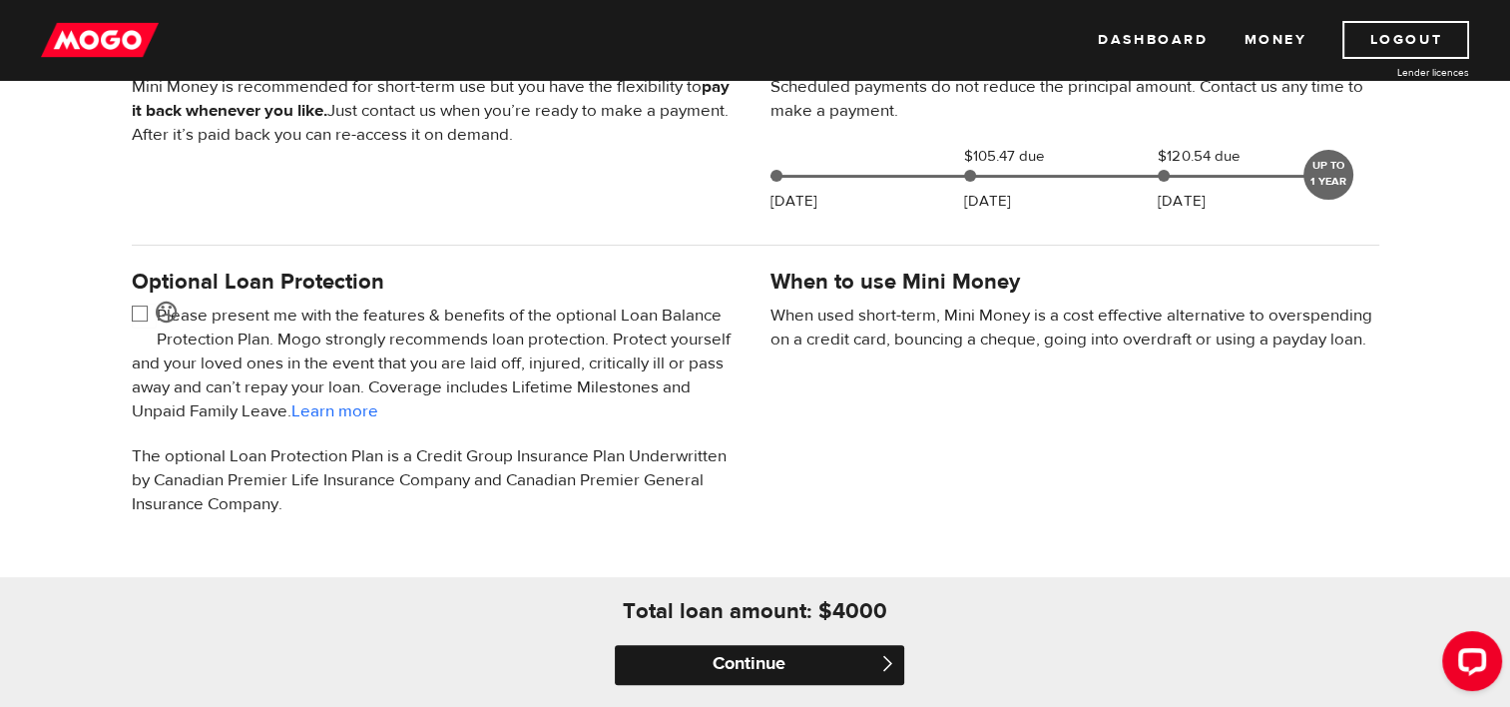
click at [824, 666] on input "Continue" at bounding box center [759, 665] width 289 height 40
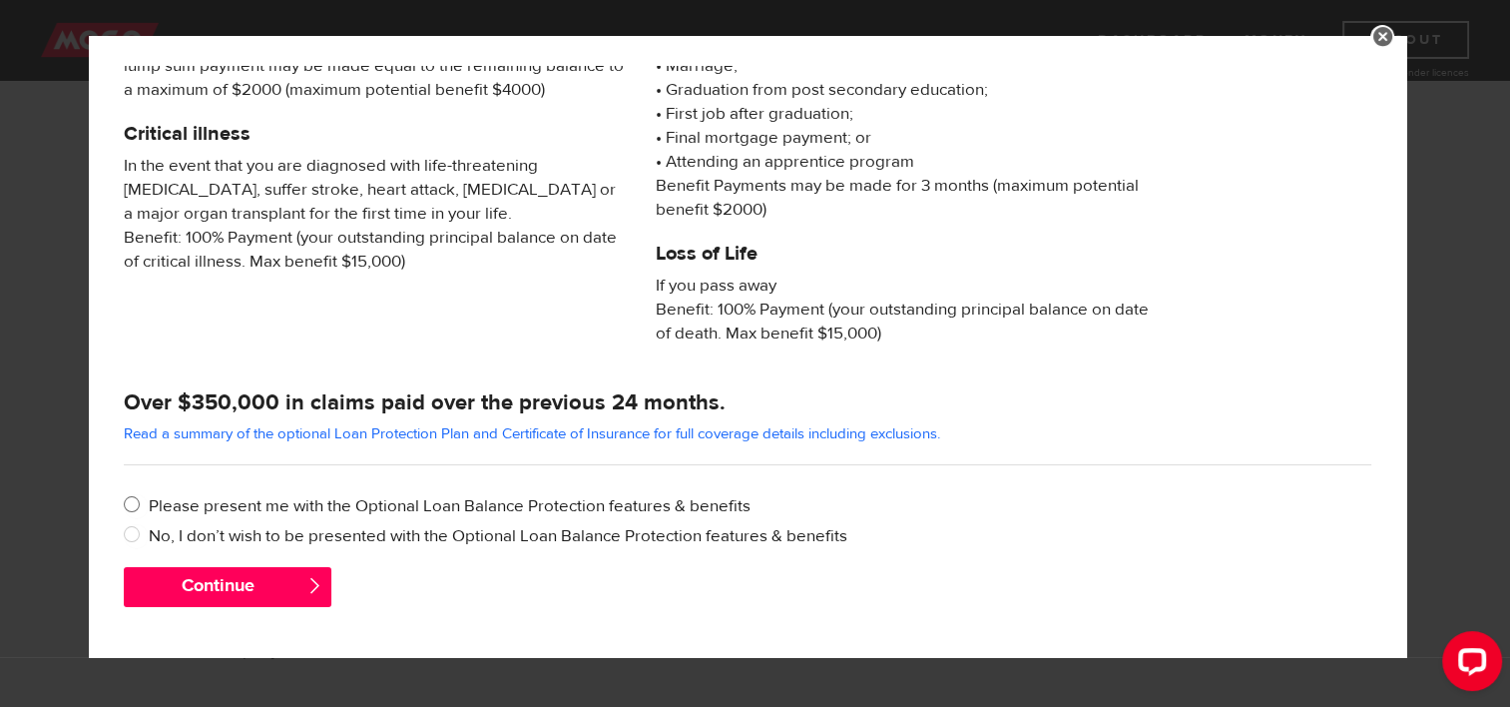
scroll to position [354, 0]
click at [137, 535] on input "No, I don’t wish to be presented with the Optional Loan Balance Protection feat…" at bounding box center [136, 536] width 25 height 25
radio input "true"
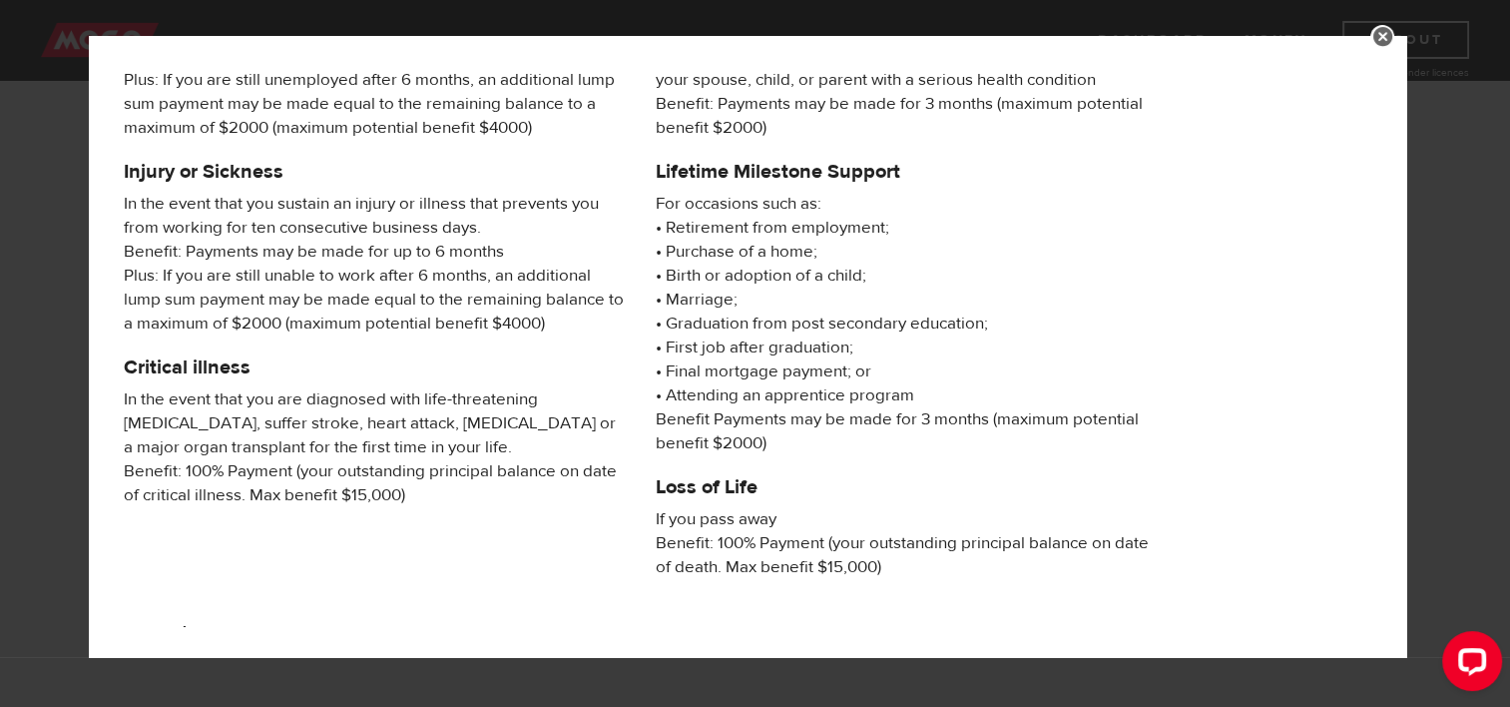
scroll to position [374, 0]
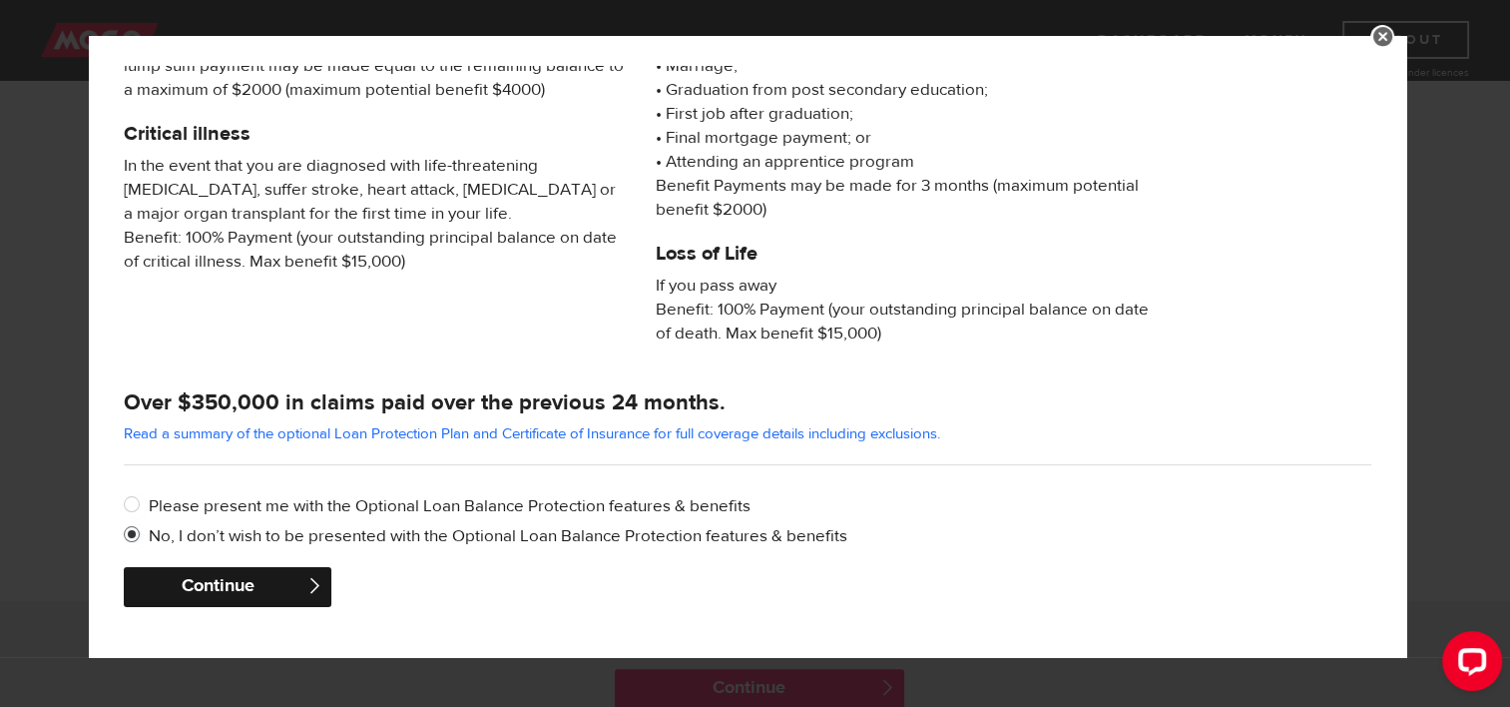
click at [222, 588] on button "Continue" at bounding box center [228, 587] width 208 height 40
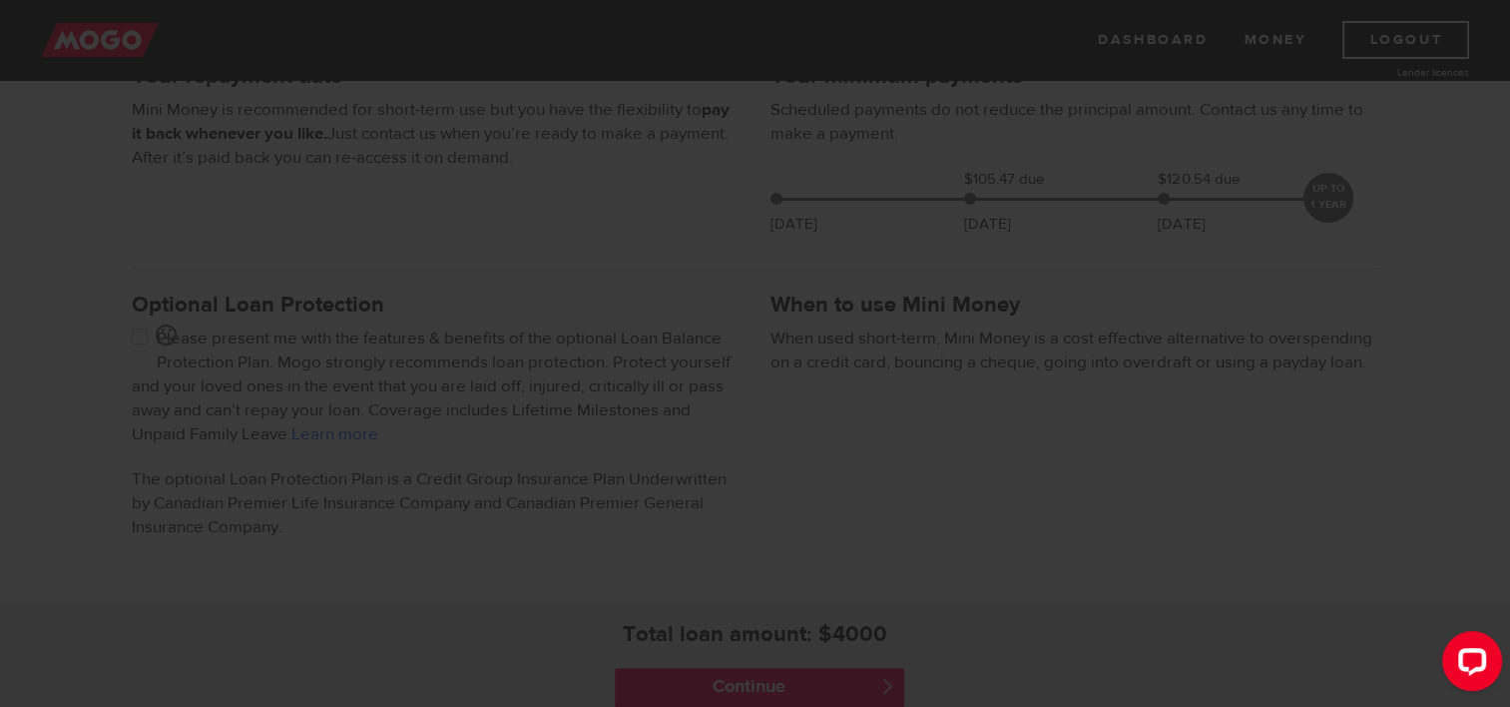
scroll to position [475, 0]
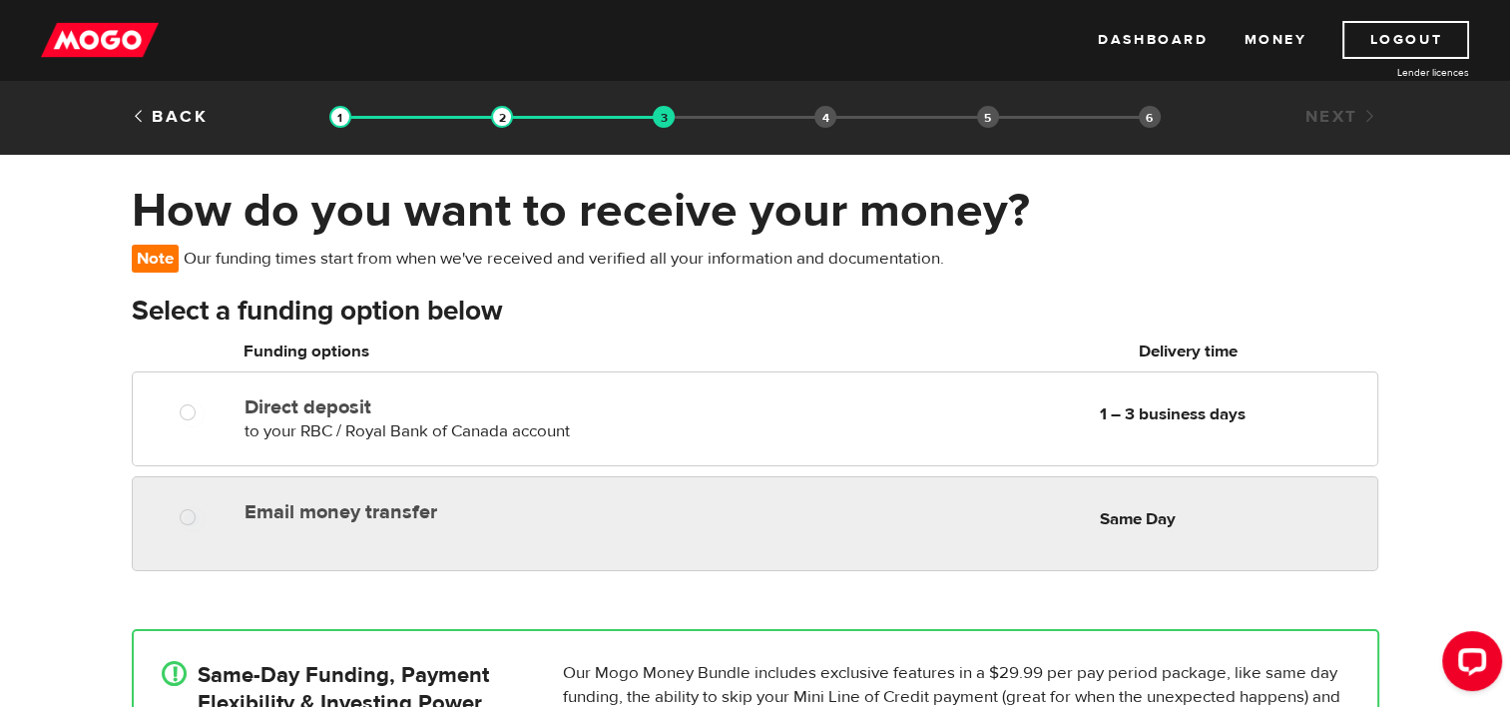
radio input "true"
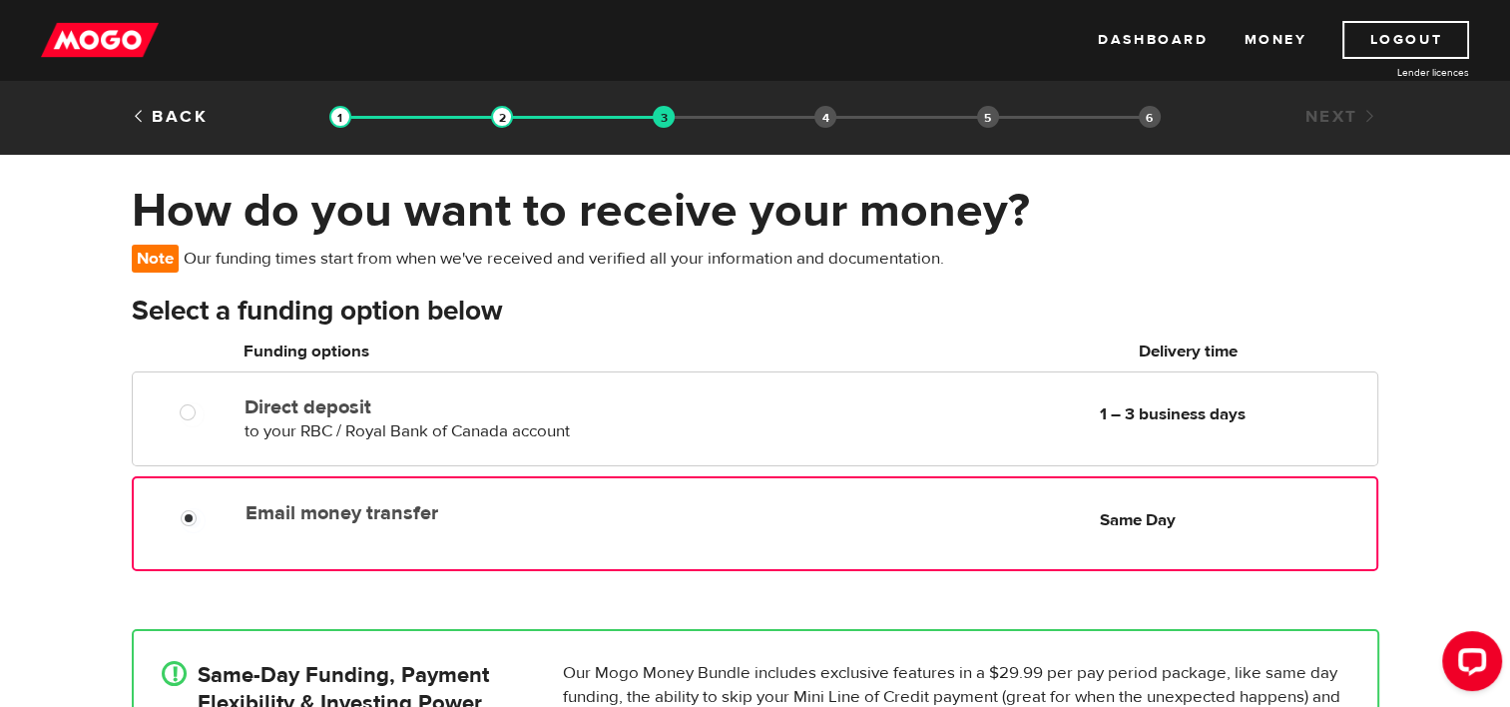
click at [663, 514] on label "Email money transfer" at bounding box center [475, 513] width 458 height 24
click at [206, 514] on input "Email money transfer" at bounding box center [193, 520] width 25 height 25
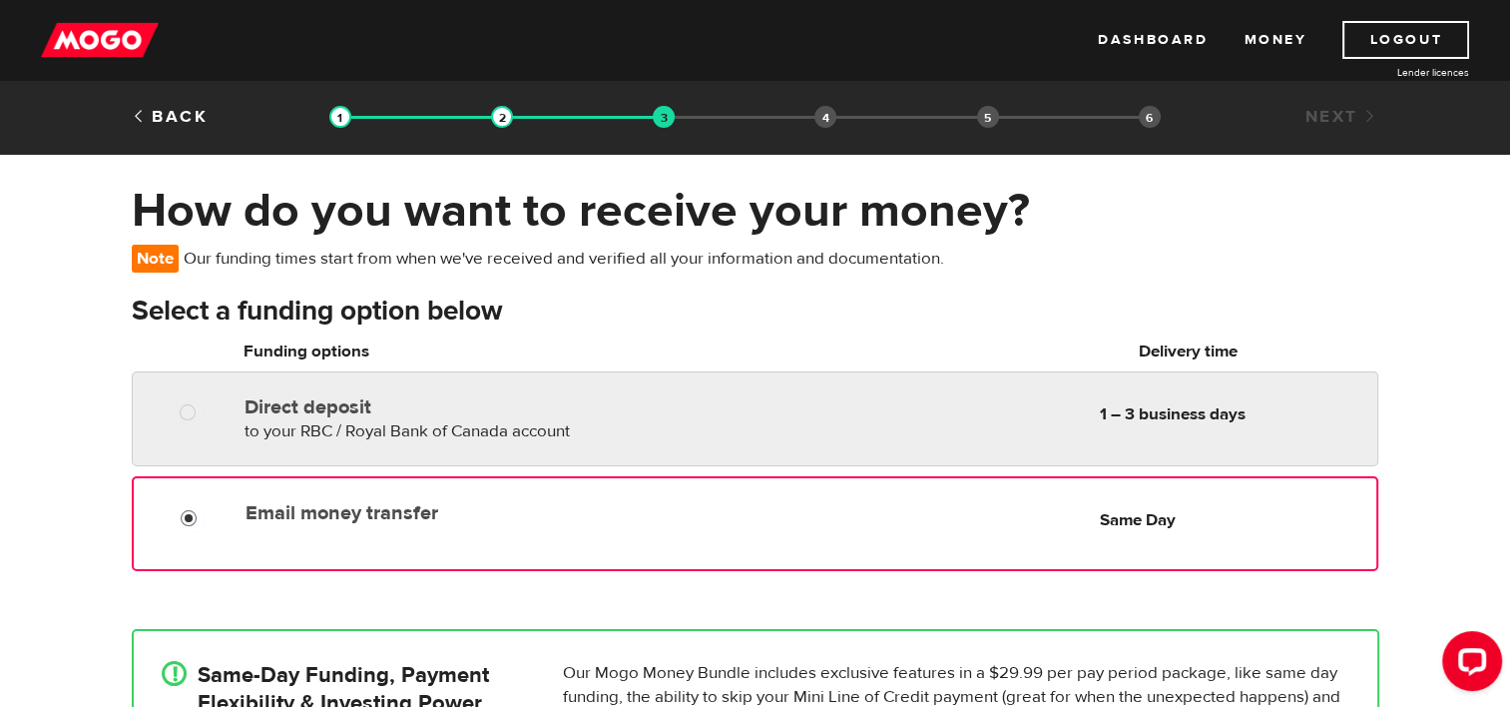
radio input "true"
click at [643, 419] on div "Direct deposit to your RBC / Royal Bank of Canada account Delivery in 1 – 3 bus…" at bounding box center [474, 415] width 475 height 56
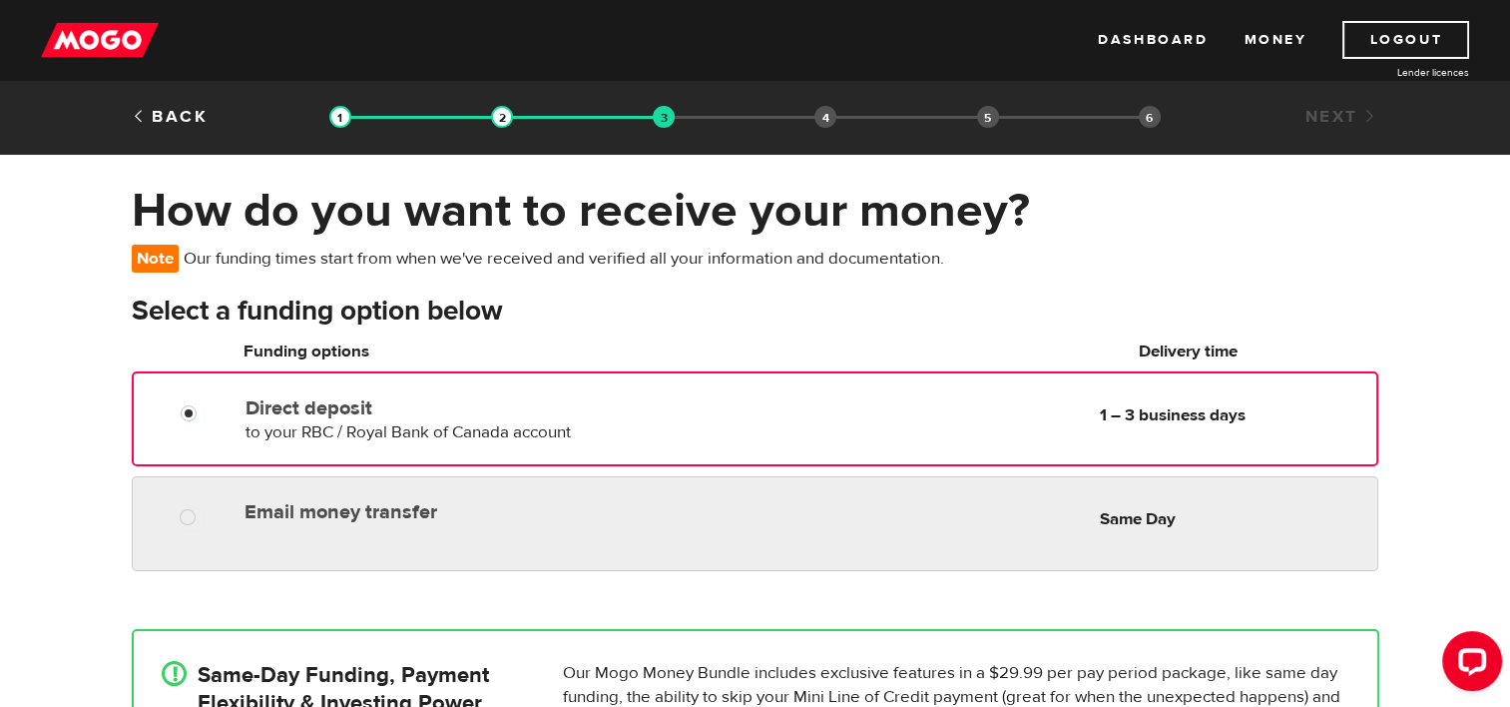
radio input "true"
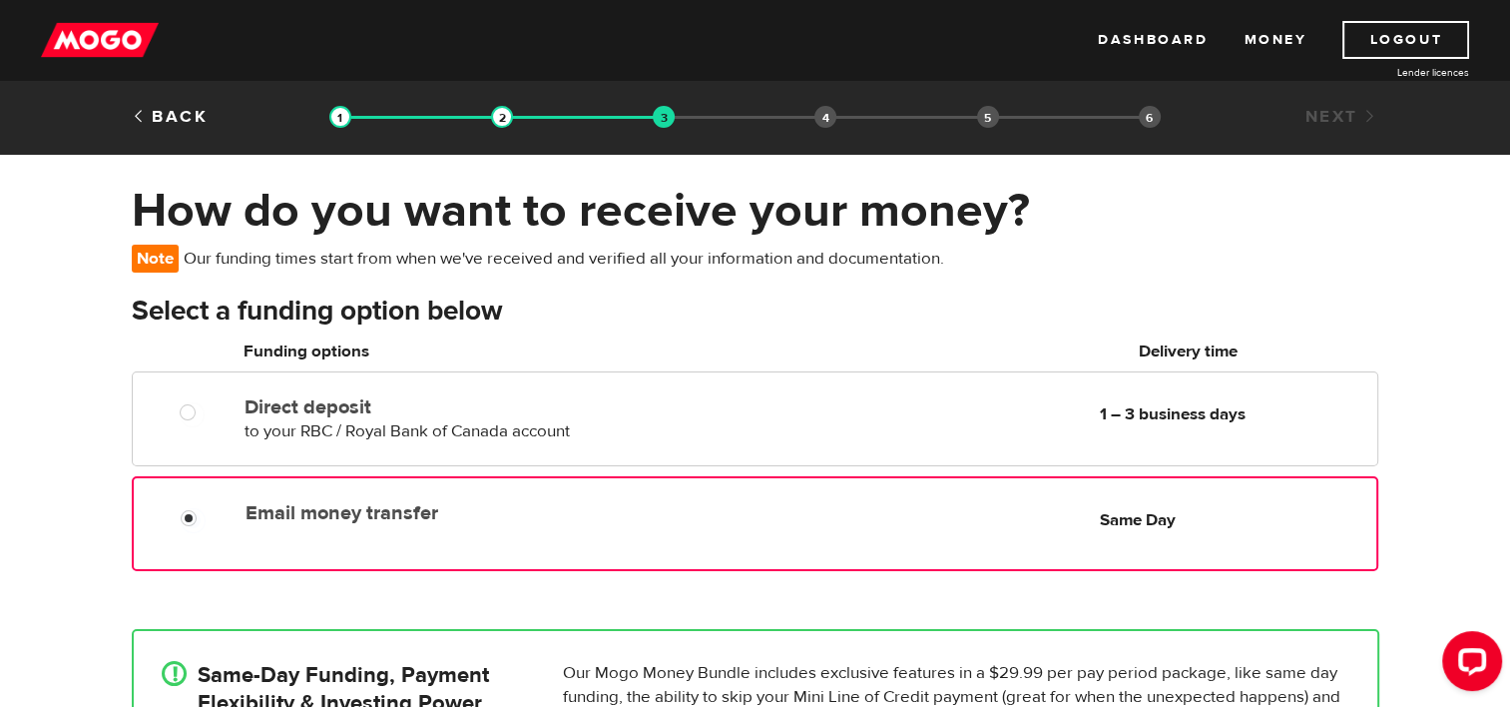
click at [635, 517] on label "Email money transfer" at bounding box center [475, 513] width 458 height 24
click at [206, 517] on input "Email money transfer" at bounding box center [193, 520] width 25 height 25
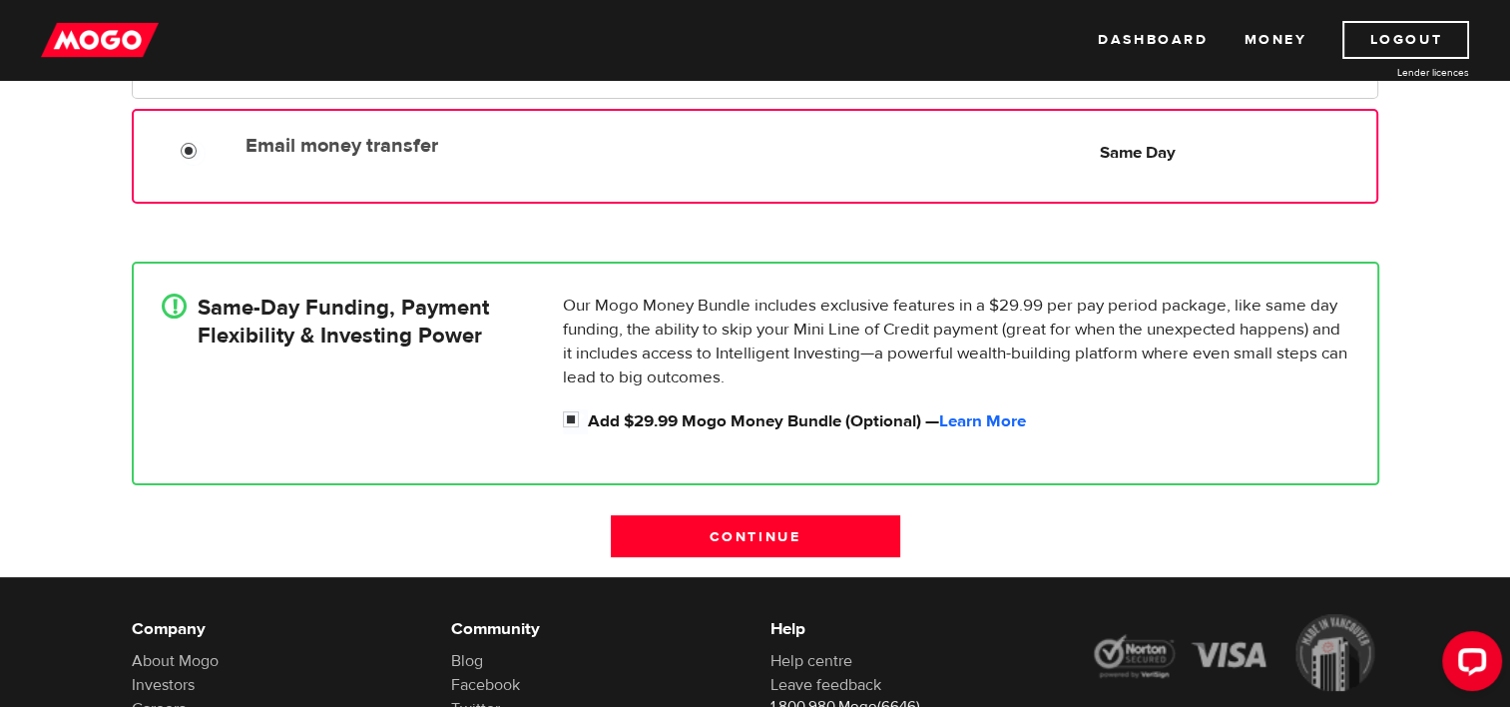
scroll to position [368, 0]
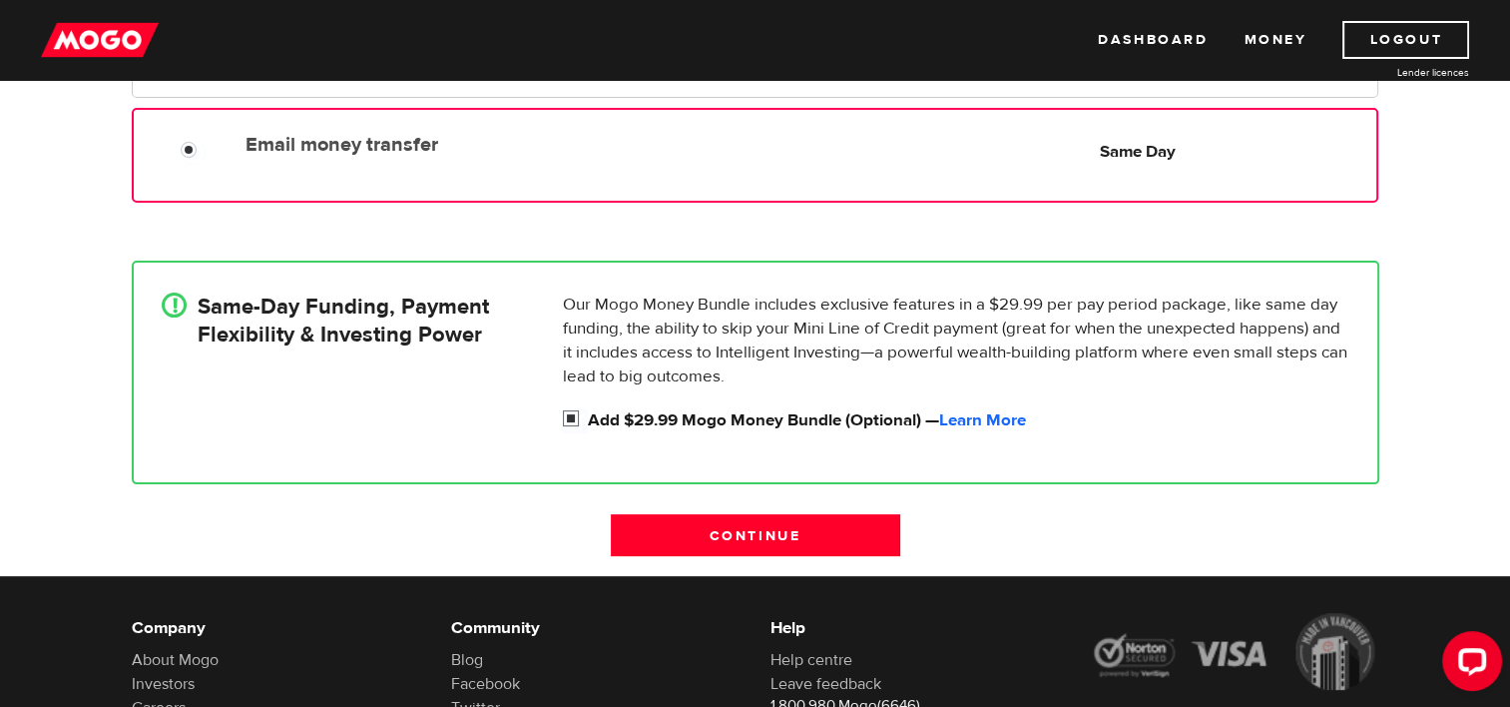
click at [574, 418] on input "Add $29.99 Mogo Money Bundle (Optional) — Learn More" at bounding box center [575, 420] width 25 height 25
checkbox input "false"
radio input "false"
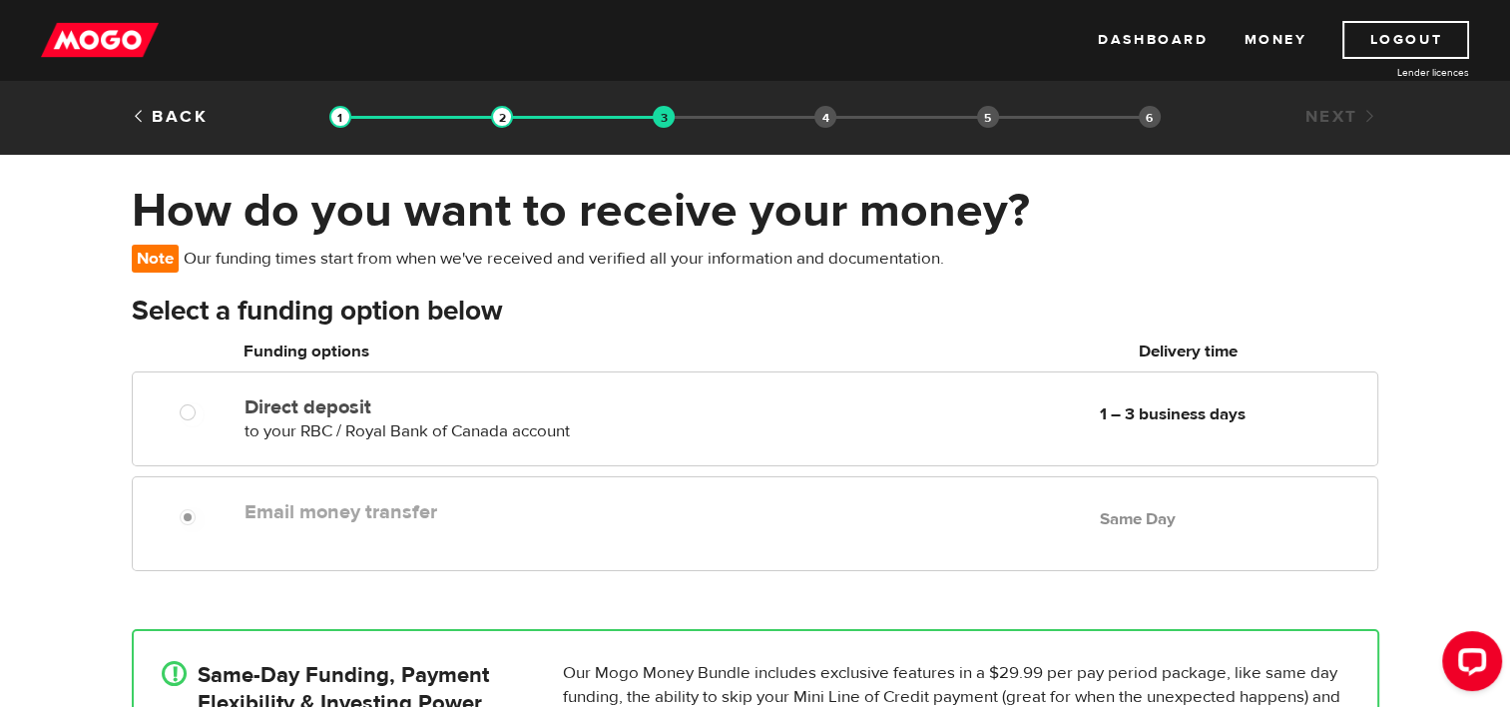
scroll to position [0, 0]
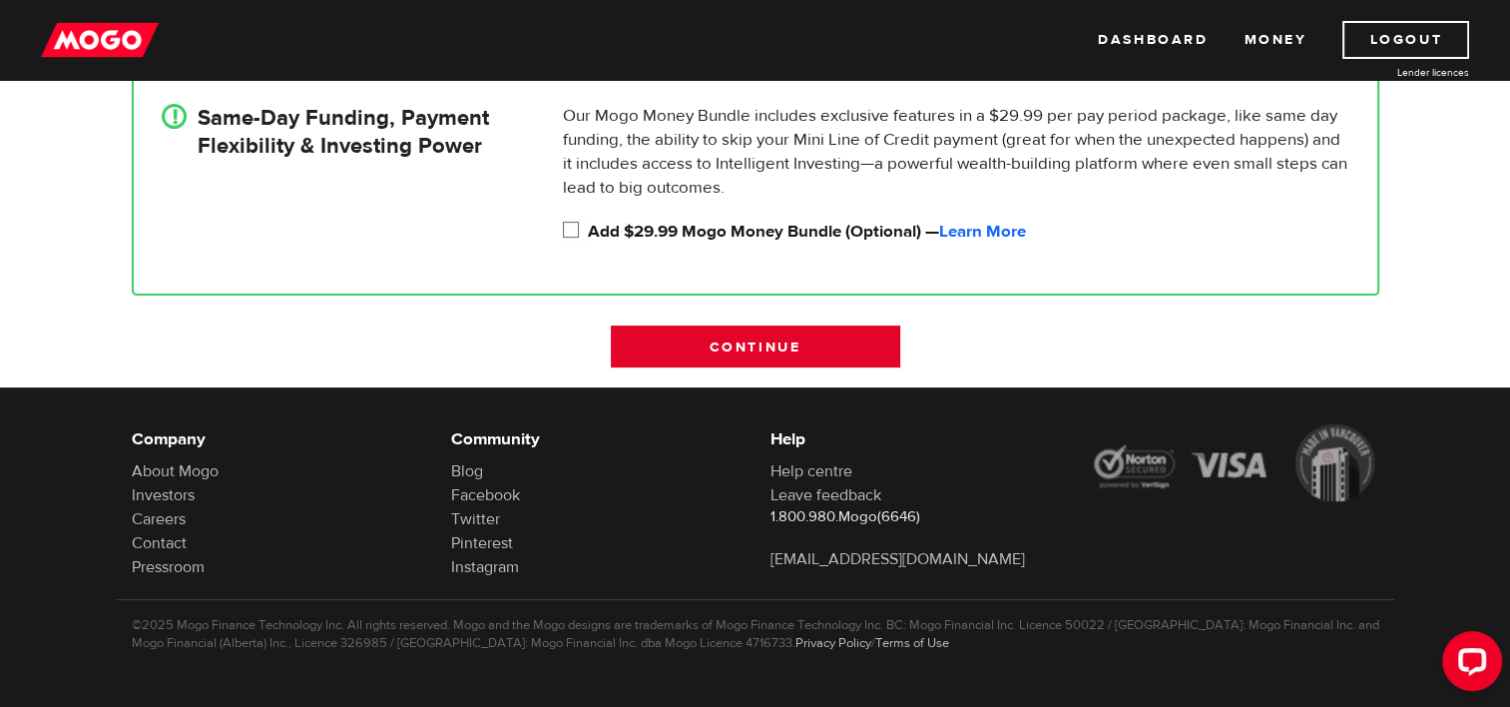
click at [833, 355] on input "Continue" at bounding box center [755, 346] width 289 height 42
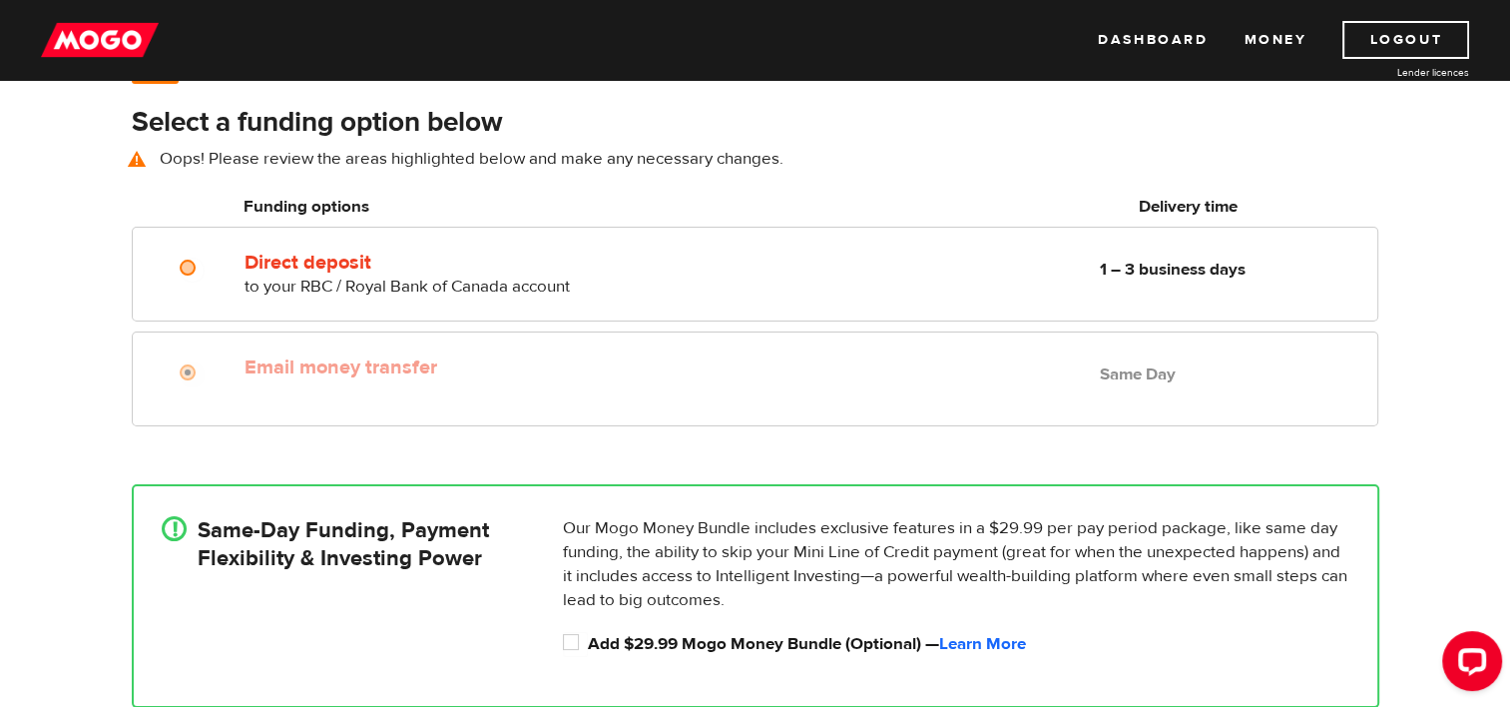
scroll to position [144, 0]
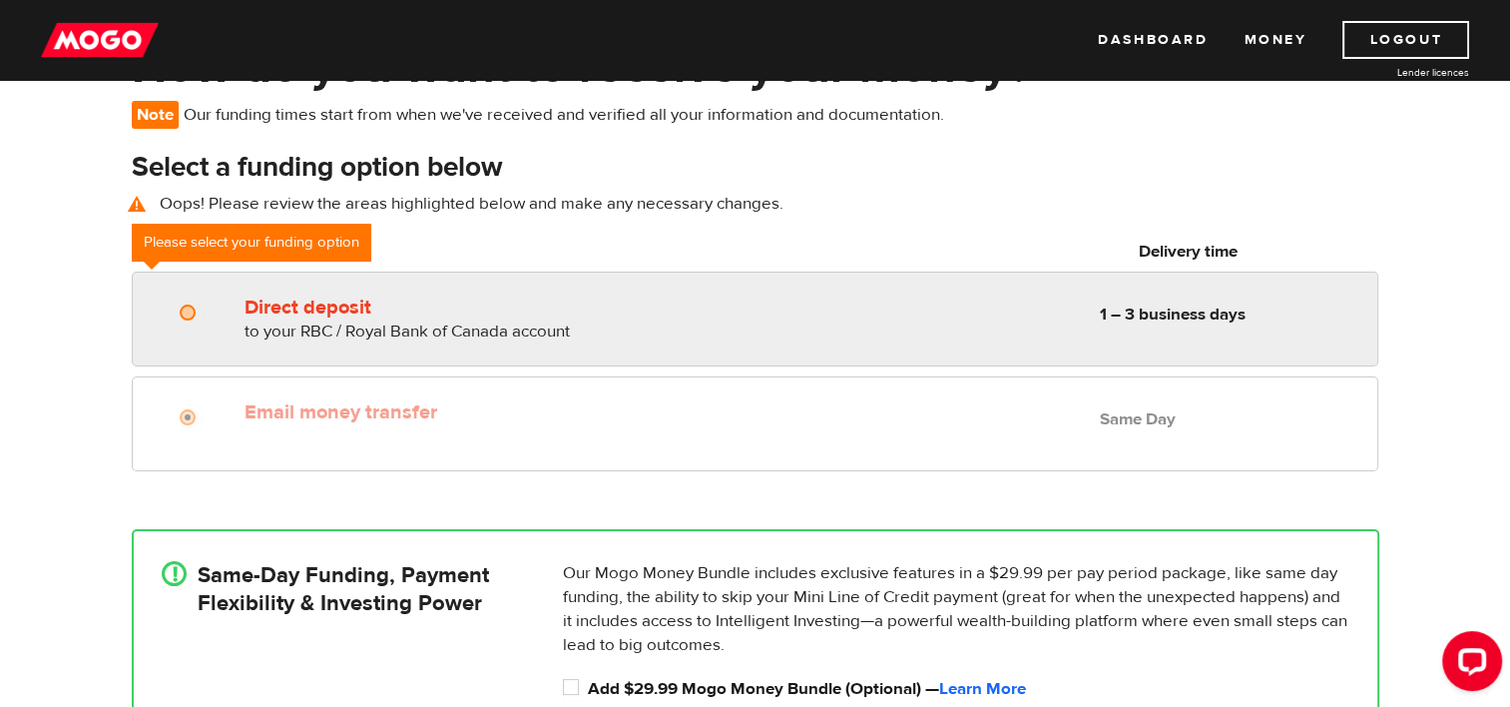
radio input "true"
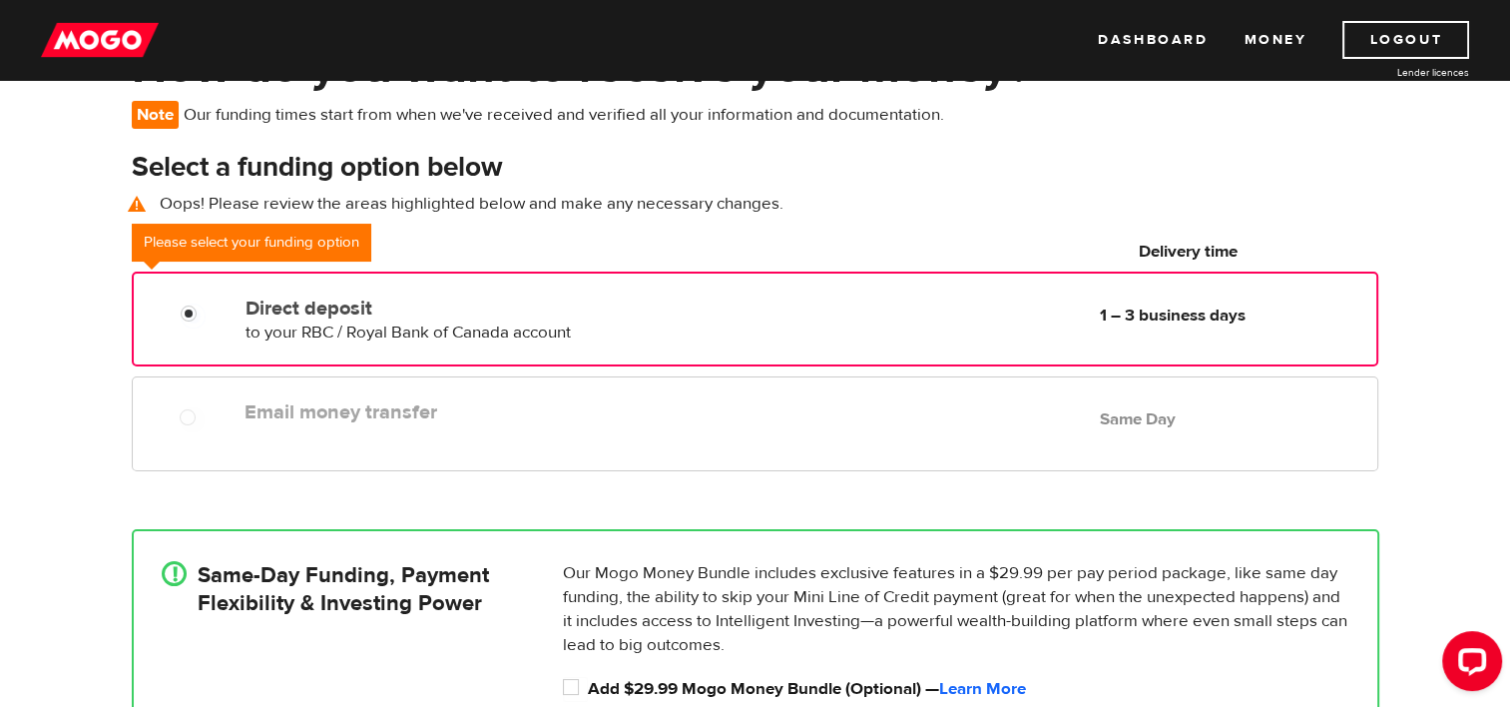
click at [547, 275] on div "Direct deposit to your RBC / Royal Bank of Canada account Delivery in 1 – 3 bus…" at bounding box center [755, 319] width 1246 height 95
click at [551, 388] on div "Email money transfer Delivery in Same Day Same Day" at bounding box center [755, 423] width 1246 height 95
click at [534, 428] on div "Email money transfer Delivery in Same Day Same Day" at bounding box center [807, 411] width 1140 height 39
drag, startPoint x: 275, startPoint y: 432, endPoint x: 264, endPoint y: 436, distance: 11.7
click at [274, 433] on div "Email money transfer Delivery in Same Day Same Day" at bounding box center [755, 423] width 1246 height 95
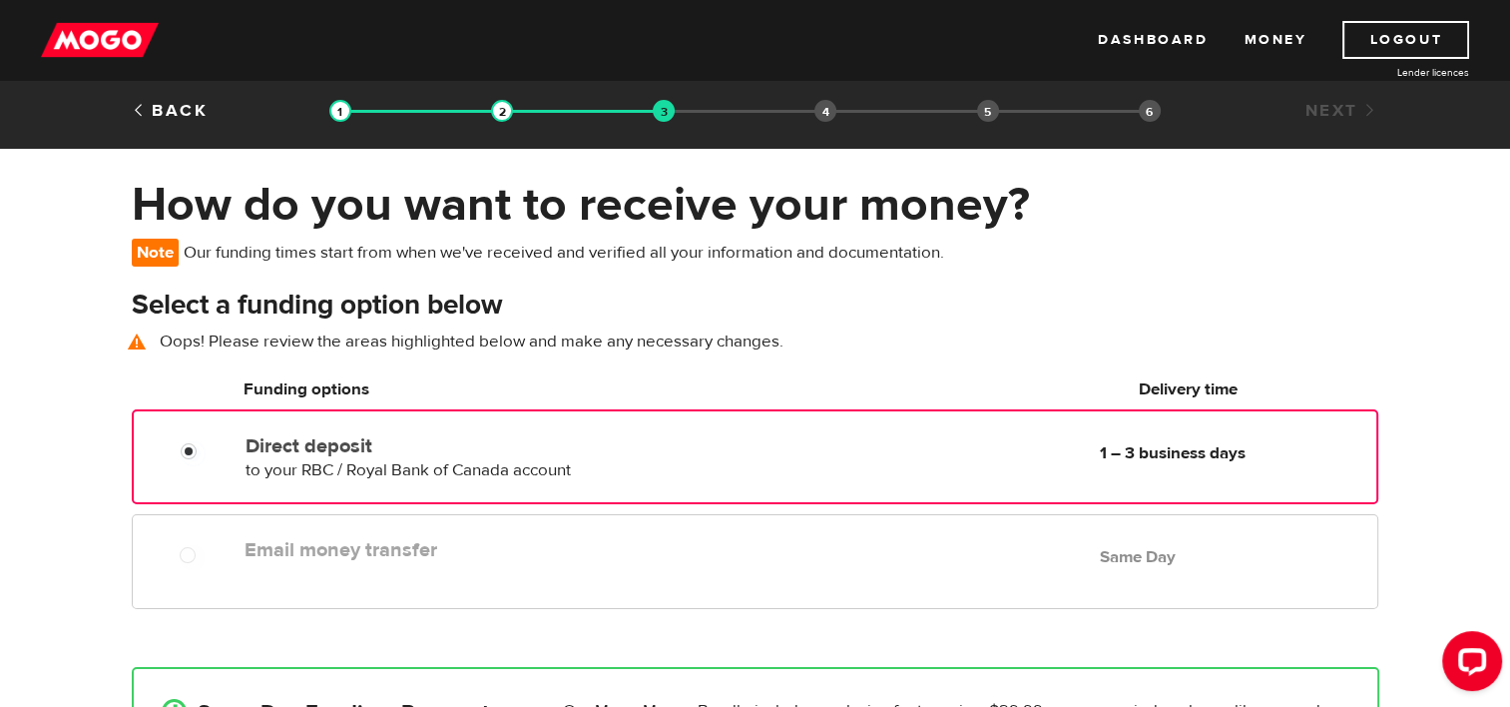
scroll to position [0, 0]
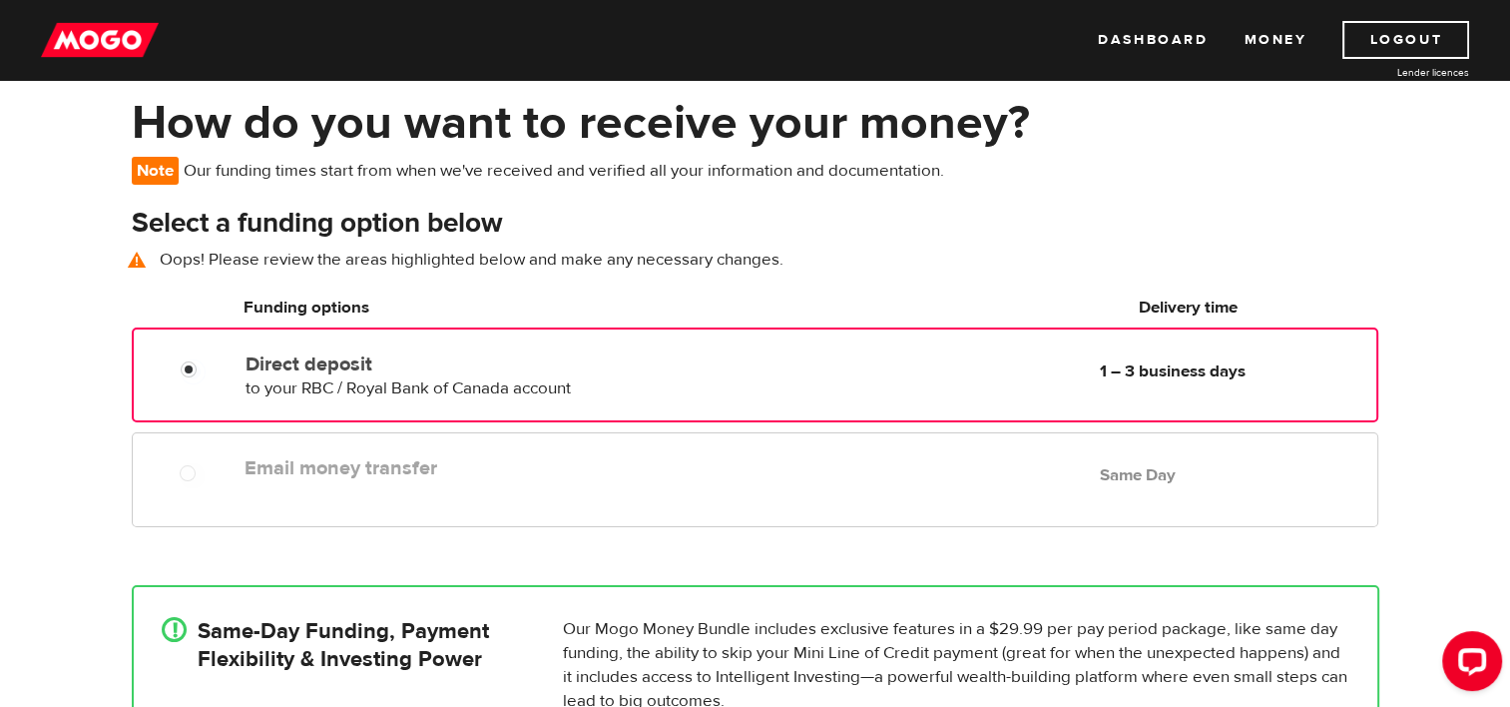
click at [208, 443] on div "Email money transfer Delivery in Same Day Same Day" at bounding box center [755, 479] width 1246 height 95
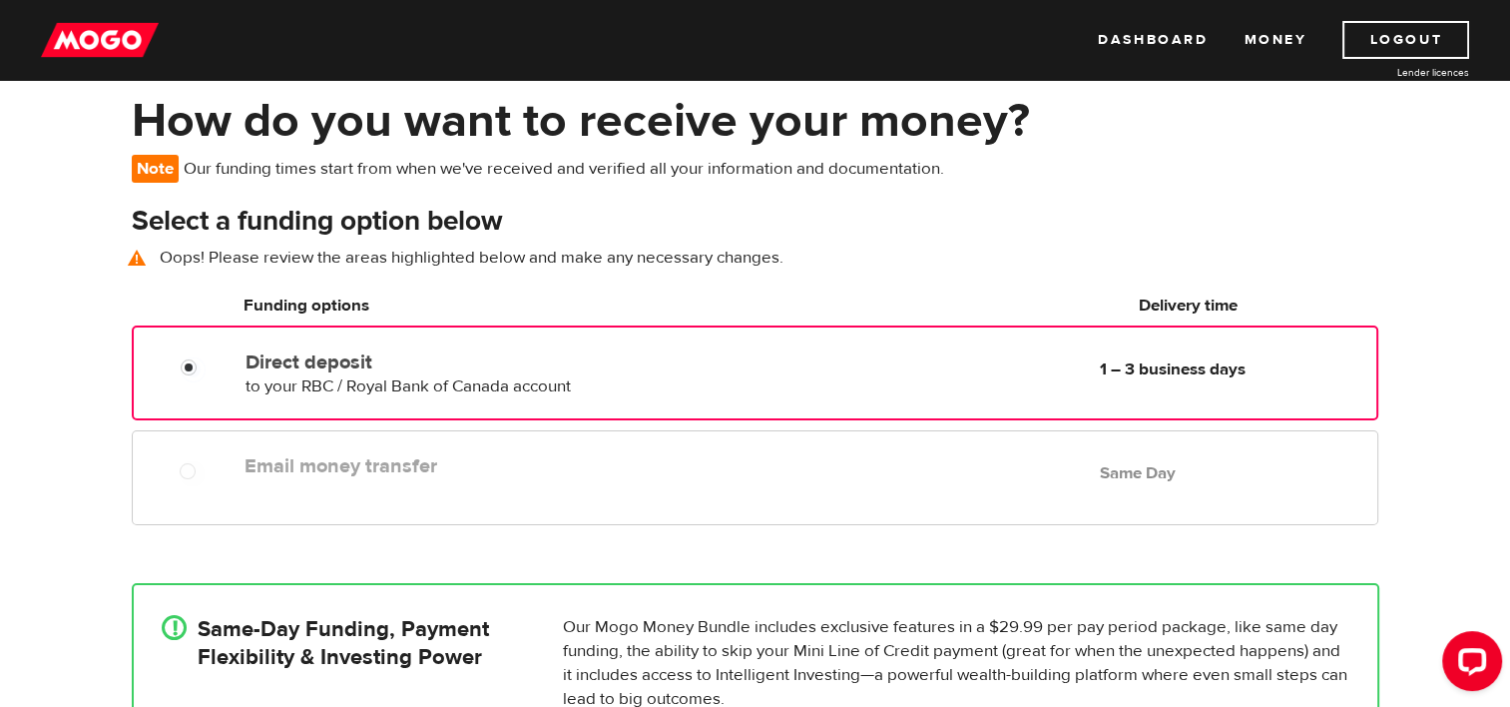
click at [176, 471] on div at bounding box center [195, 473] width 120 height 25
click at [171, 485] on div "Email money transfer Delivery in Same Day Same Day" at bounding box center [755, 476] width 1246 height 95
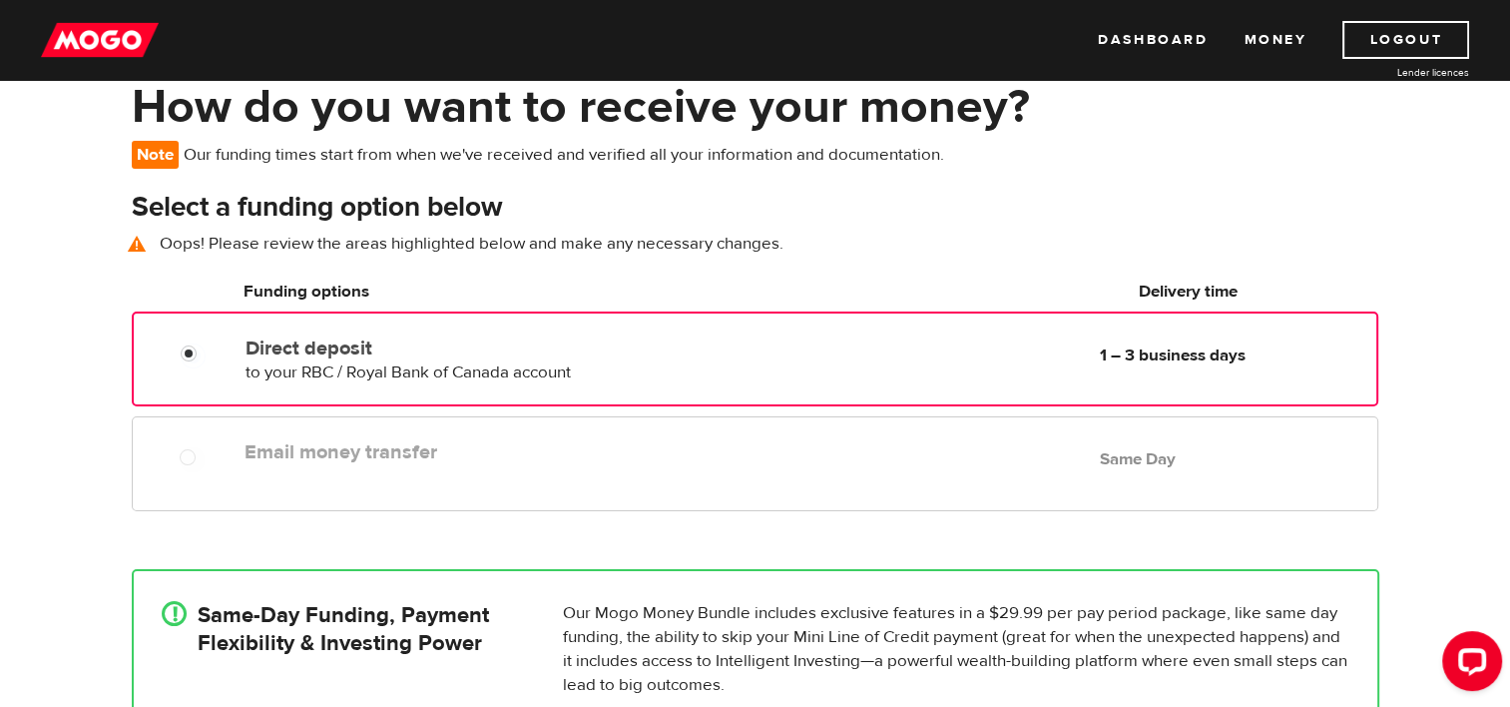
click at [209, 480] on div "Email money transfer Delivery in Same Day Same Day" at bounding box center [755, 463] width 1246 height 95
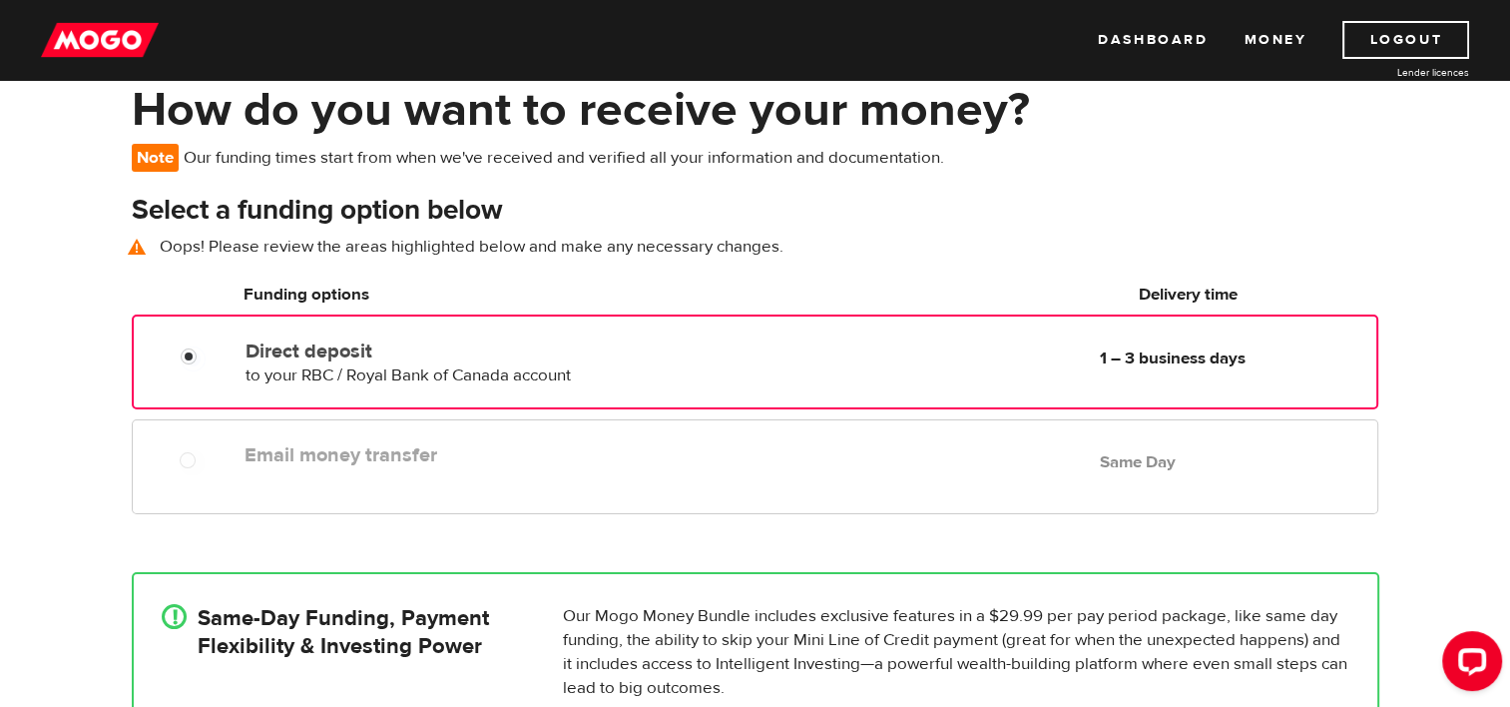
scroll to position [100, 0]
click at [209, 480] on div "Email money transfer Delivery in Same Day Same Day" at bounding box center [755, 467] width 1246 height 95
click at [193, 436] on div at bounding box center [185, 456] width 120 height 40
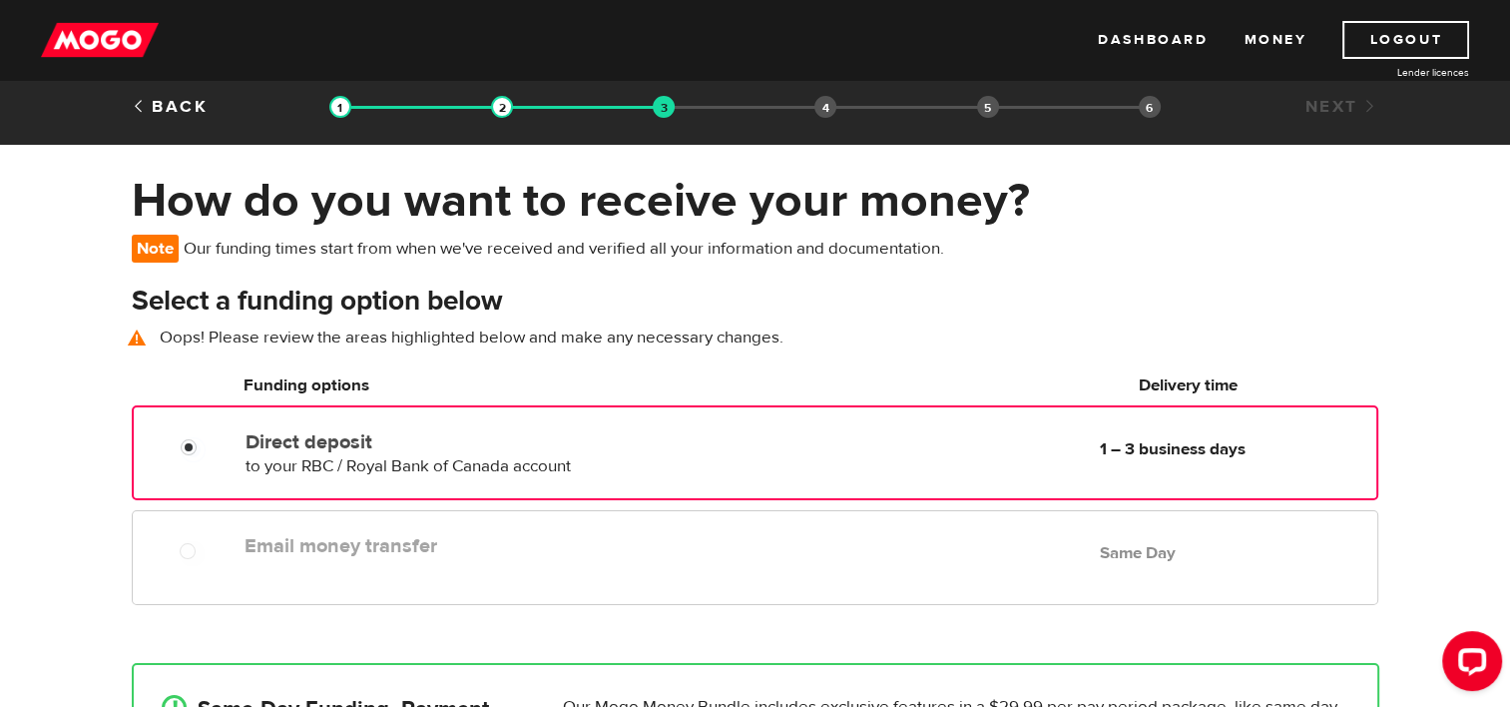
scroll to position [0, 0]
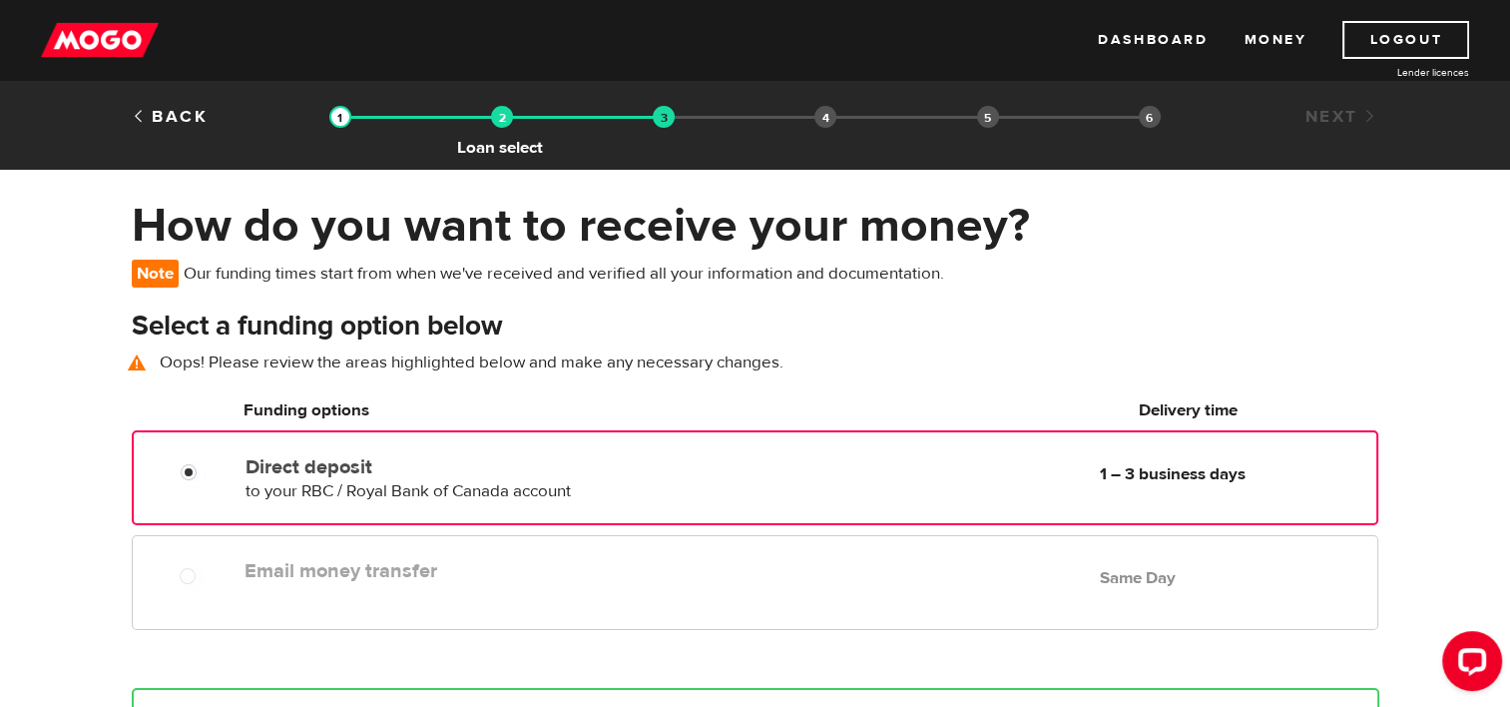
click at [503, 124] on img at bounding box center [502, 117] width 22 height 22
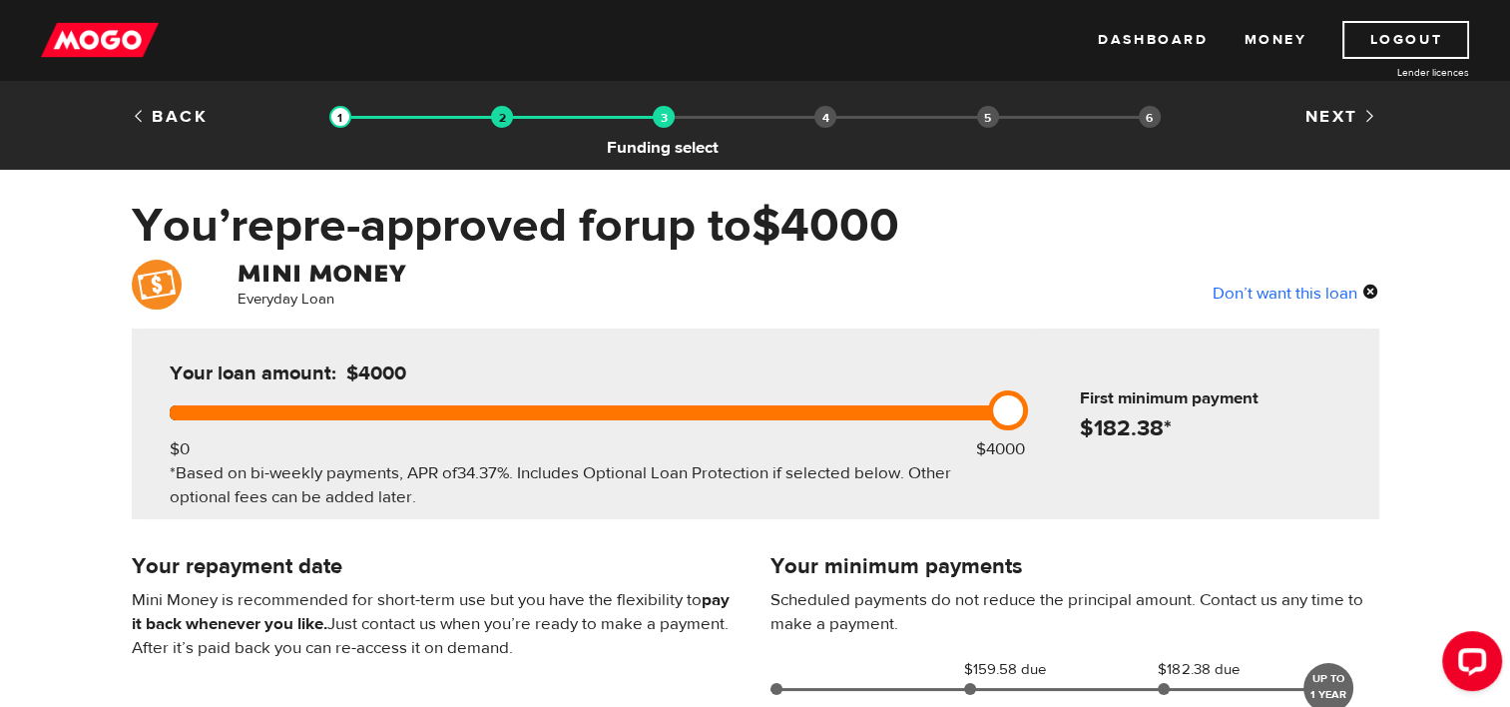
click at [660, 124] on img at bounding box center [664, 117] width 22 height 22
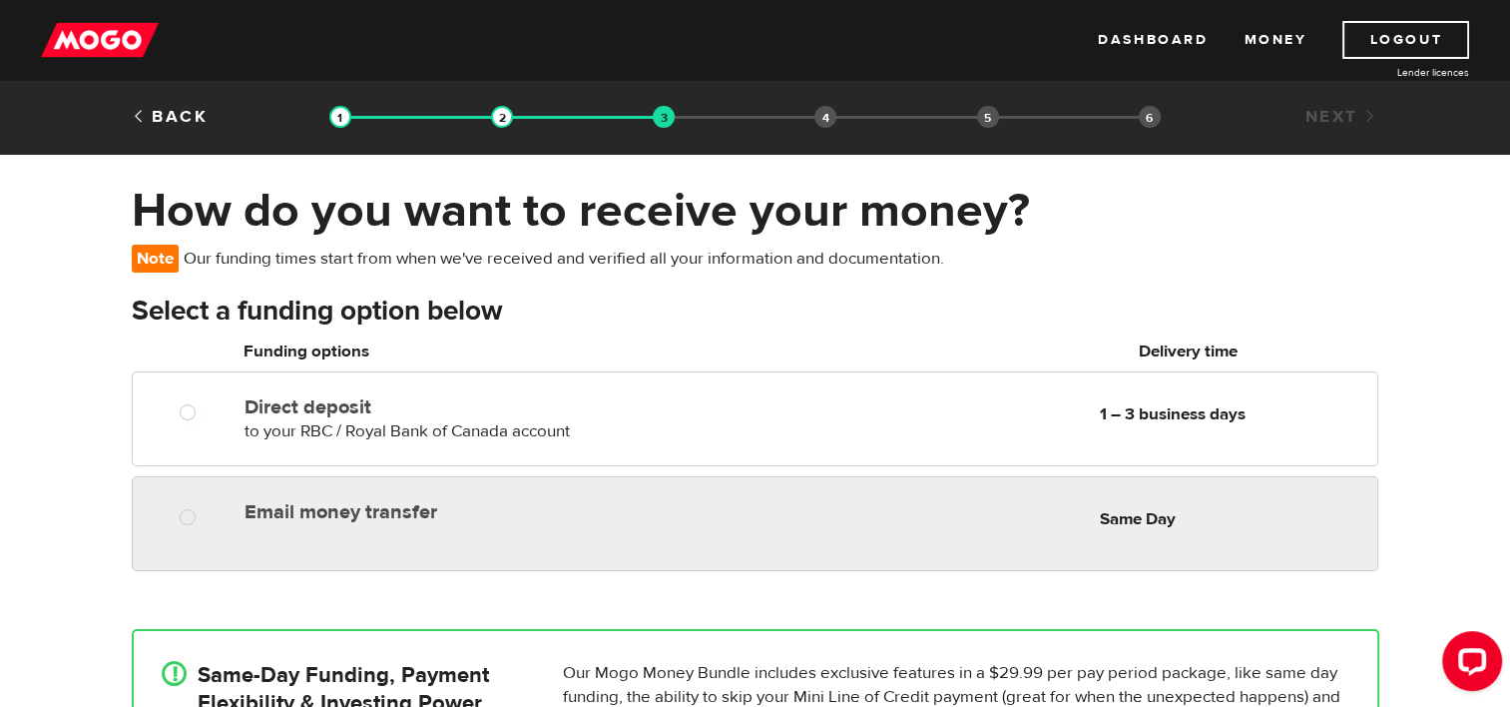
radio input "true"
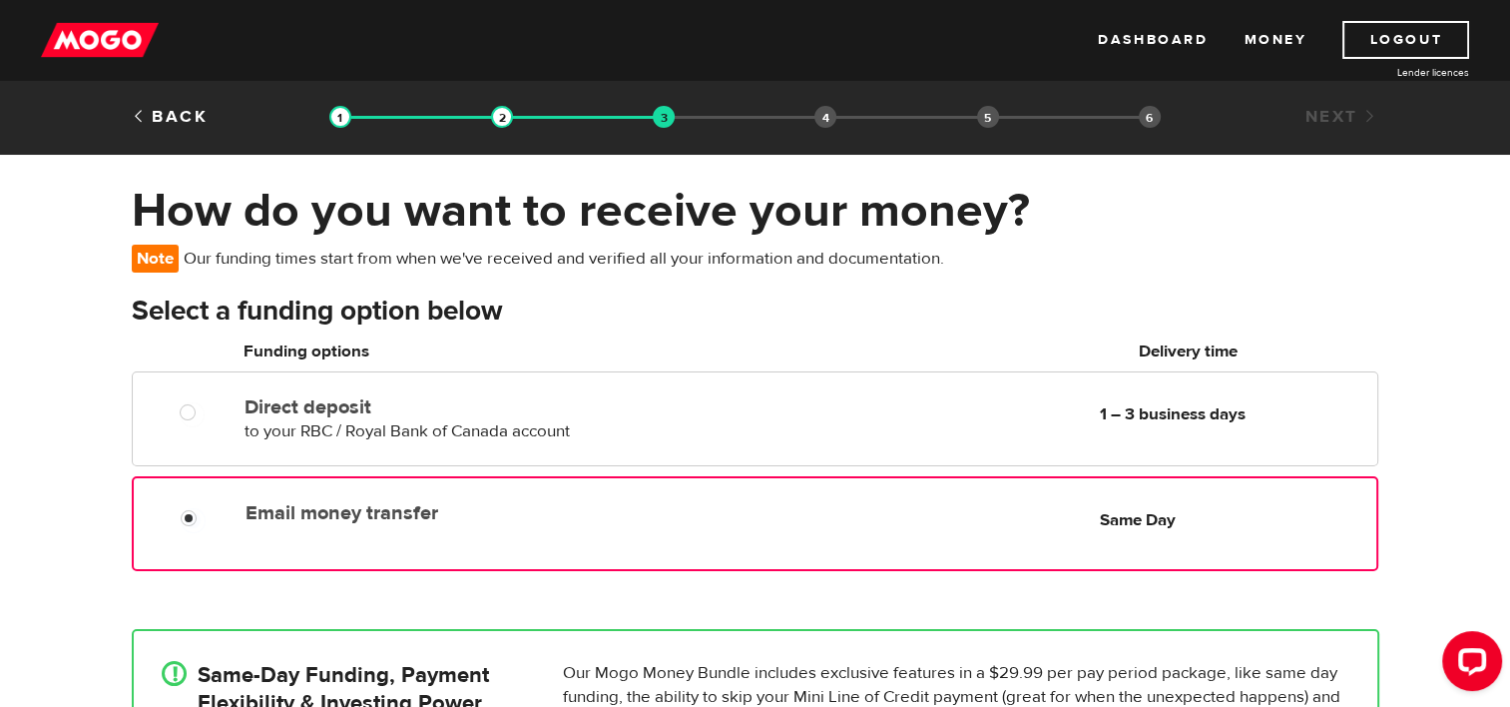
drag, startPoint x: 234, startPoint y: 507, endPoint x: 226, endPoint y: 515, distance: 11.3
click at [233, 509] on div at bounding box center [196, 520] width 120 height 25
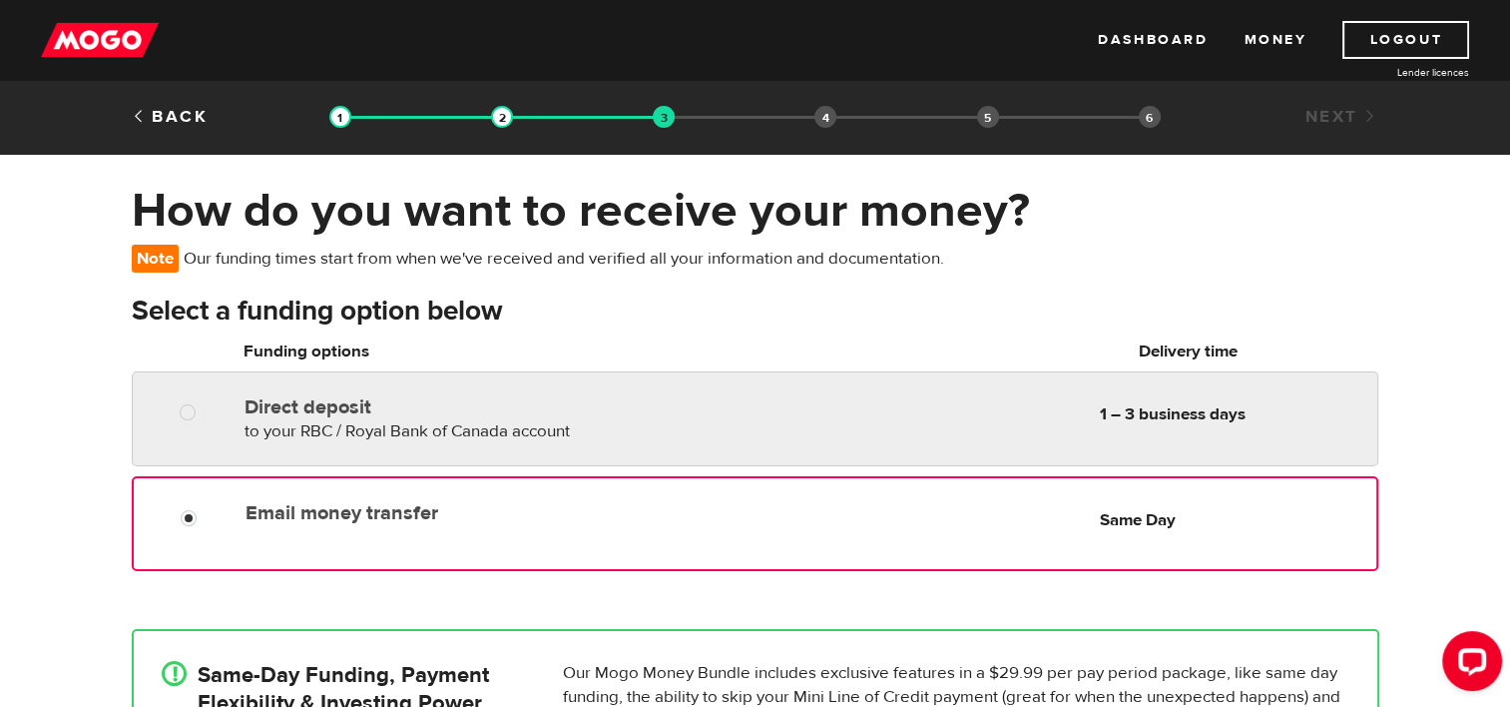
radio input "true"
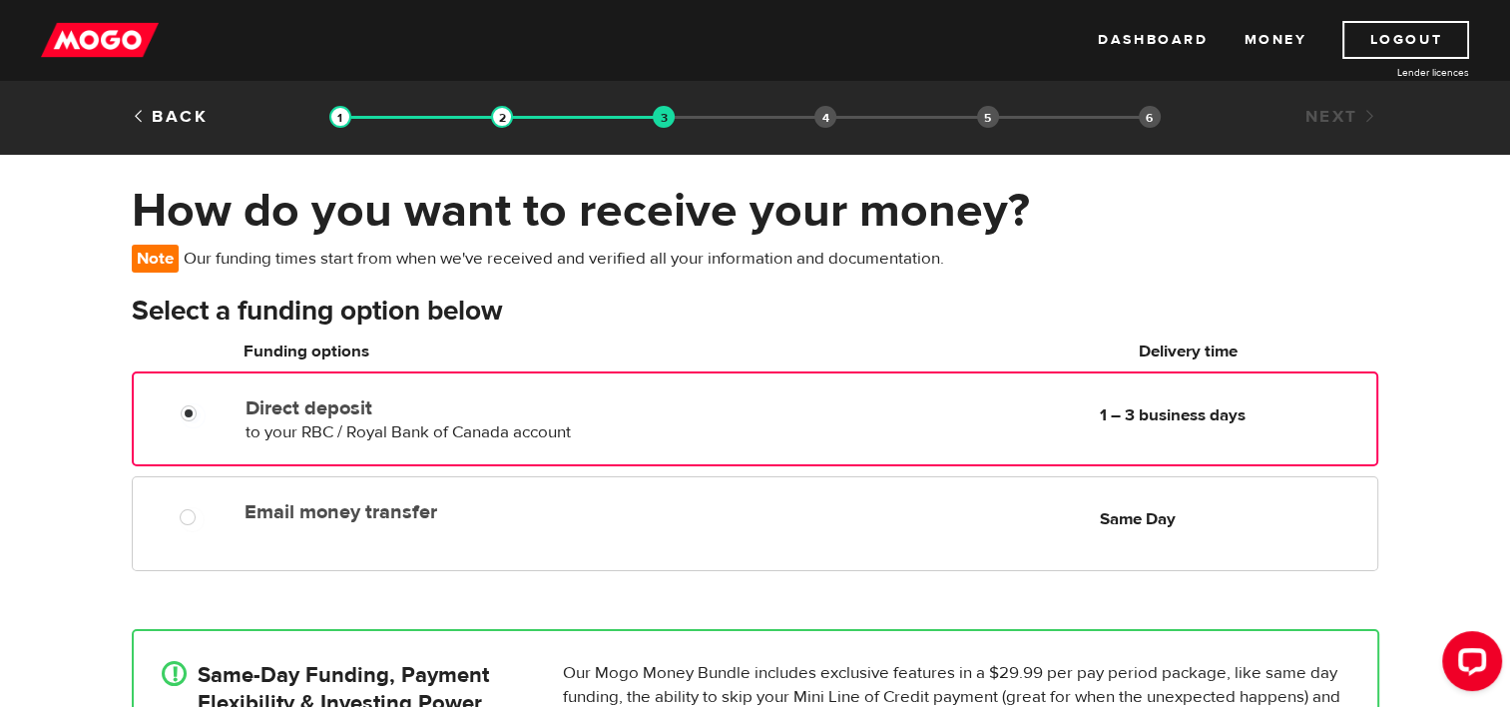
click at [322, 443] on div "Direct deposit to your RBC / Royal Bank of Canada account Delivery in 1 – 3 bus…" at bounding box center [755, 418] width 1246 height 95
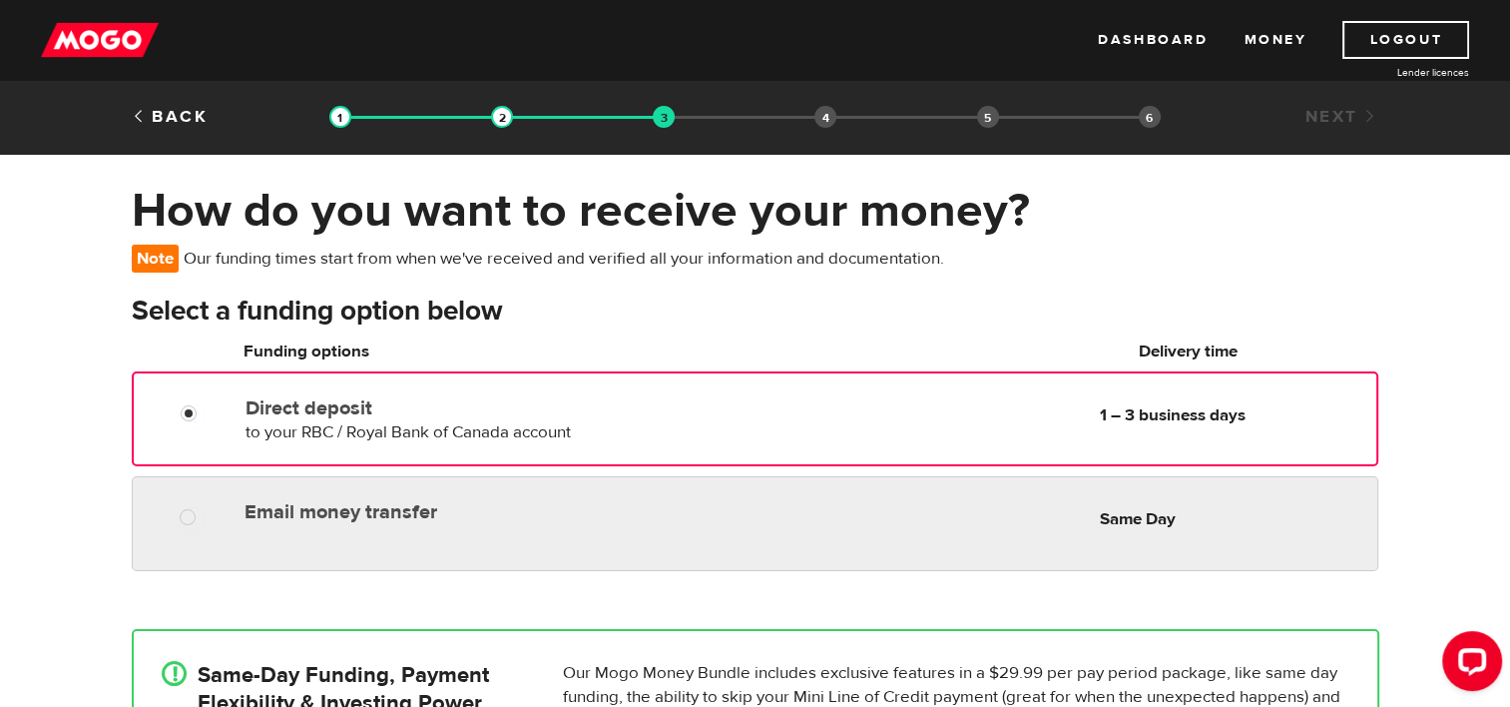
radio input "true"
click at [288, 521] on label "Email money transfer" at bounding box center [474, 512] width 459 height 24
click at [205, 521] on input "Email money transfer" at bounding box center [192, 519] width 25 height 25
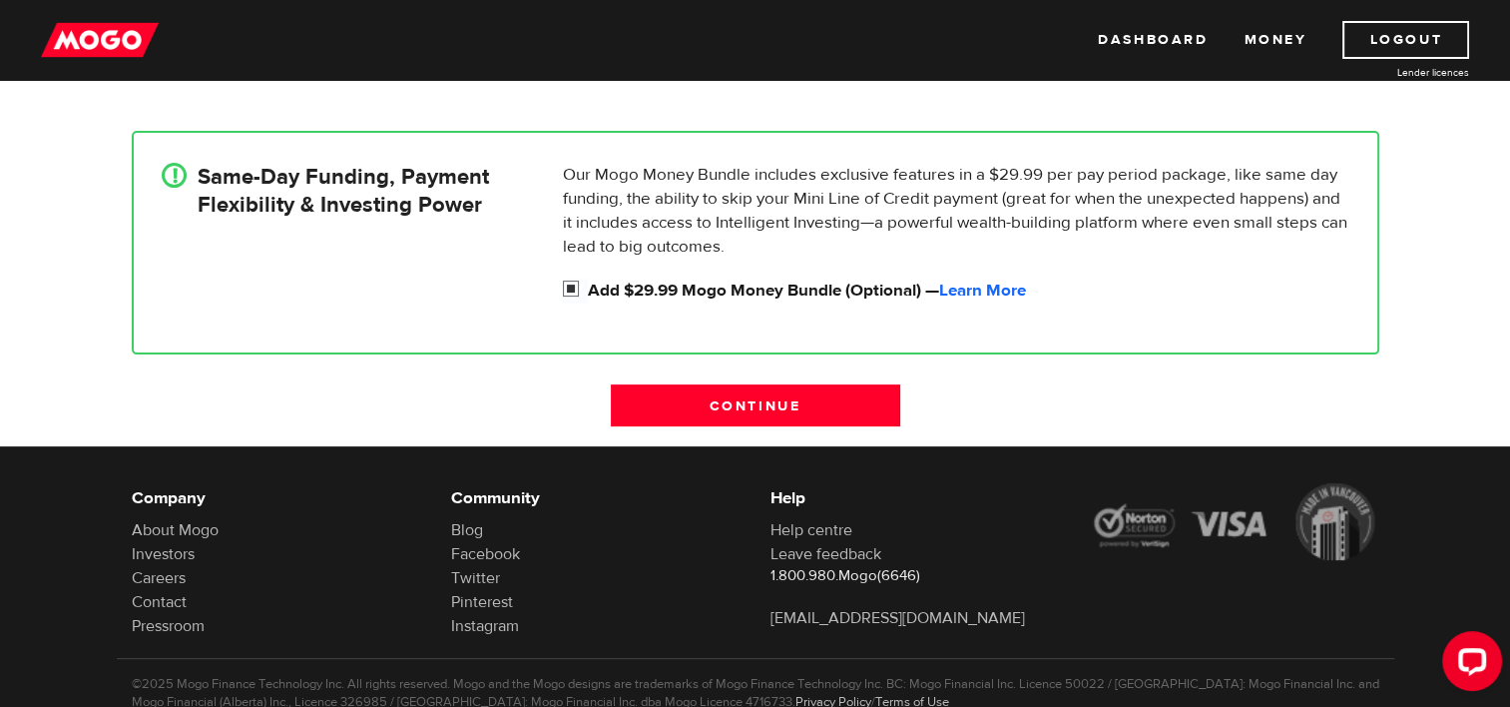
click at [572, 287] on input "Add $29.99 Mogo Money Bundle (Optional) — Learn More" at bounding box center [575, 291] width 25 height 25
checkbox input "false"
radio input "false"
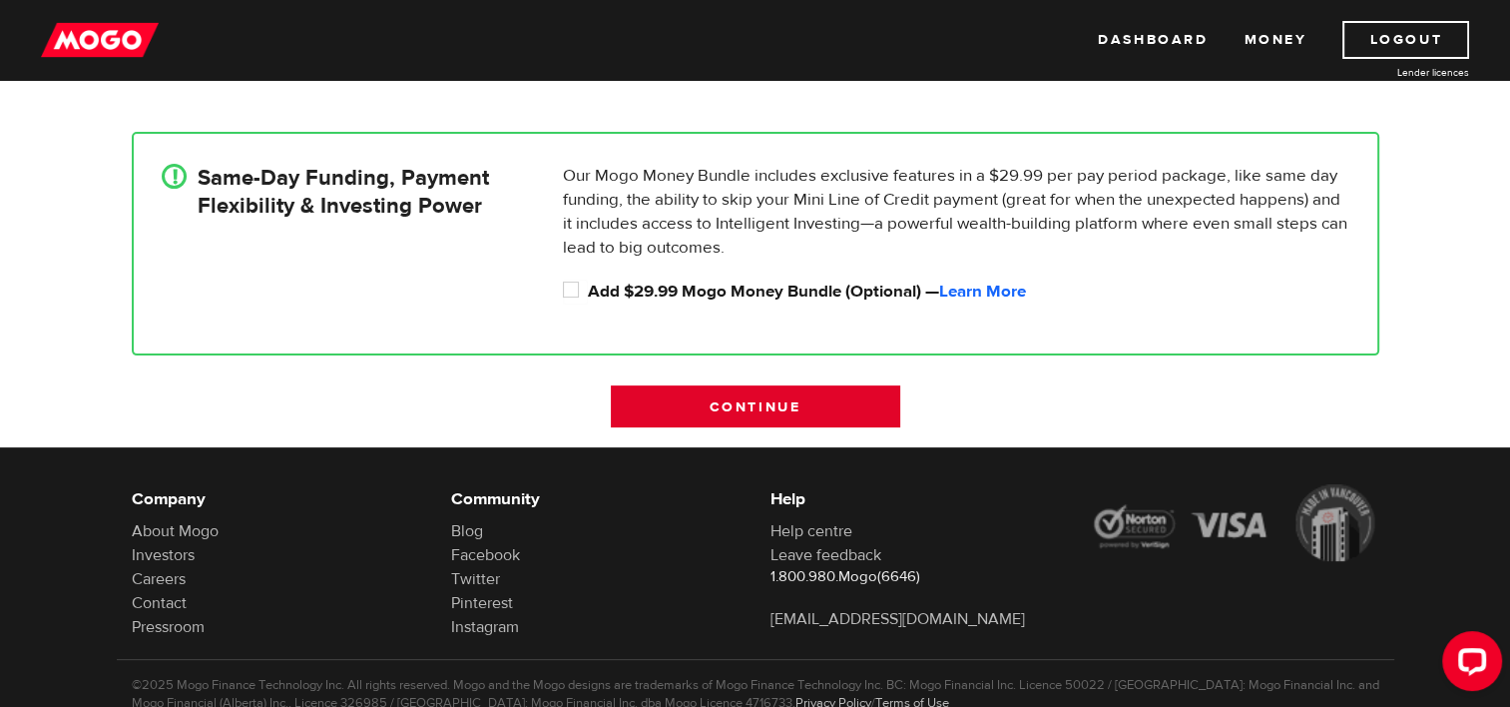
click at [691, 417] on input "Continue" at bounding box center [755, 406] width 289 height 42
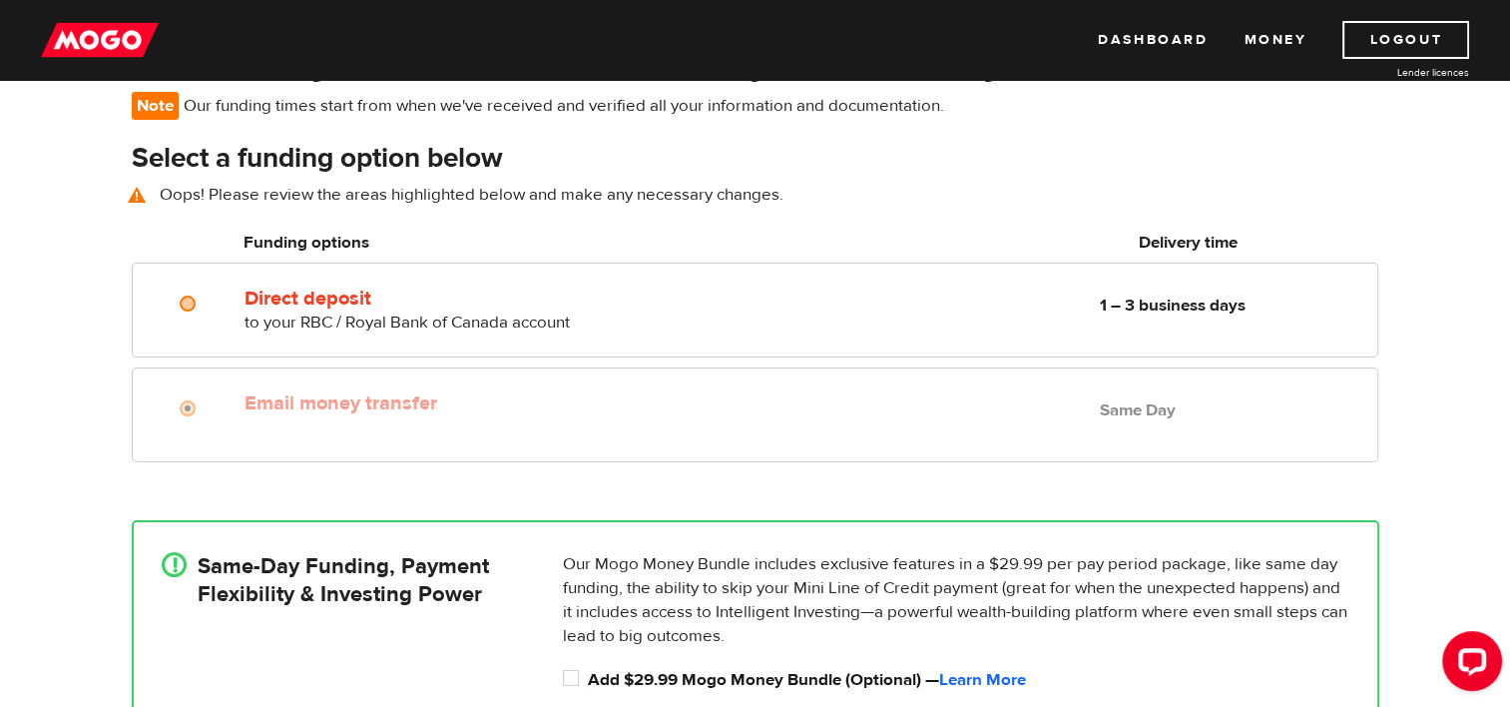
scroll to position [144, 0]
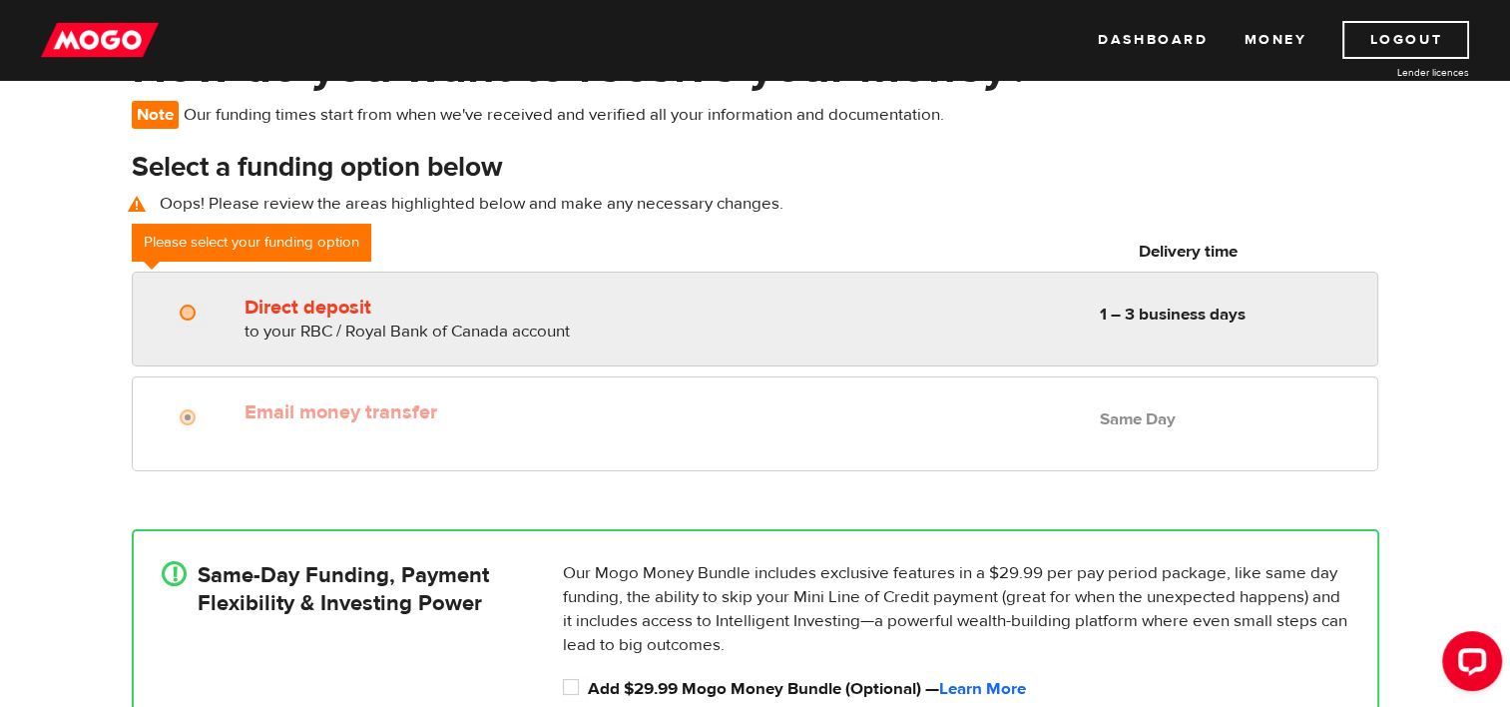
radio input "true"
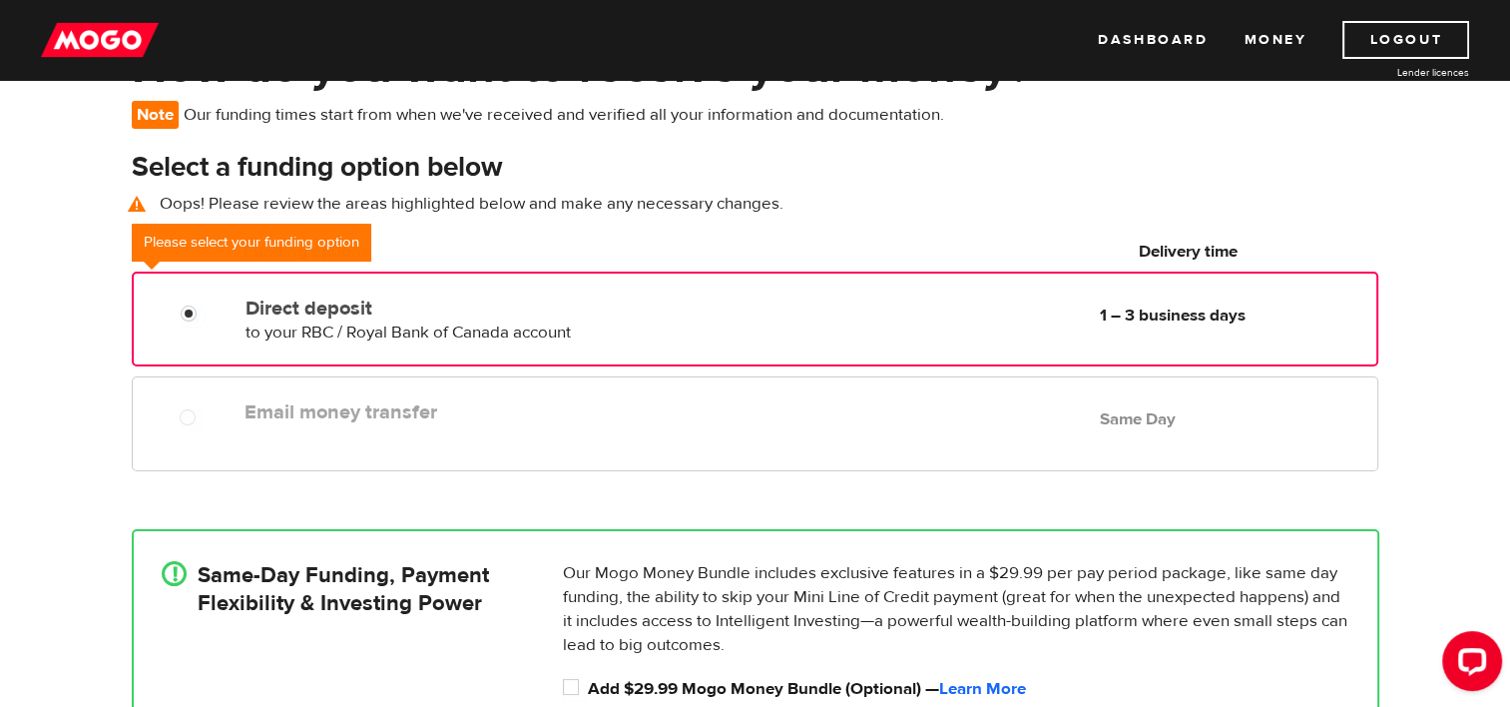
click at [432, 359] on div "Direct deposit to your RBC / Royal Bank of Canada account Delivery in 1 – 3 bus…" at bounding box center [755, 319] width 1246 height 95
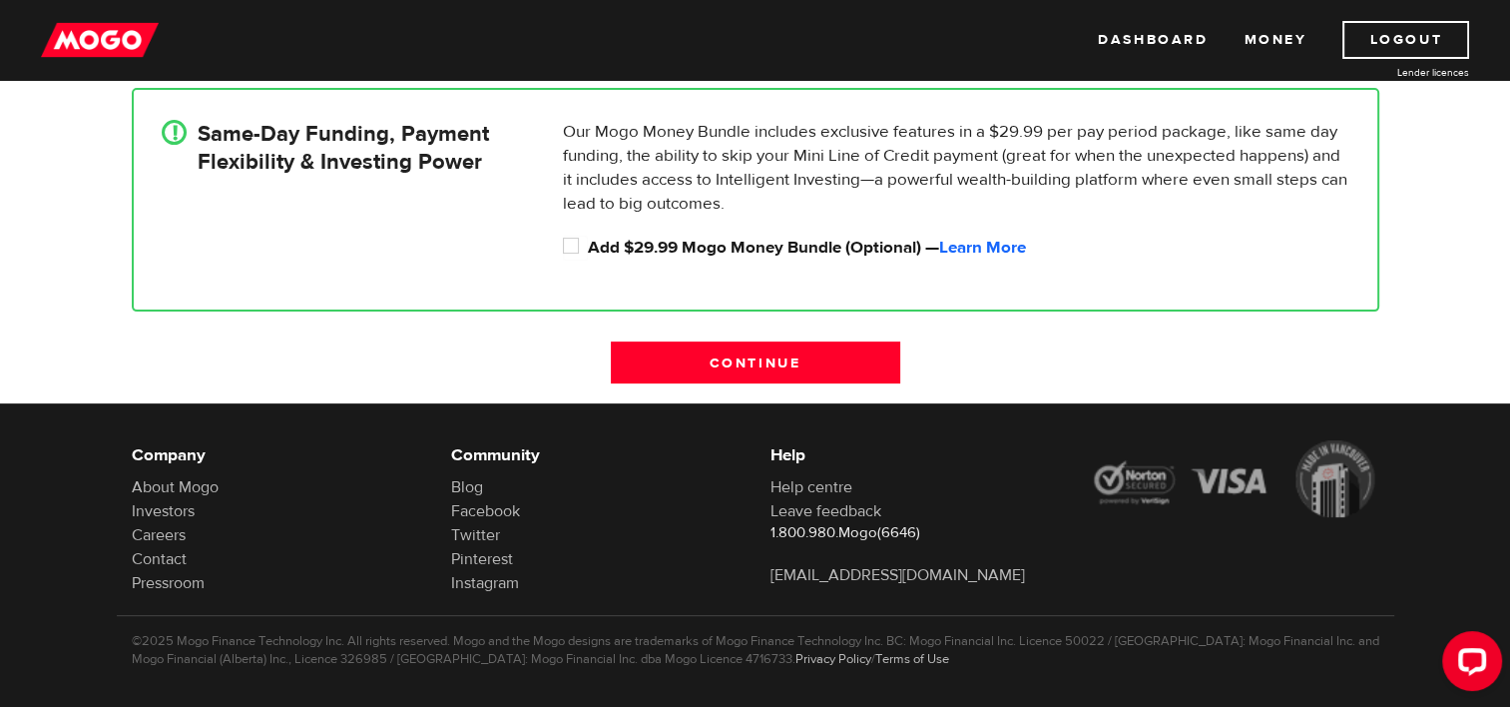
scroll to position [601, 0]
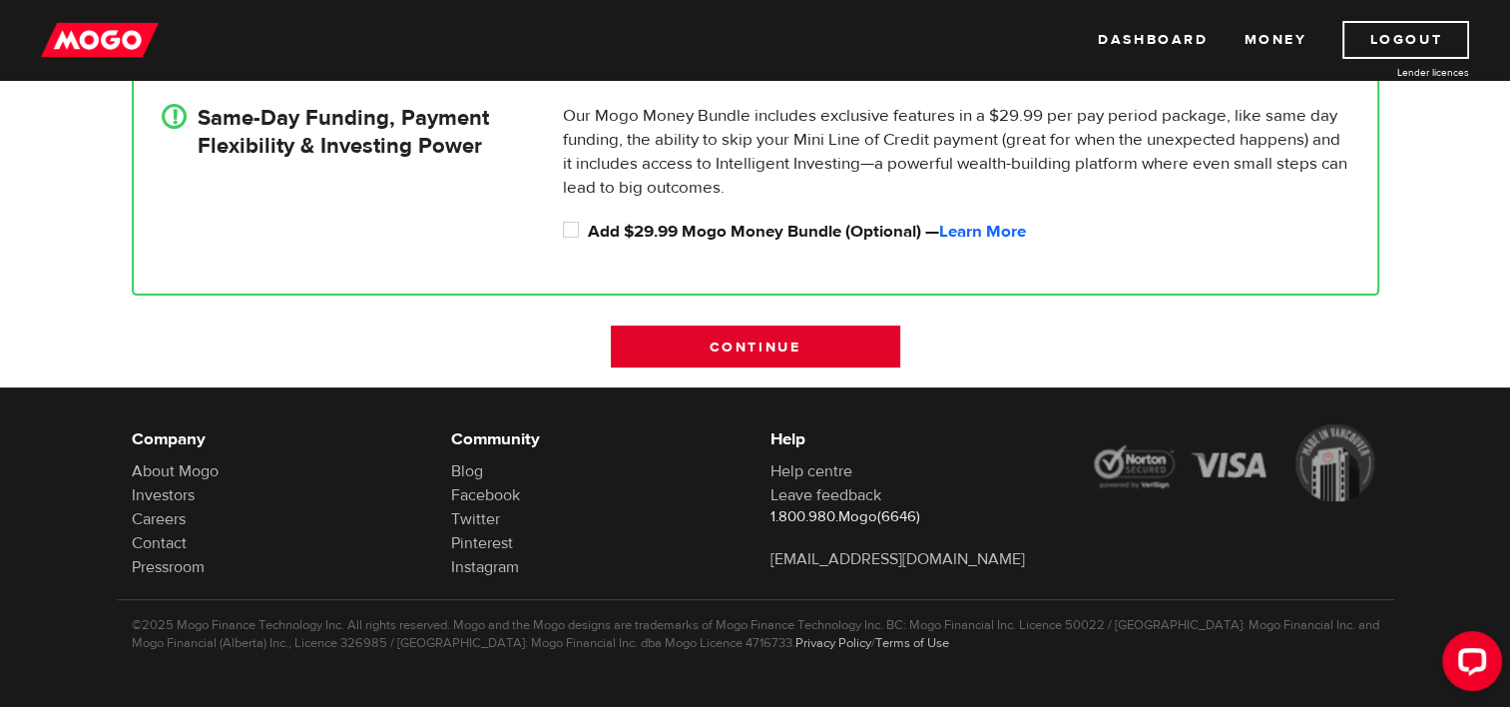
click at [795, 356] on input "Continue" at bounding box center [755, 346] width 289 height 42
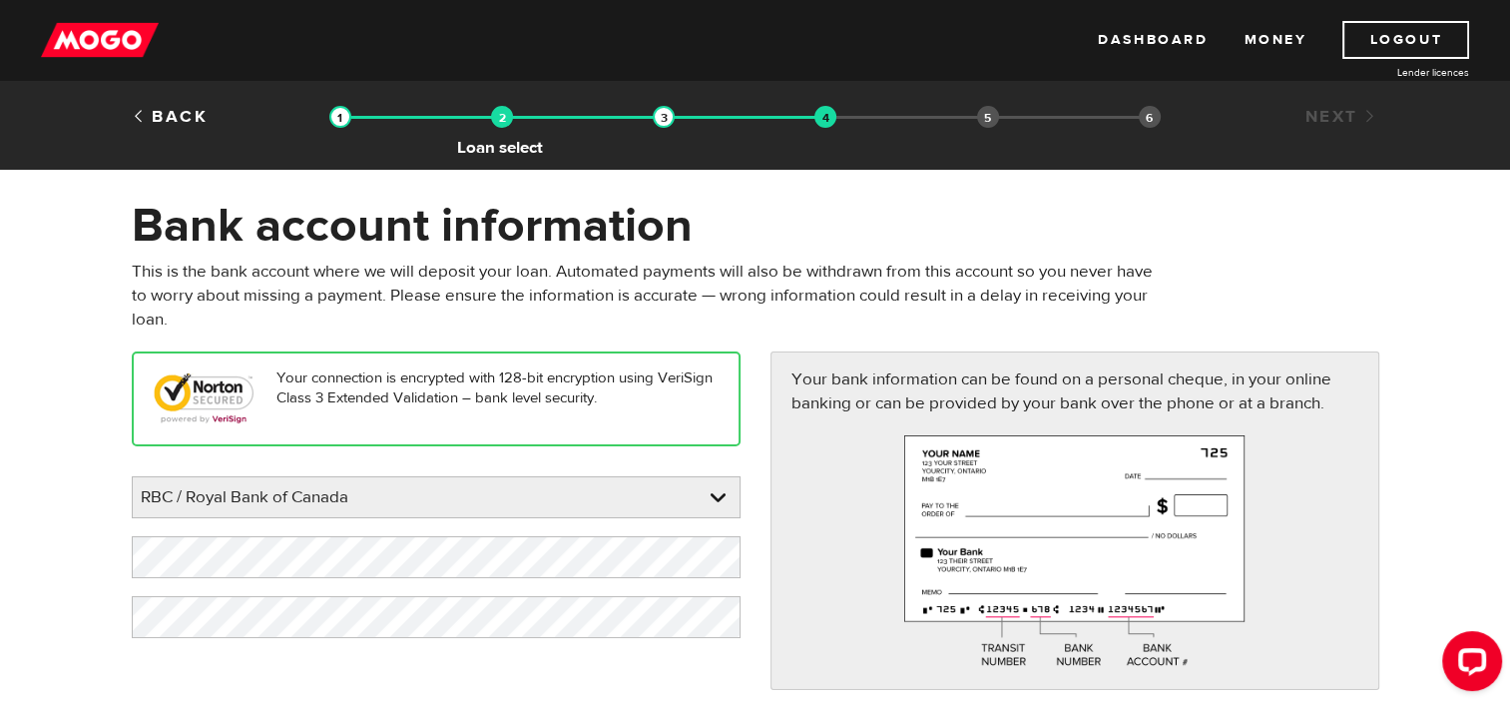
click at [507, 125] on img at bounding box center [502, 117] width 22 height 22
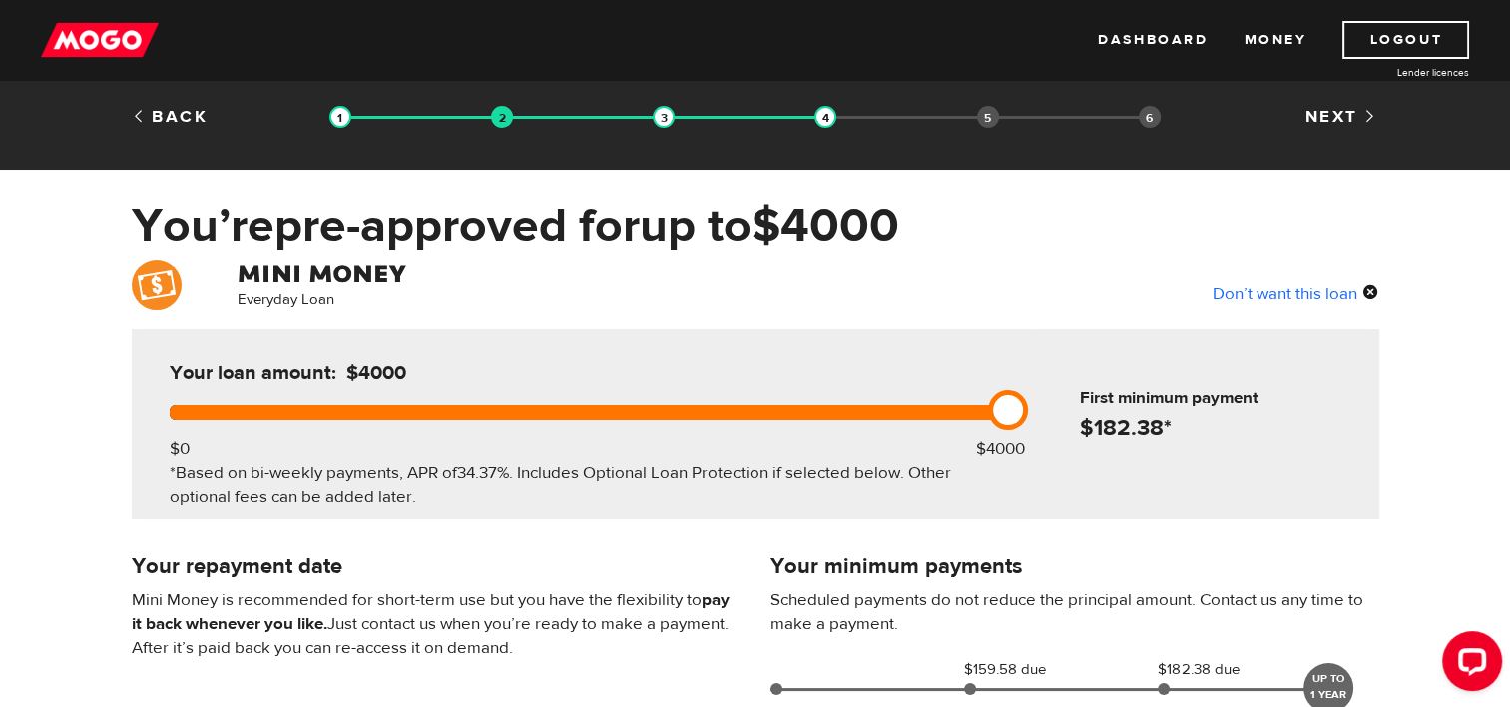
click at [318, 116] on div "Back" at bounding box center [223, 117] width 213 height 24
click at [337, 118] on img at bounding box center [340, 117] width 22 height 22
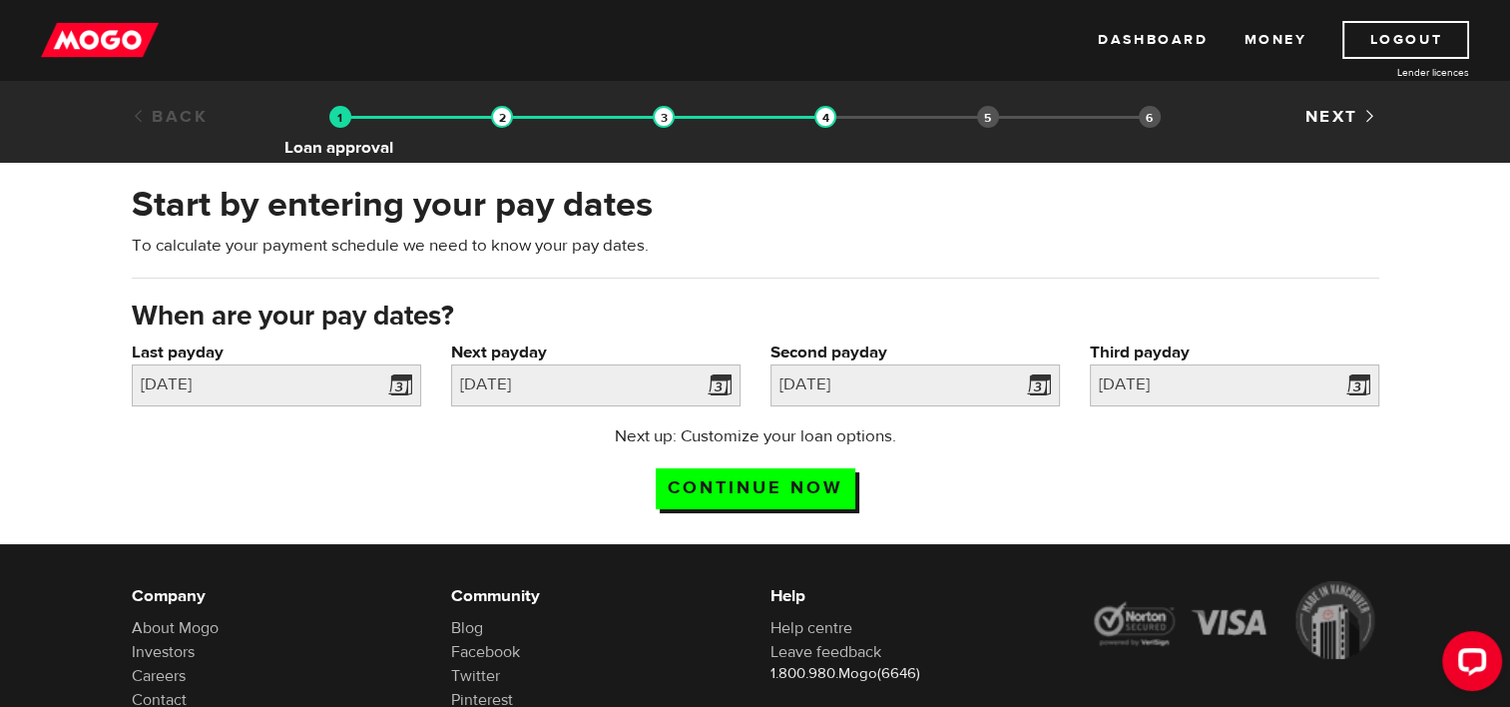
click at [342, 124] on img at bounding box center [340, 117] width 22 height 22
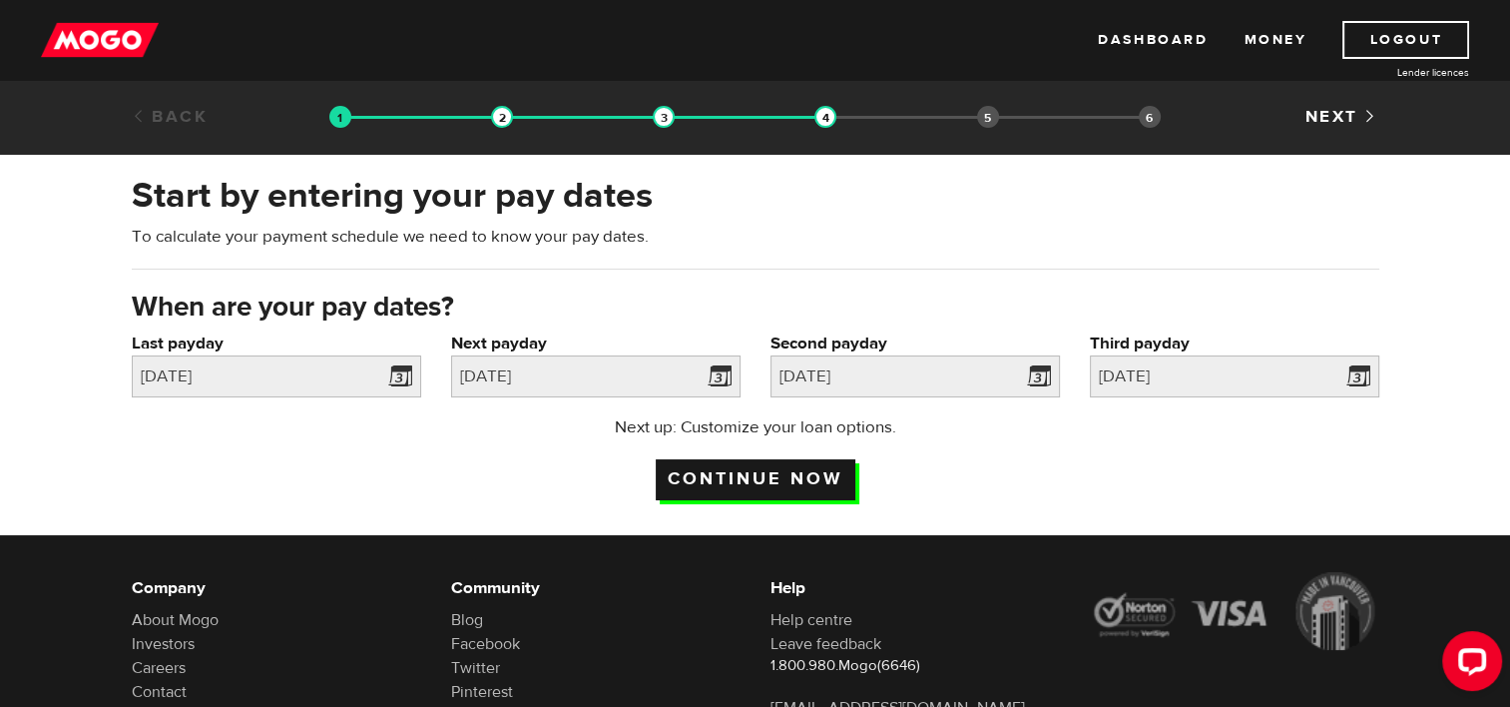
click at [788, 484] on input "Continue now" at bounding box center [756, 479] width 200 height 41
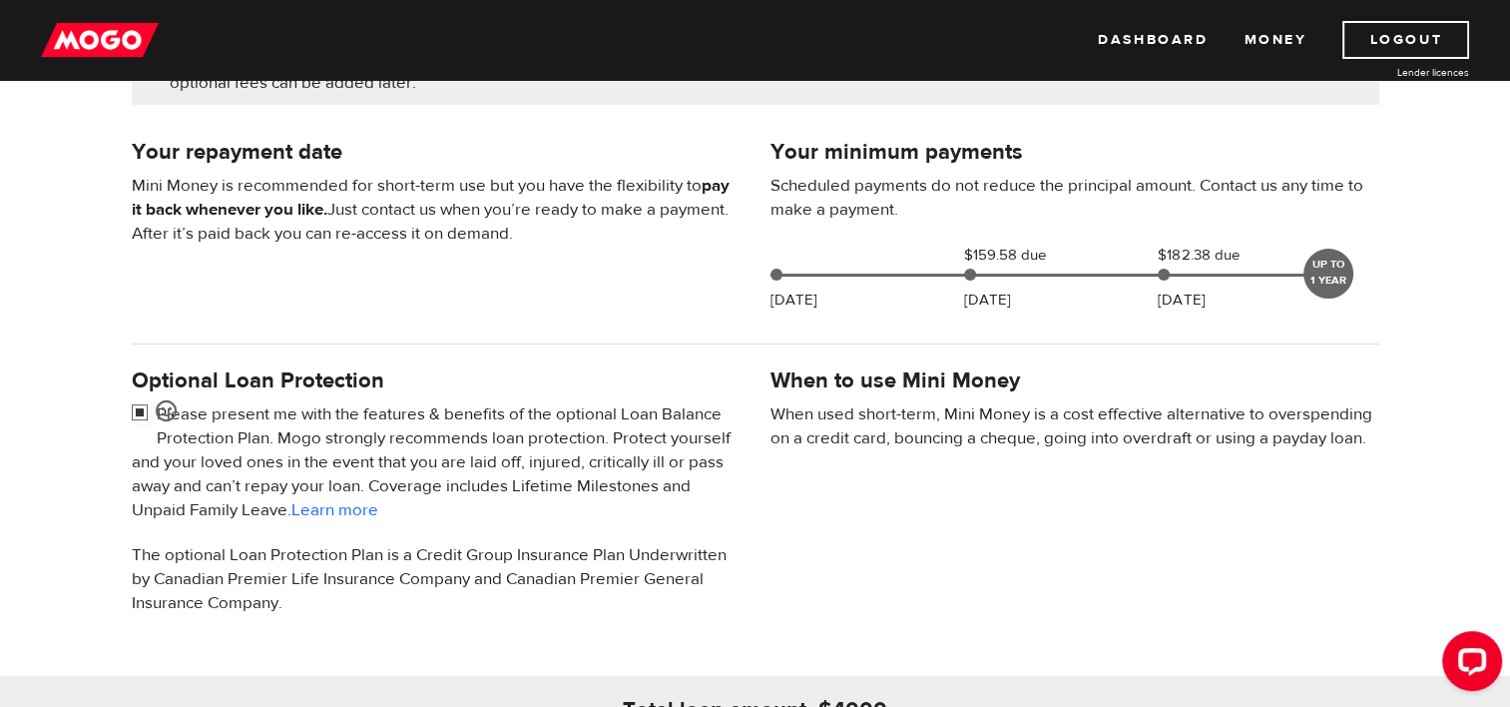
click at [144, 411] on input "checkbox" at bounding box center [144, 414] width 25 height 25
checkbox input "false"
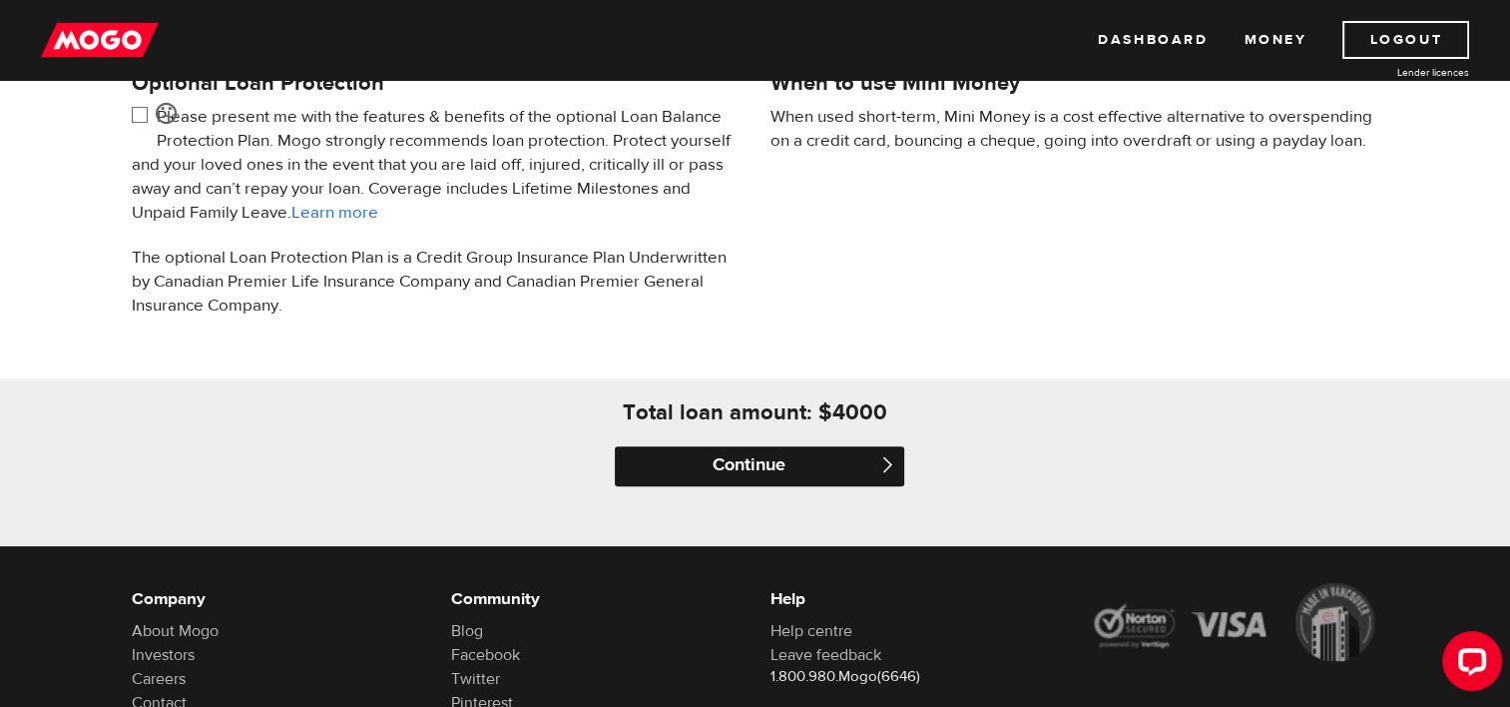
scroll to position [698, 0]
click at [747, 445] on input "Continue" at bounding box center [759, 465] width 289 height 40
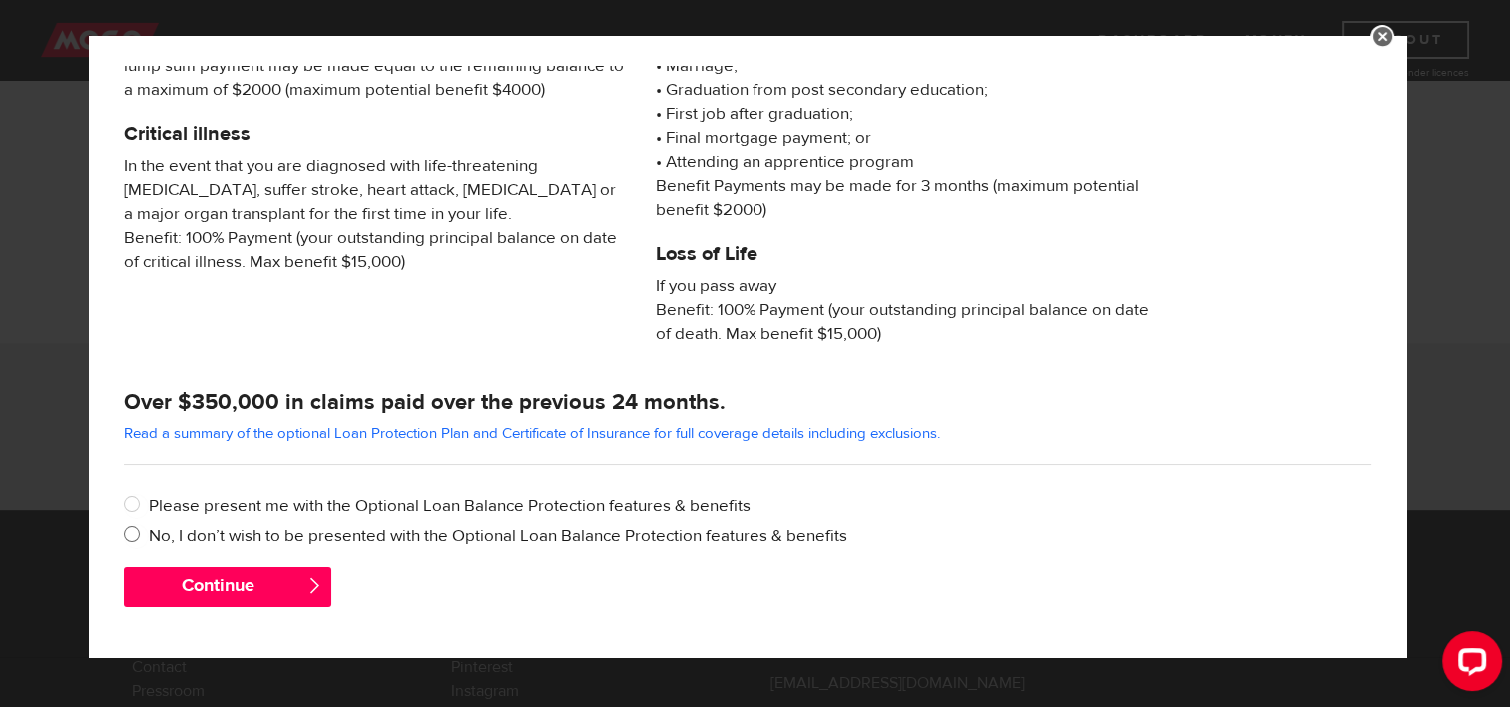
scroll to position [736, 0]
click at [143, 503] on input "Please present me with the Optional Loan Balance Protection features & benefits" at bounding box center [136, 506] width 25 height 25
radio input "true"
click at [137, 527] on input "No, I don’t wish to be presented with the Optional Loan Balance Protection feat…" at bounding box center [136, 536] width 25 height 25
radio input "true"
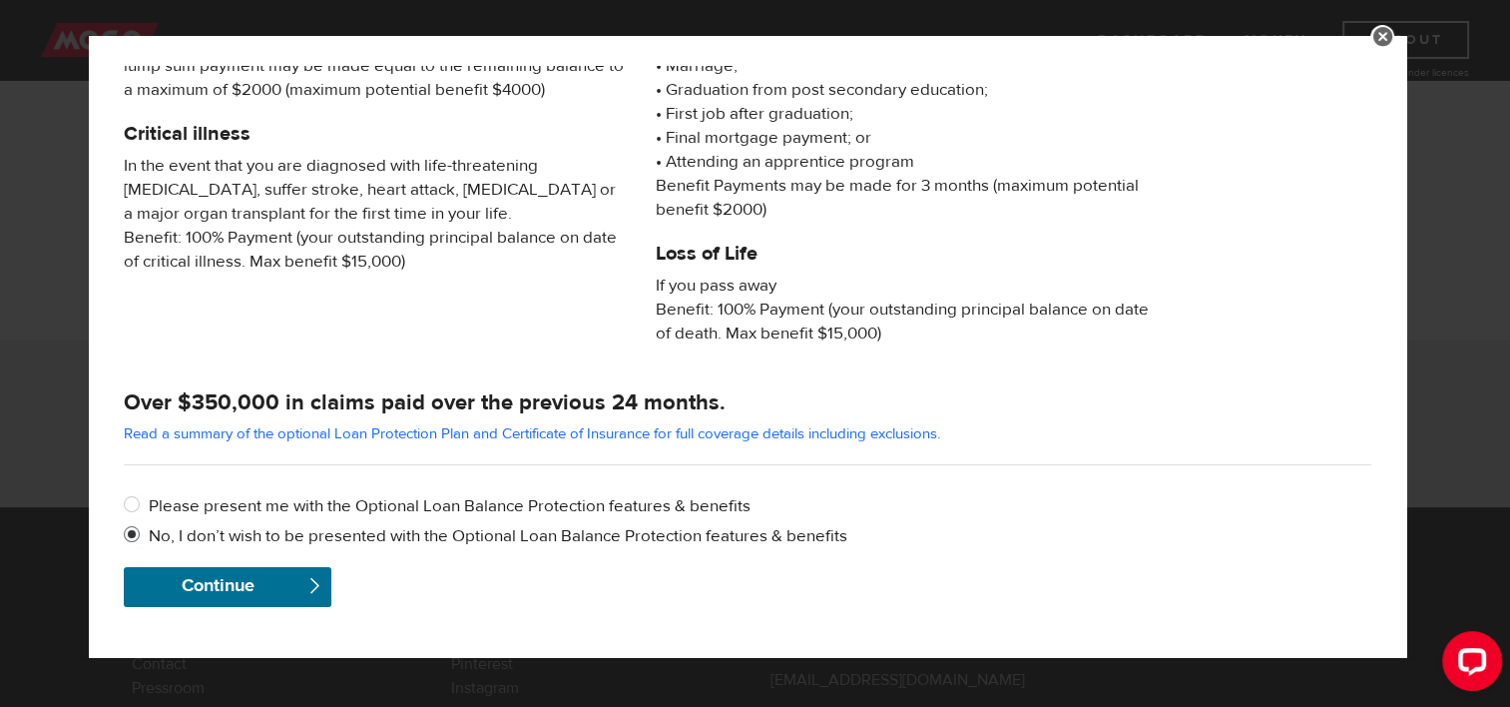
click at [174, 583] on button "Continue" at bounding box center [228, 587] width 208 height 40
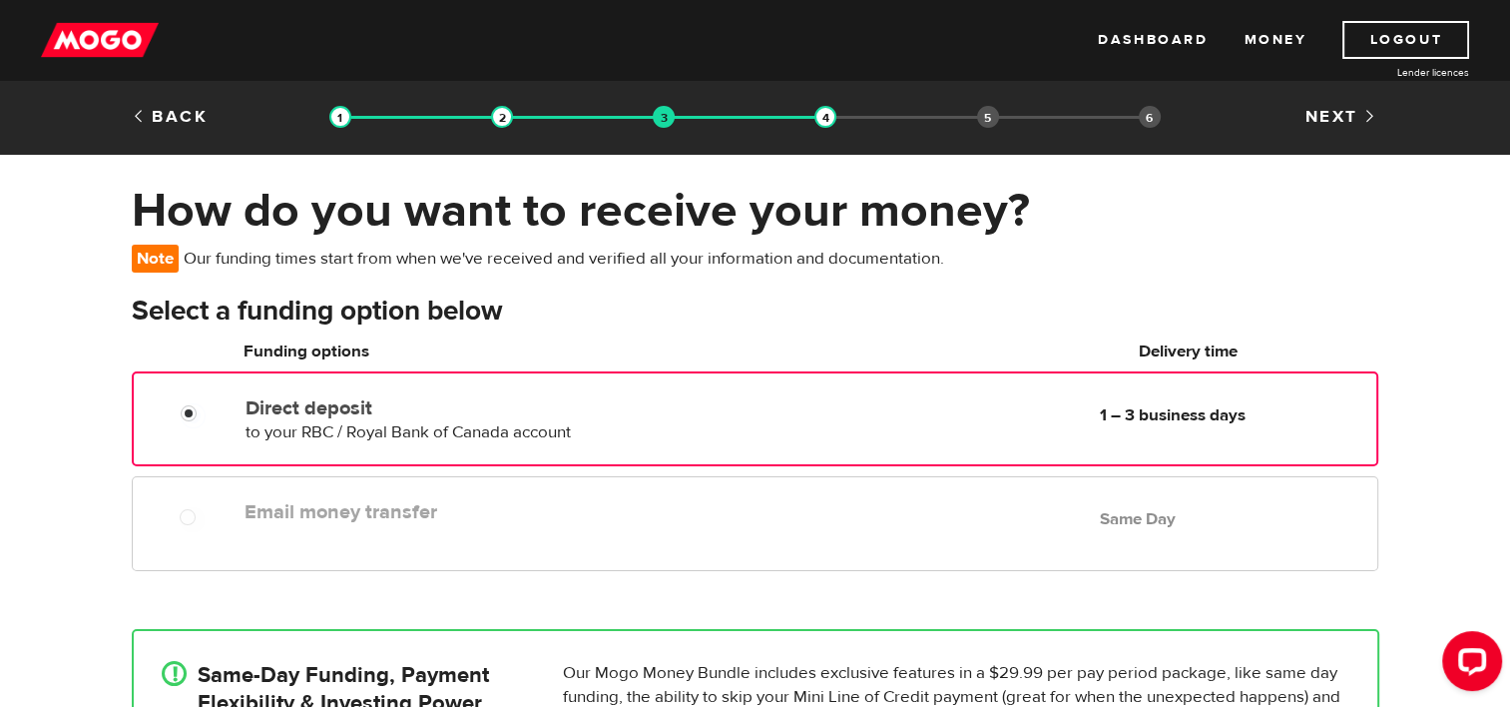
click at [589, 525] on div "Email money transfer Delivery in Same Day Same Day" at bounding box center [807, 511] width 1140 height 39
click at [608, 435] on div "Direct deposit to your RBC / Royal Bank of Canada account Delivery in 1 – 3 bus…" at bounding box center [475, 416] width 474 height 56
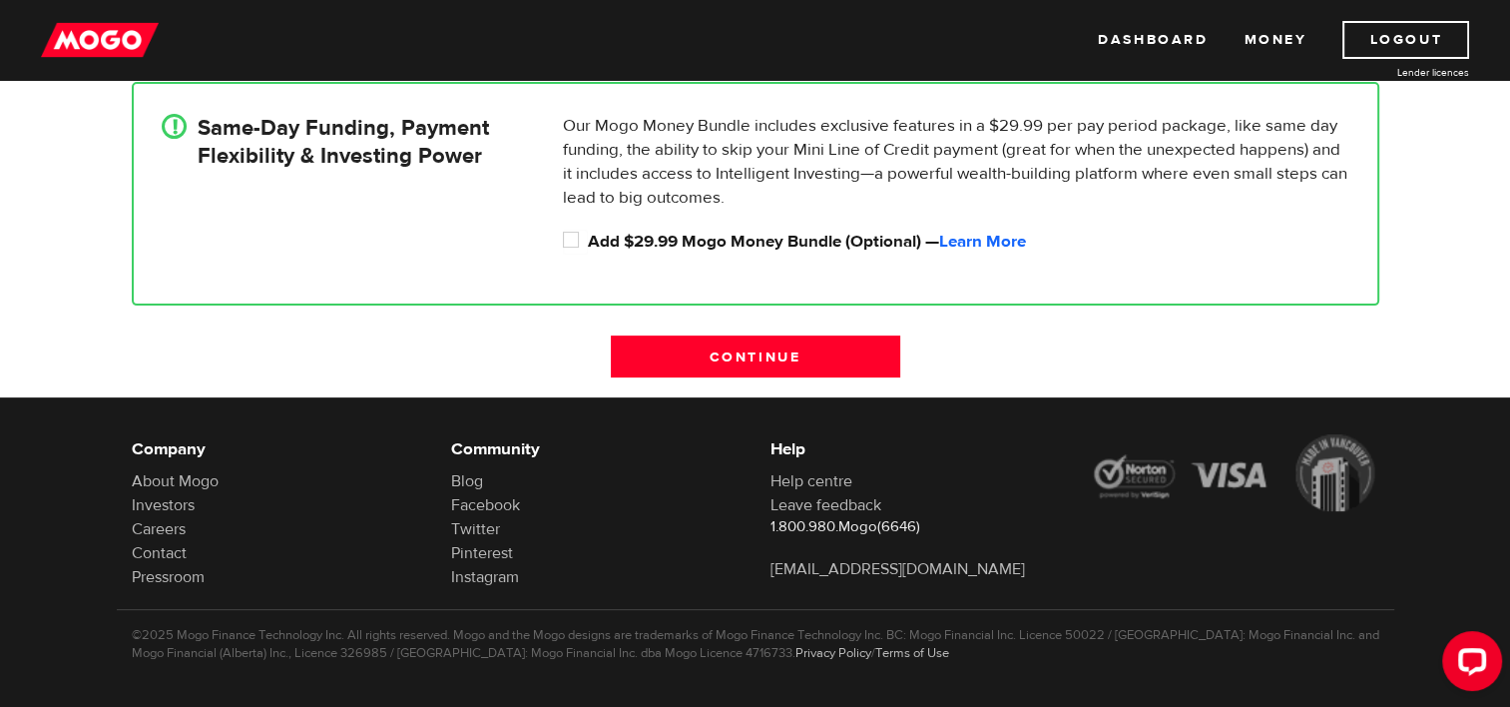
scroll to position [557, 0]
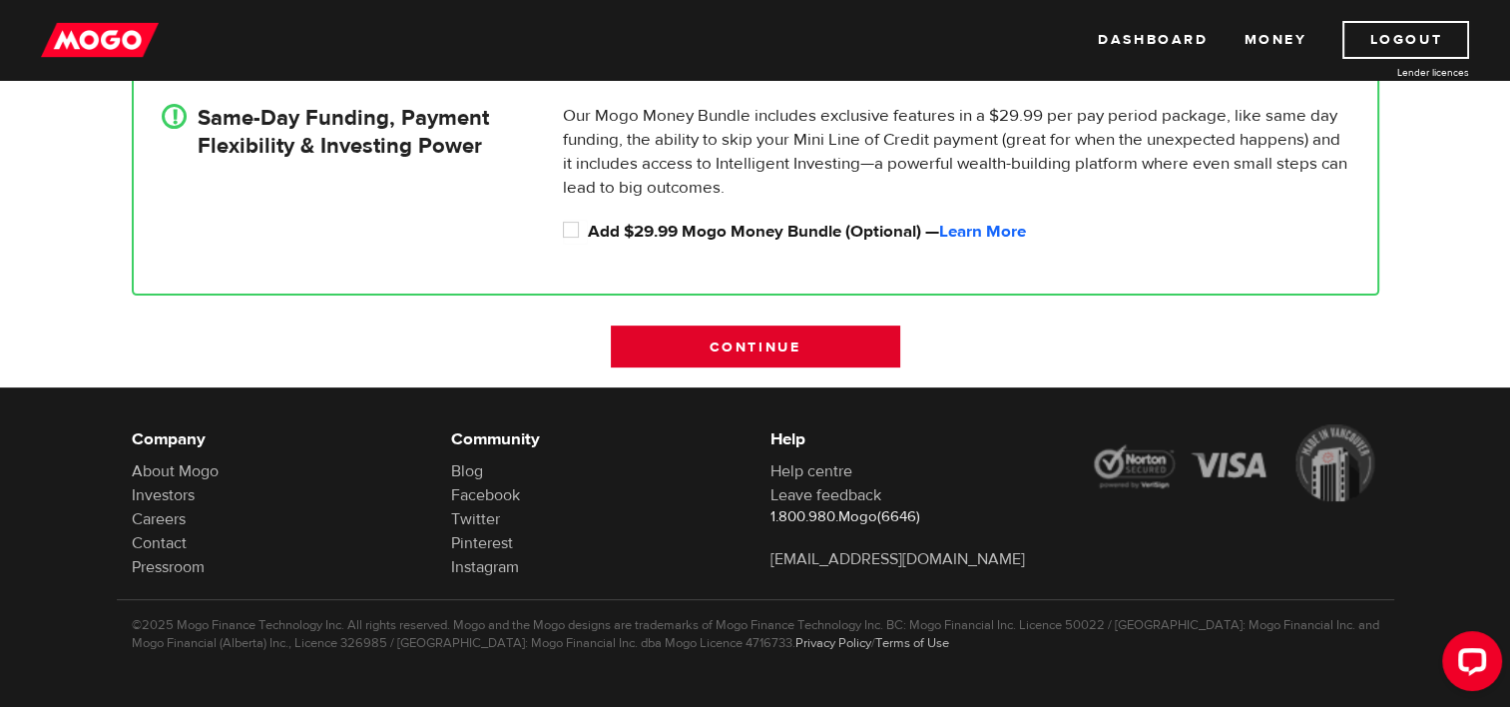
click at [823, 355] on input "Continue" at bounding box center [755, 346] width 289 height 42
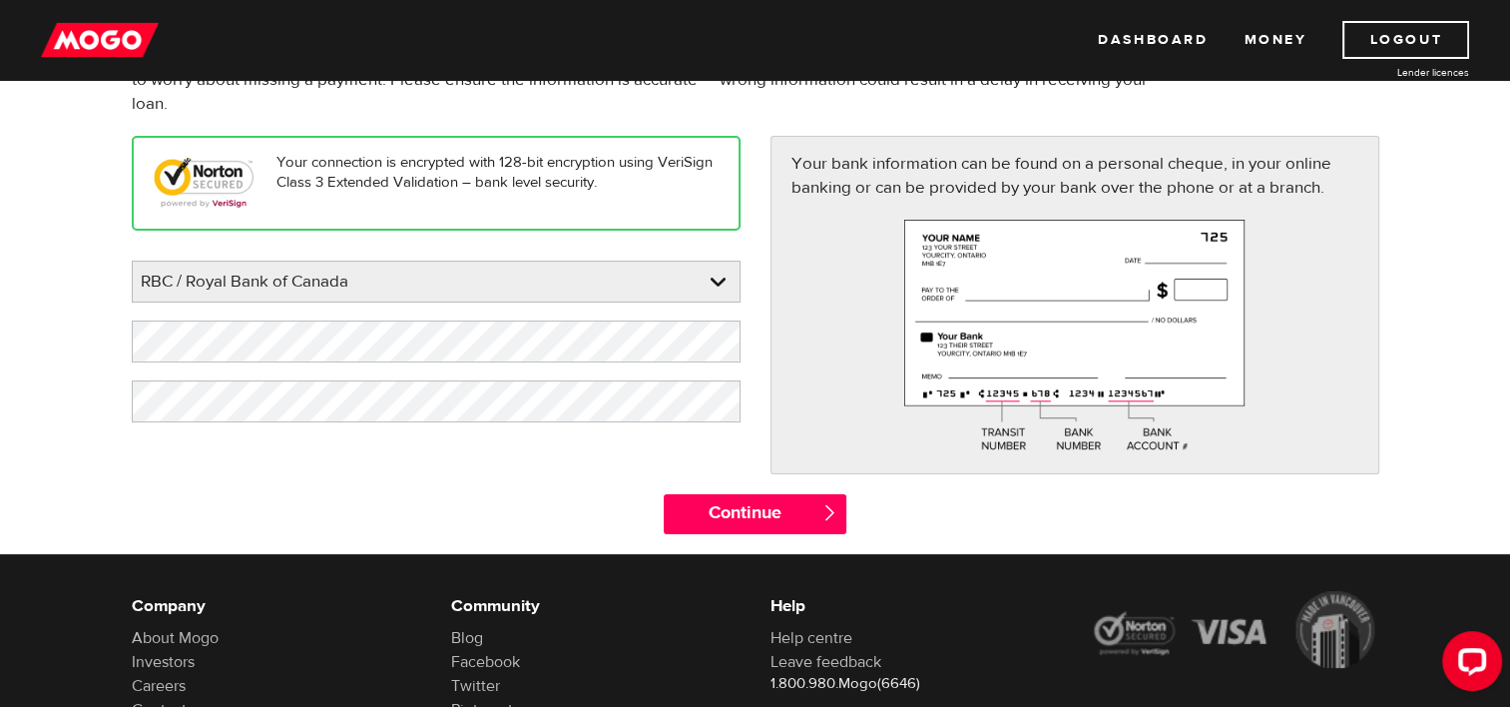
scroll to position [200, 0]
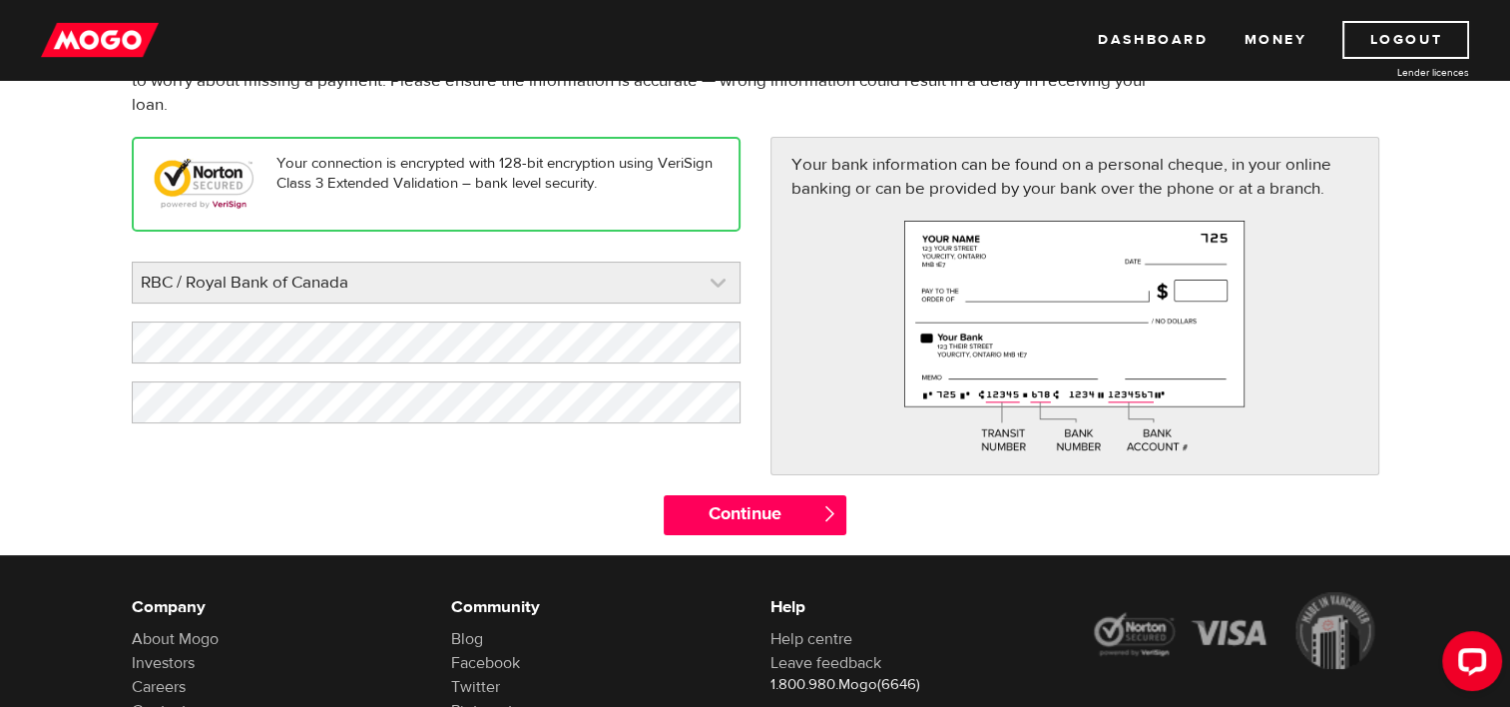
click at [695, 288] on link at bounding box center [436, 283] width 607 height 40
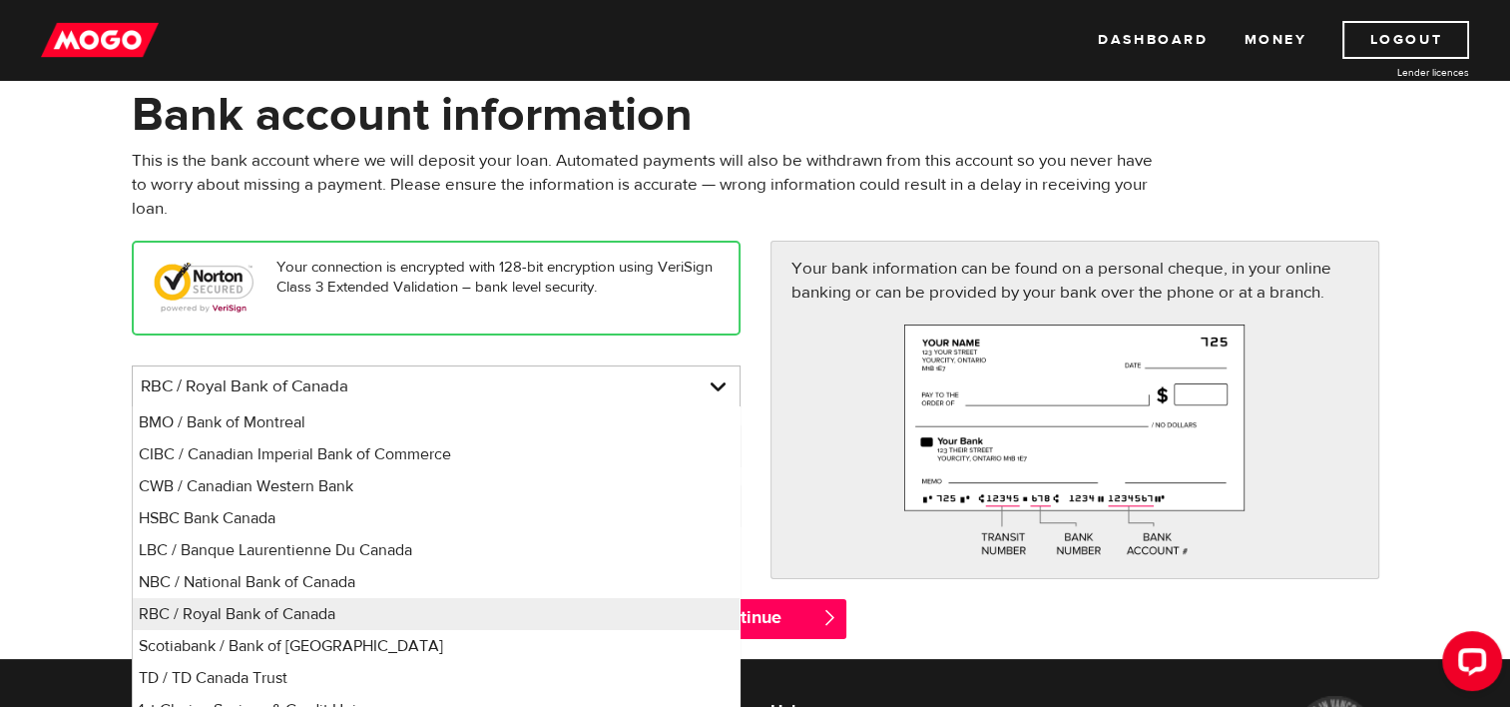
click at [804, 267] on p "Your bank information can be found on a personal cheque, in your online banking…" at bounding box center [1075, 281] width 567 height 48
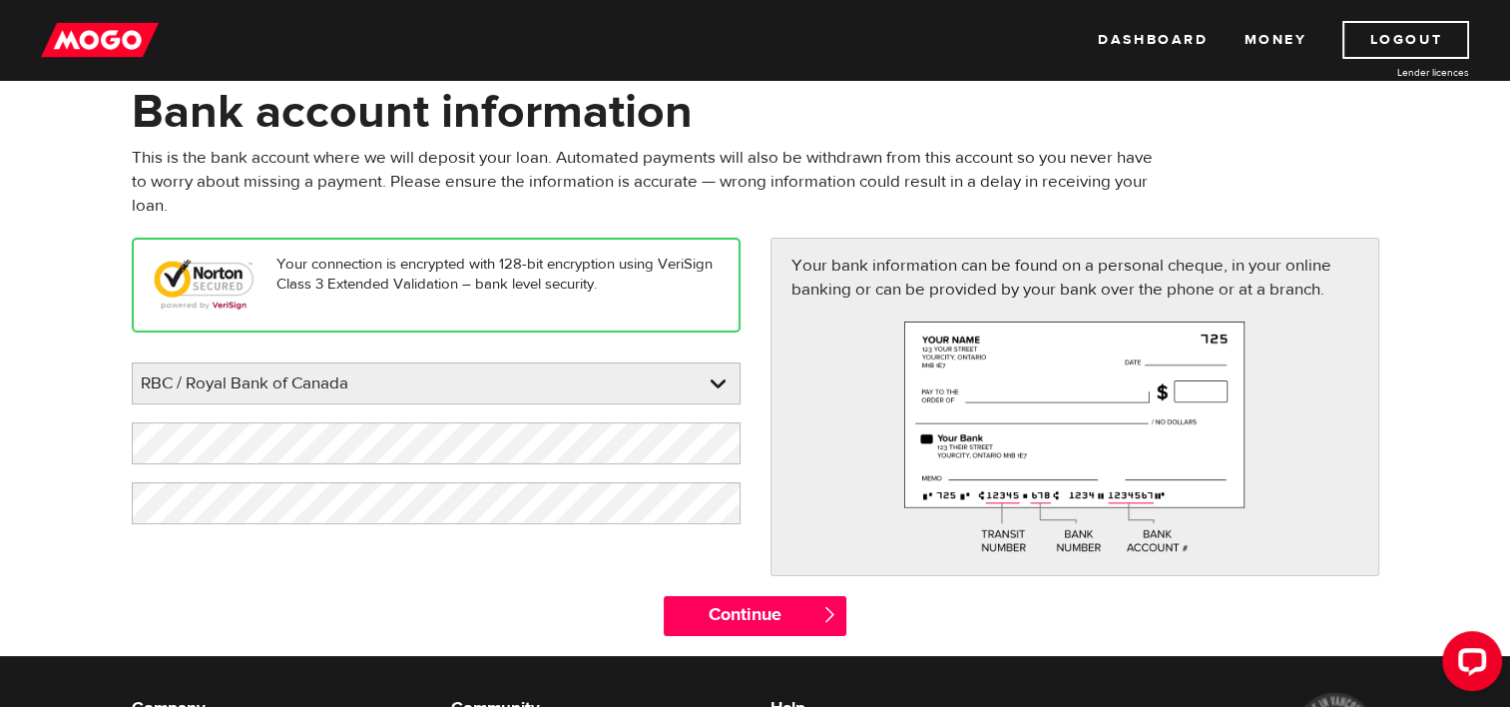
scroll to position [100, 0]
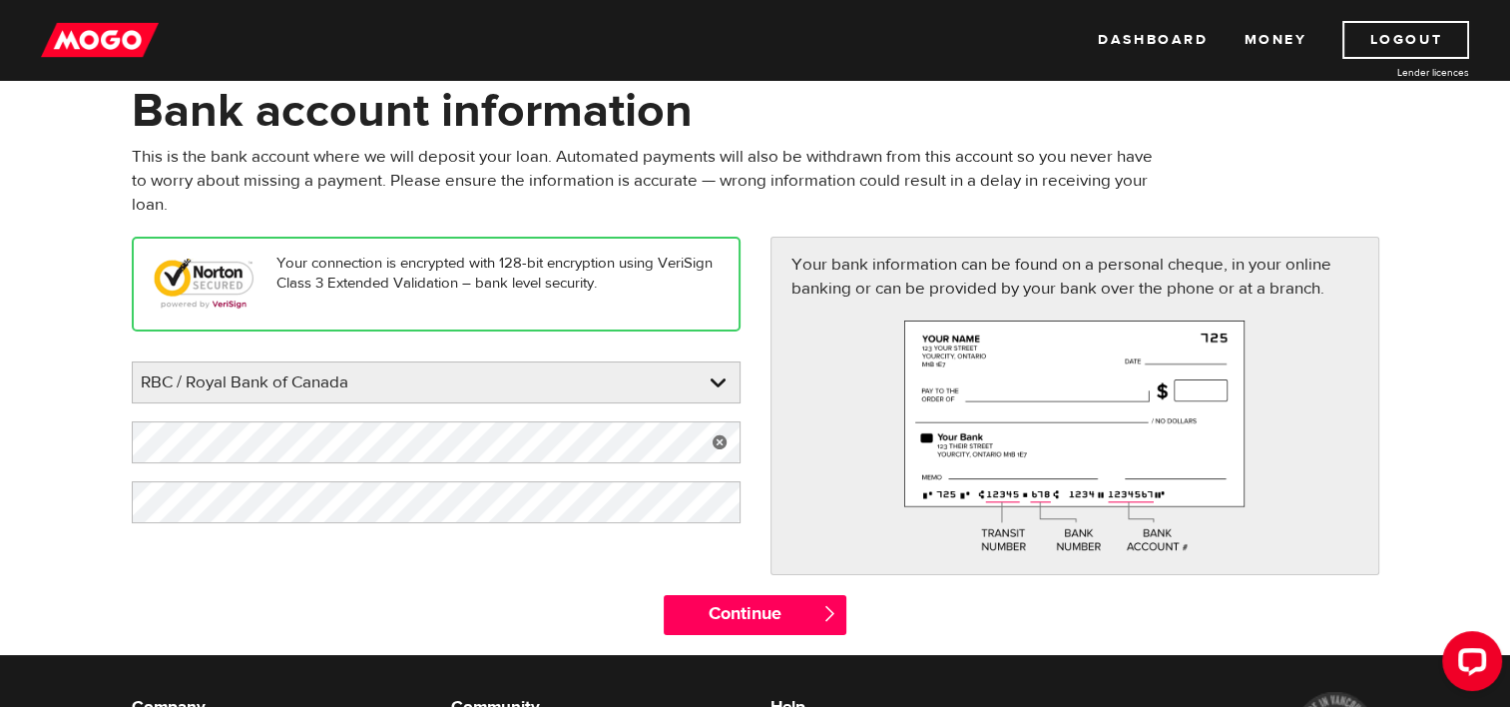
click at [723, 442] on link at bounding box center [720, 442] width 41 height 42
click at [748, 611] on input "Continue" at bounding box center [755, 615] width 183 height 40
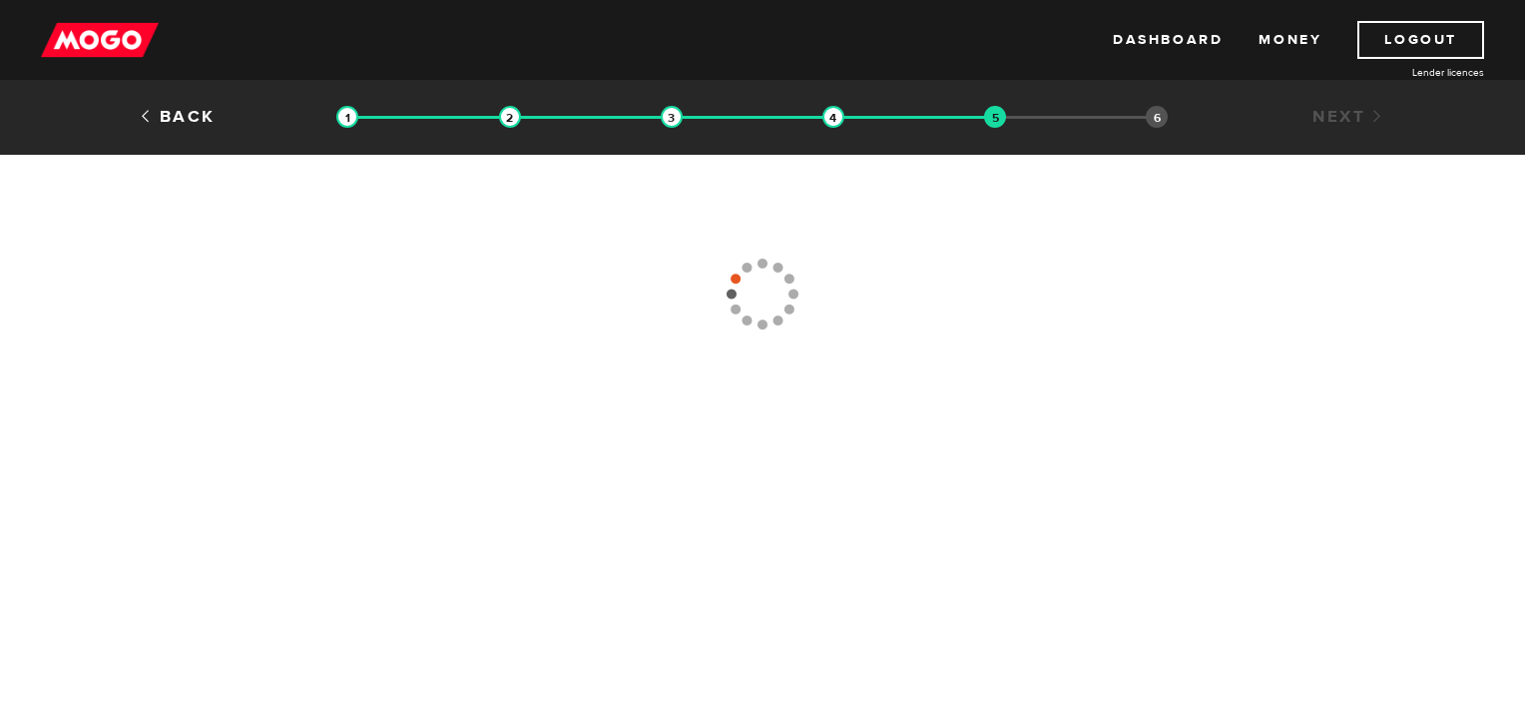
type input "[PHONE_NUMBER]"
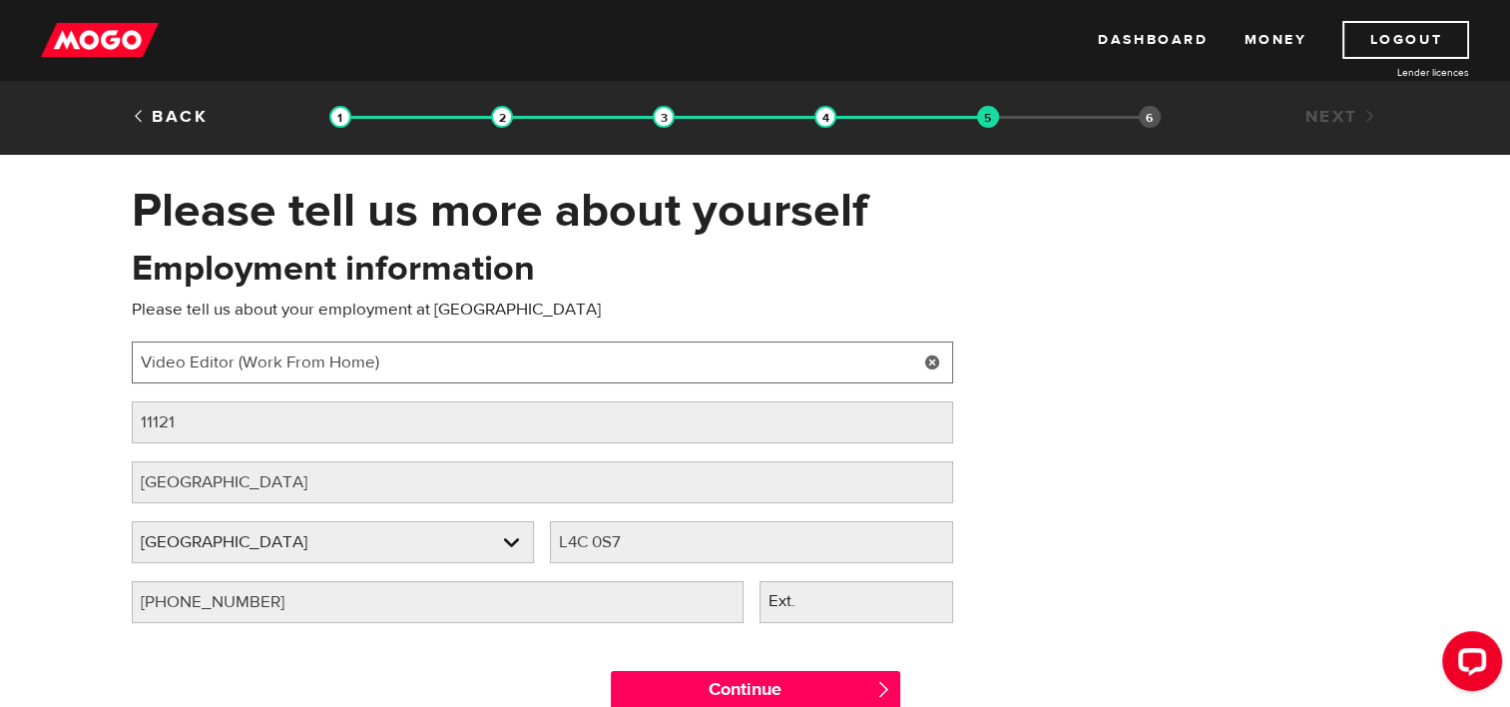
drag, startPoint x: 400, startPoint y: 366, endPoint x: 92, endPoint y: 375, distance: 308.6
click at [92, 375] on div "Please tell us more about yourself Oops! Please review the areas highlighted be…" at bounding box center [755, 456] width 1510 height 549
type input "O"
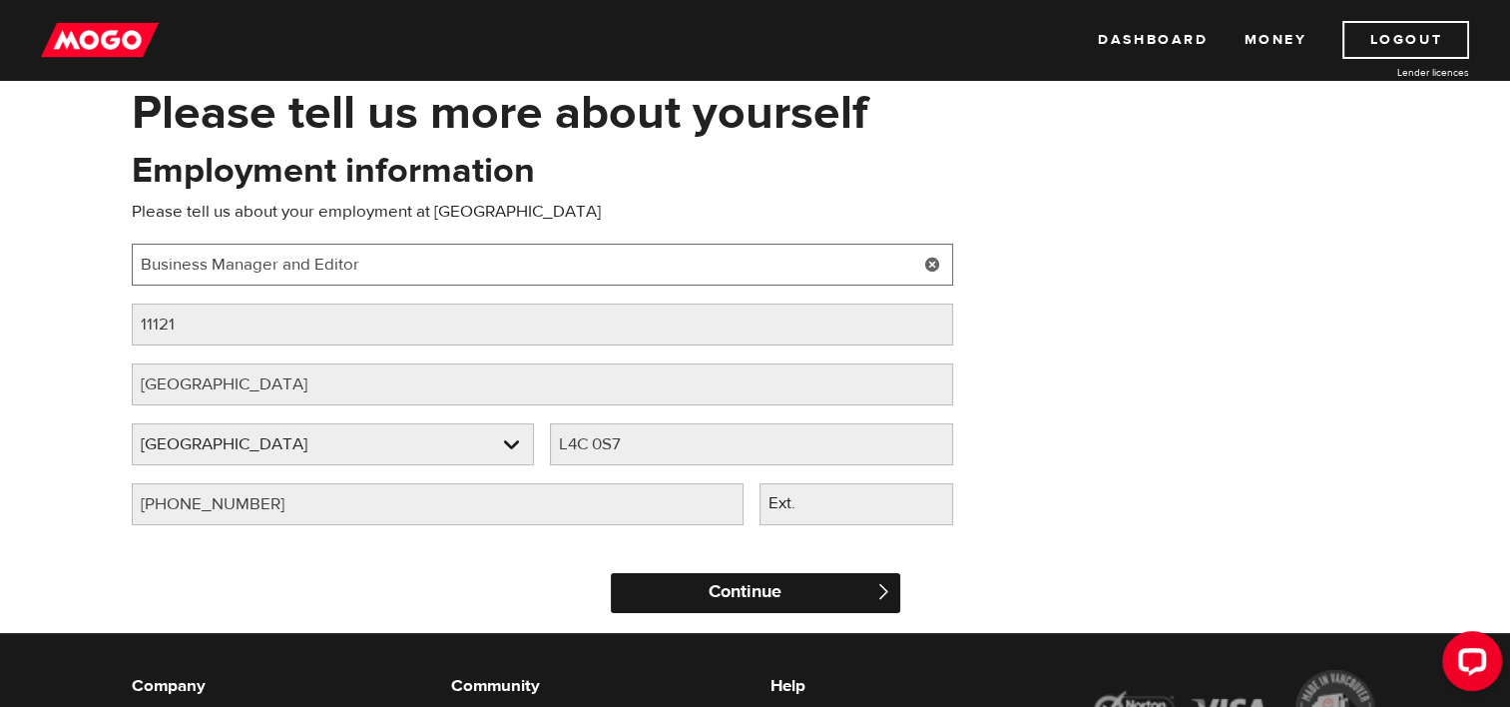
scroll to position [99, 0]
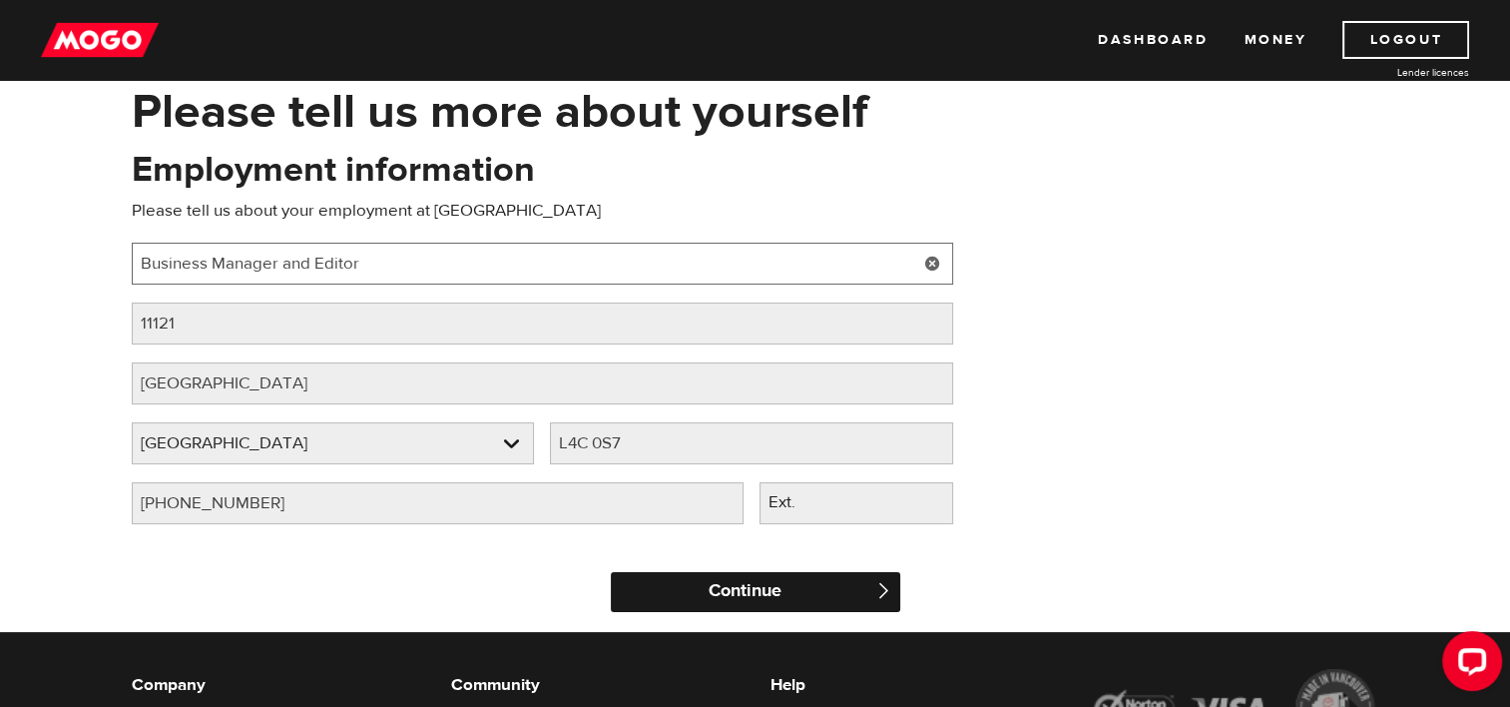
type input "Business Manager and Editor"
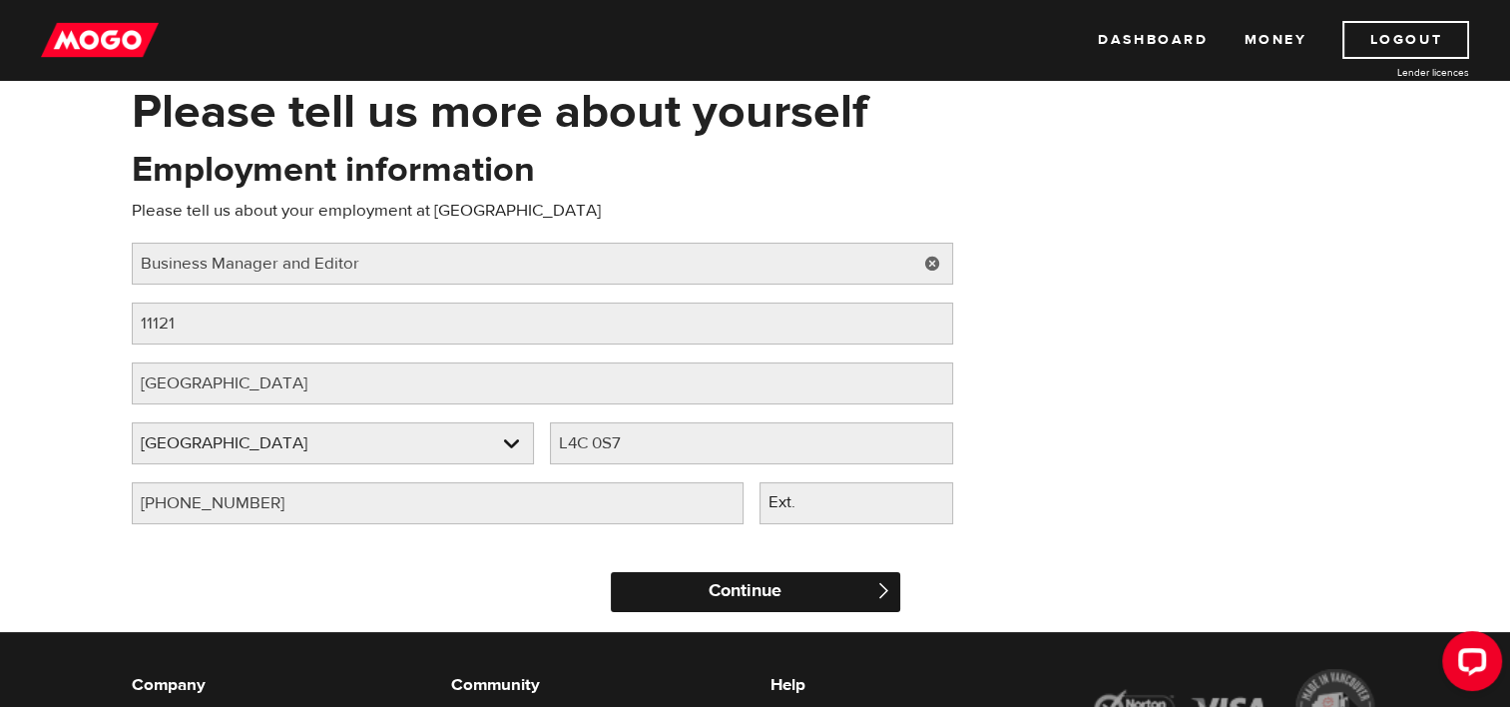
click at [707, 587] on input "Continue" at bounding box center [755, 592] width 289 height 40
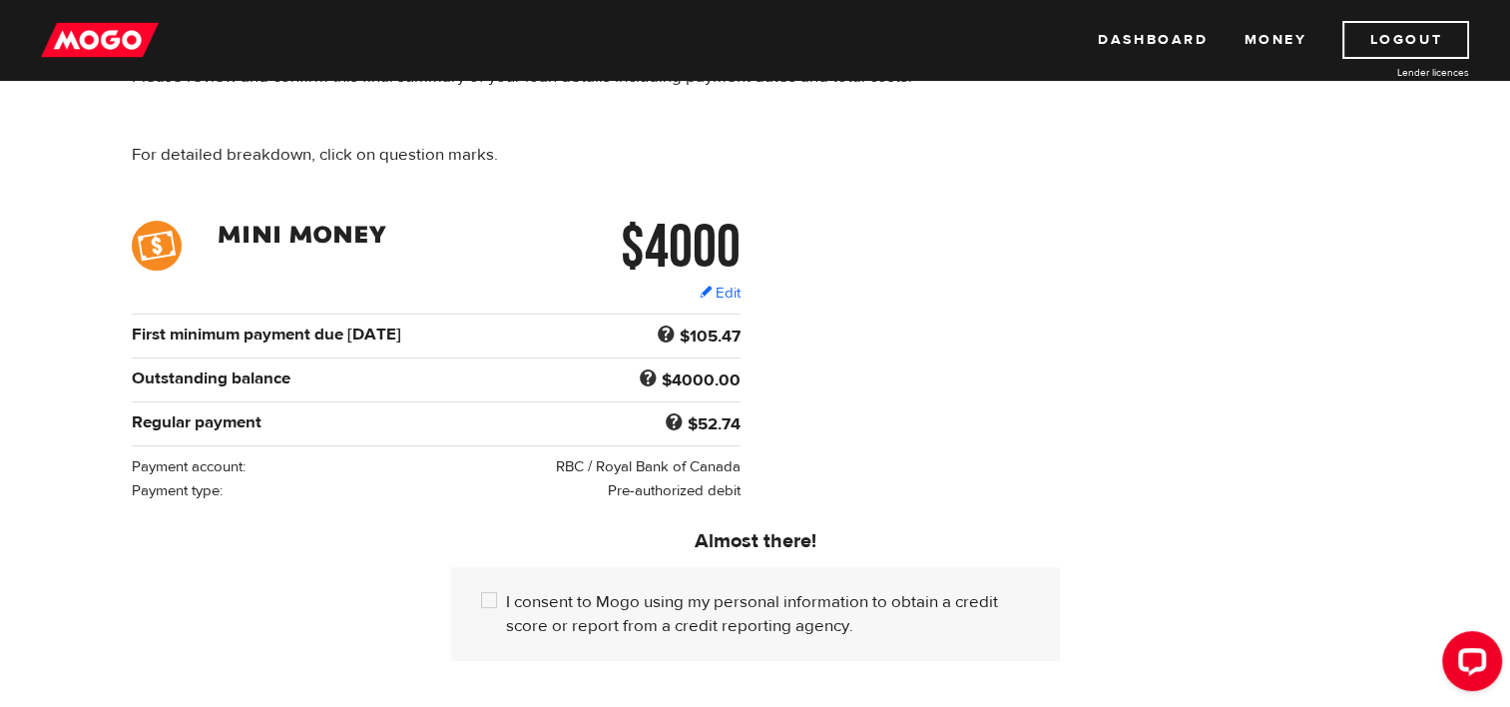
scroll to position [299, 0]
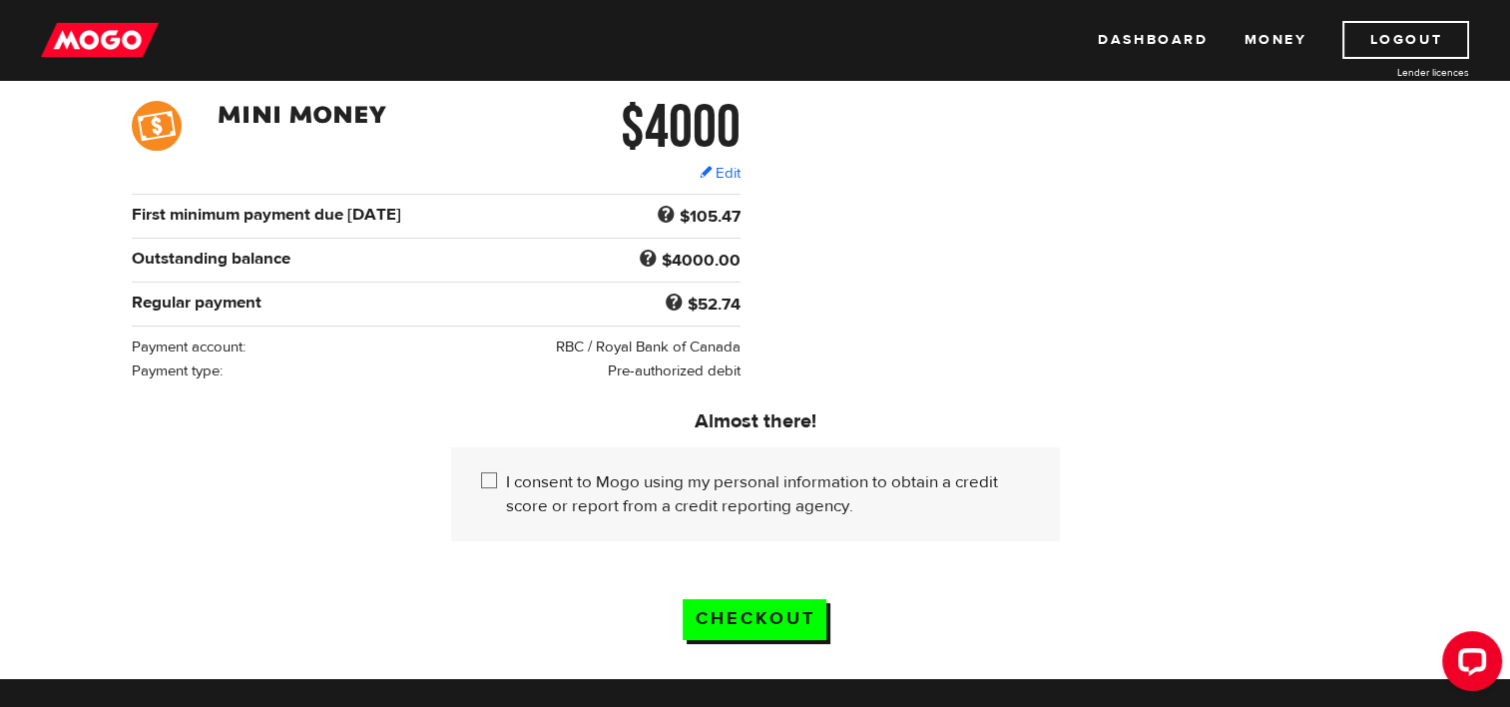
click at [490, 481] on input "I consent to Mogo using my personal information to obtain a credit score or rep…" at bounding box center [493, 482] width 25 height 25
checkbox input "true"
click at [792, 621] on input "Checkout" at bounding box center [755, 619] width 144 height 41
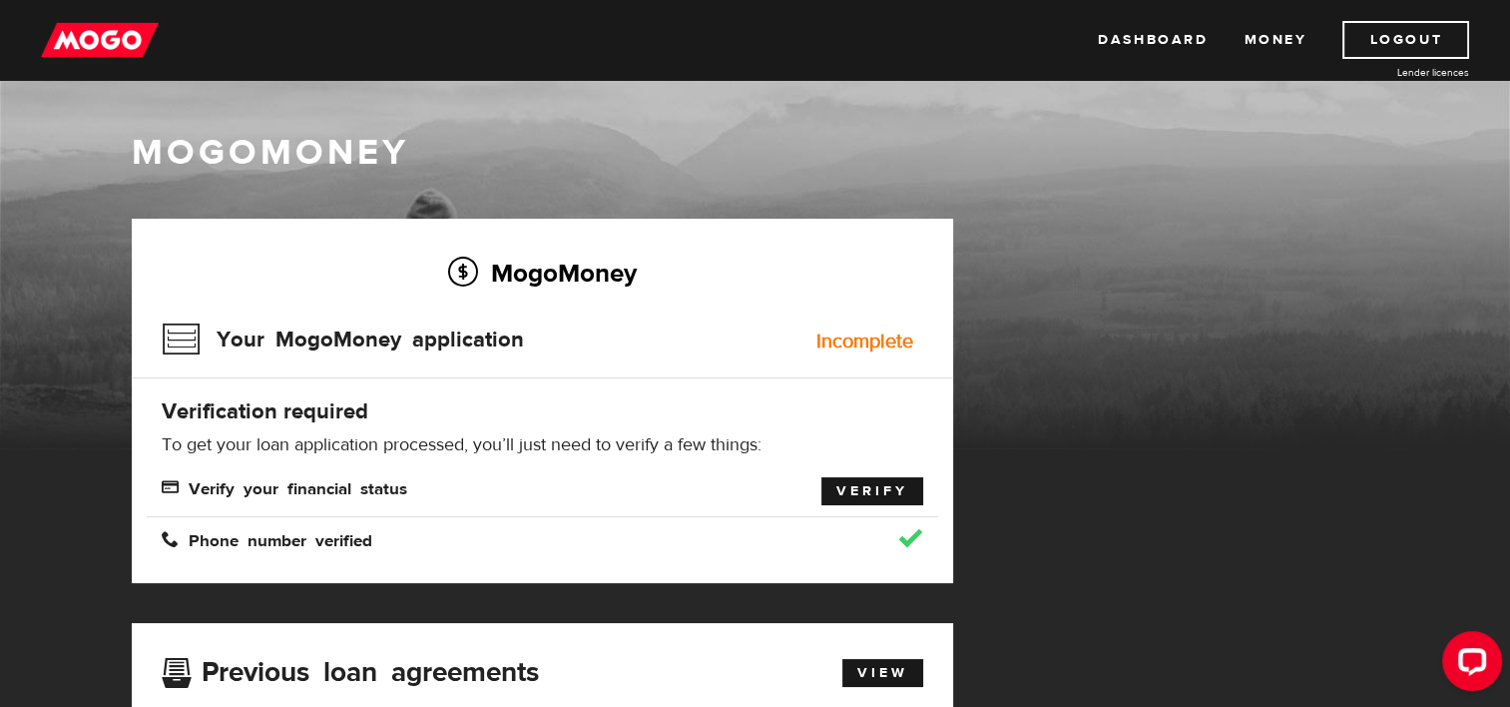
click at [865, 487] on link "Verify" at bounding box center [873, 491] width 102 height 28
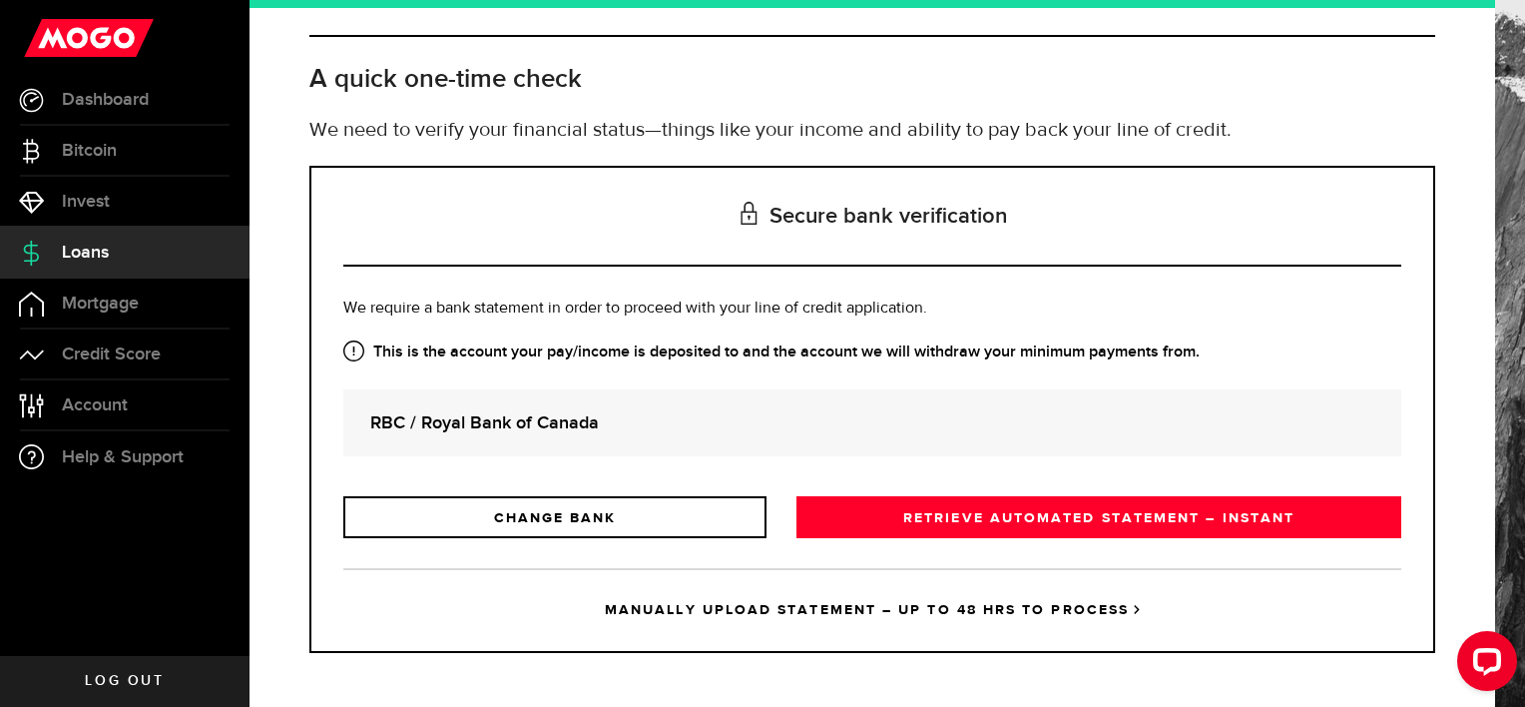
scroll to position [78, 0]
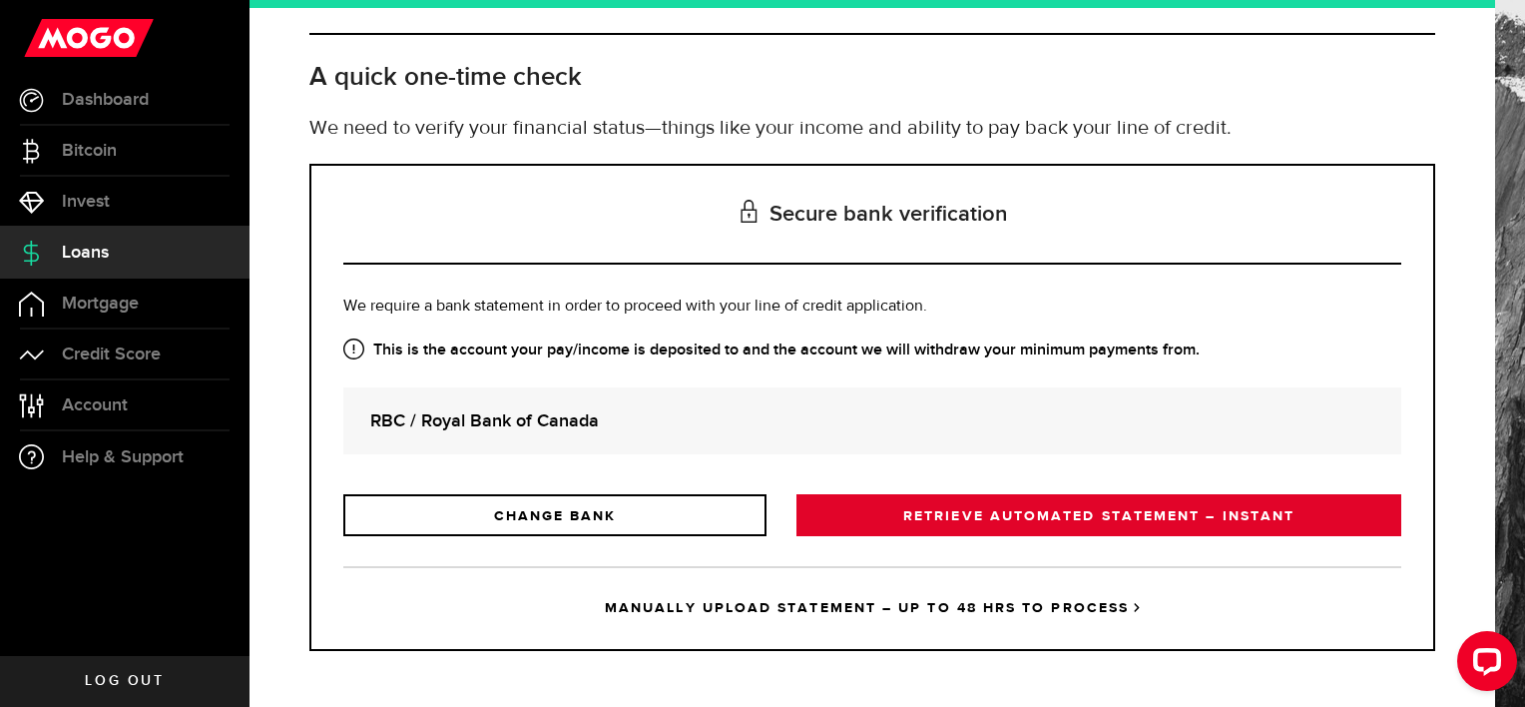
click at [879, 520] on link "RETRIEVE AUTOMATED STATEMENT – INSTANT" at bounding box center [1099, 515] width 605 height 42
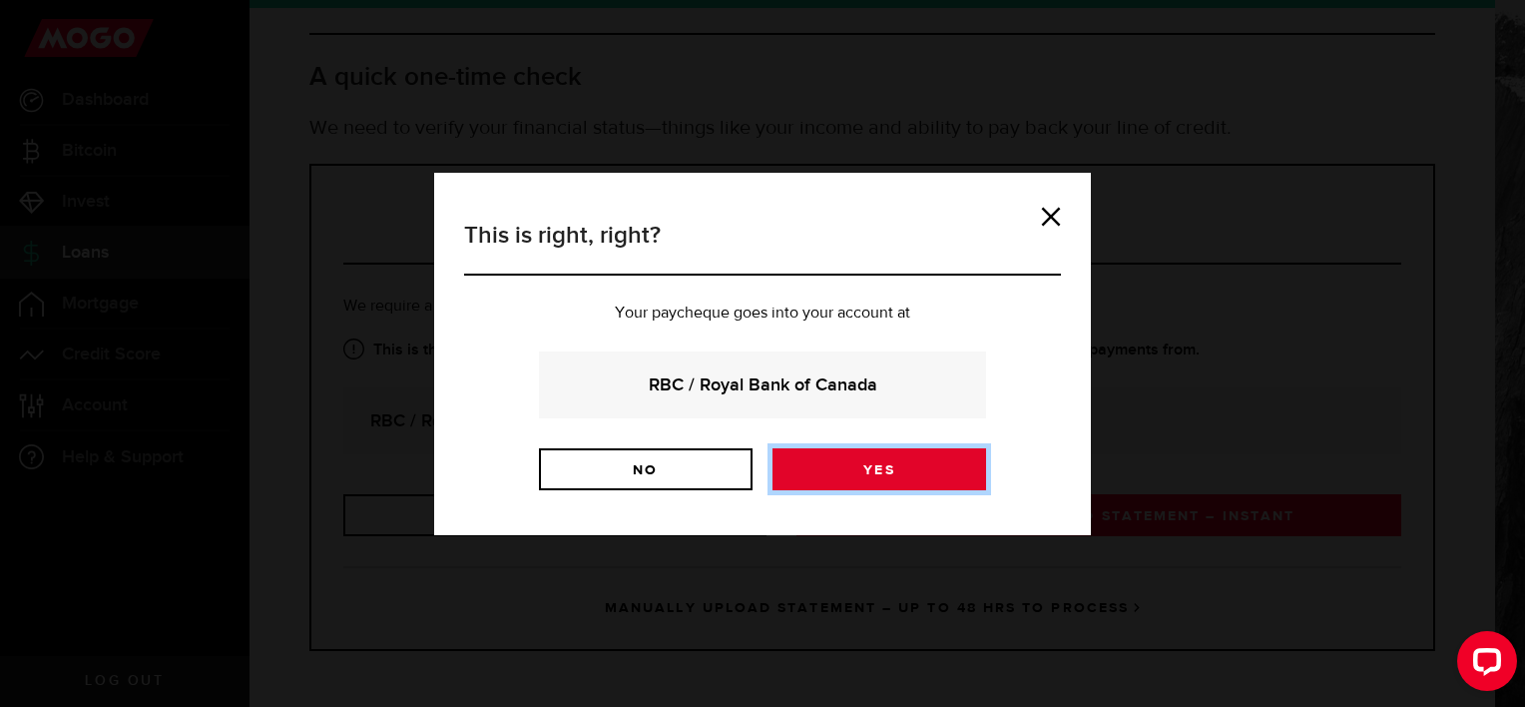
click at [870, 469] on link "Yes" at bounding box center [880, 469] width 214 height 42
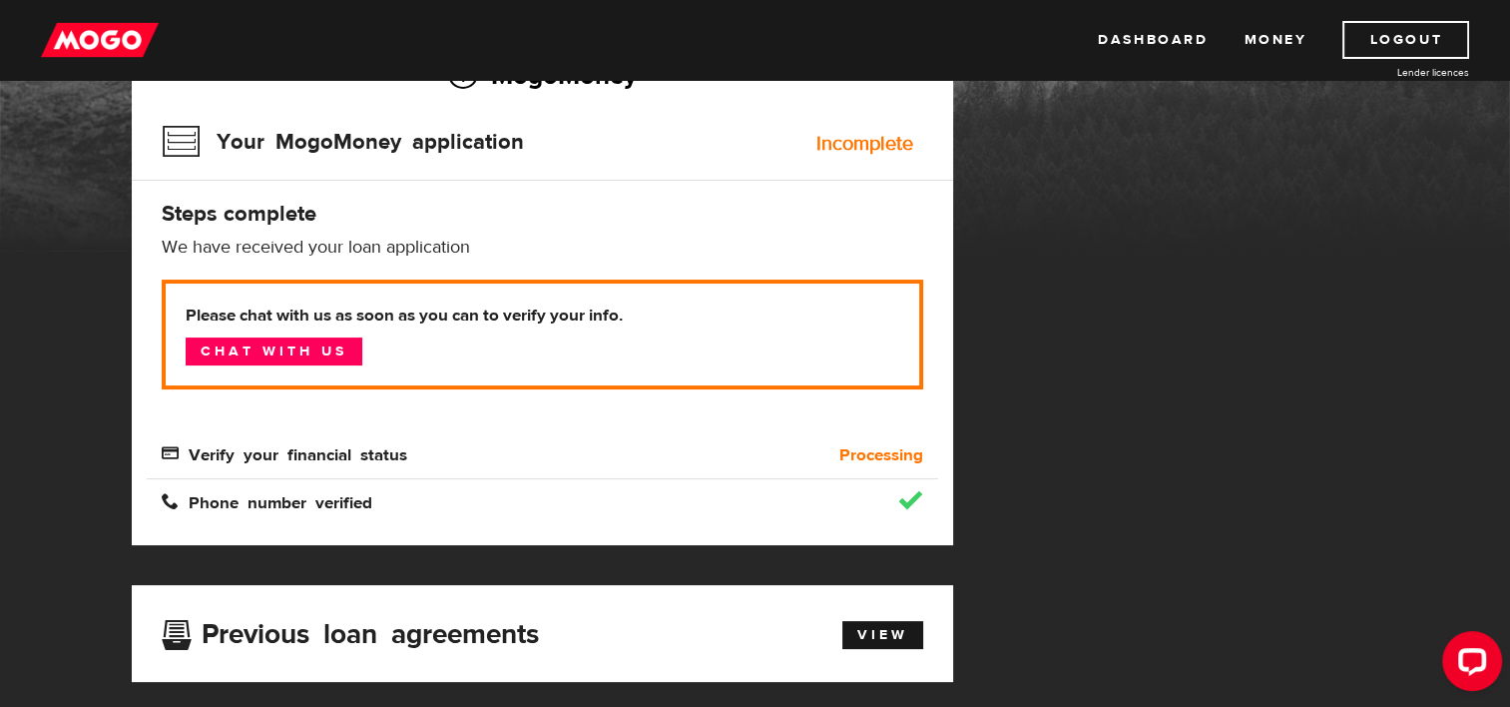
scroll to position [199, 0]
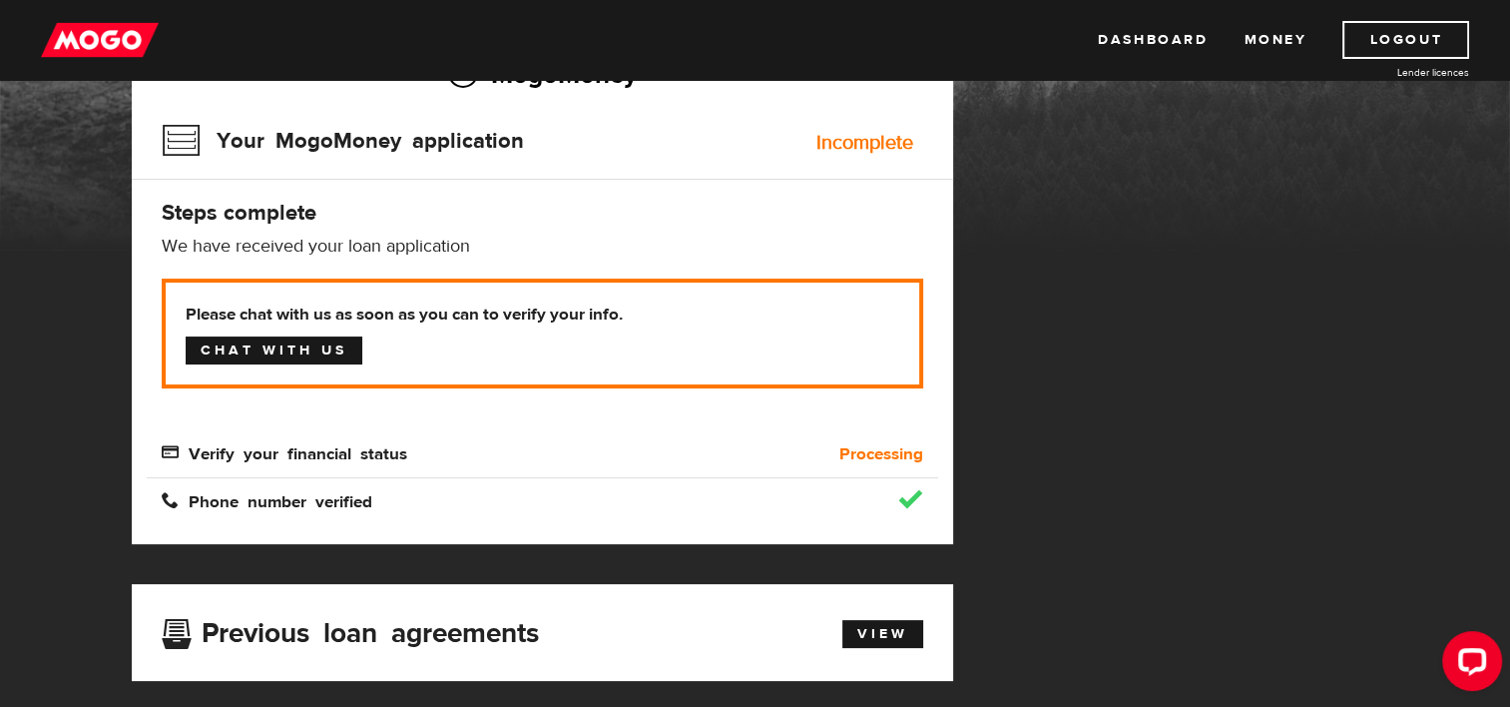
click at [271, 345] on link "Chat with us" at bounding box center [274, 350] width 177 height 28
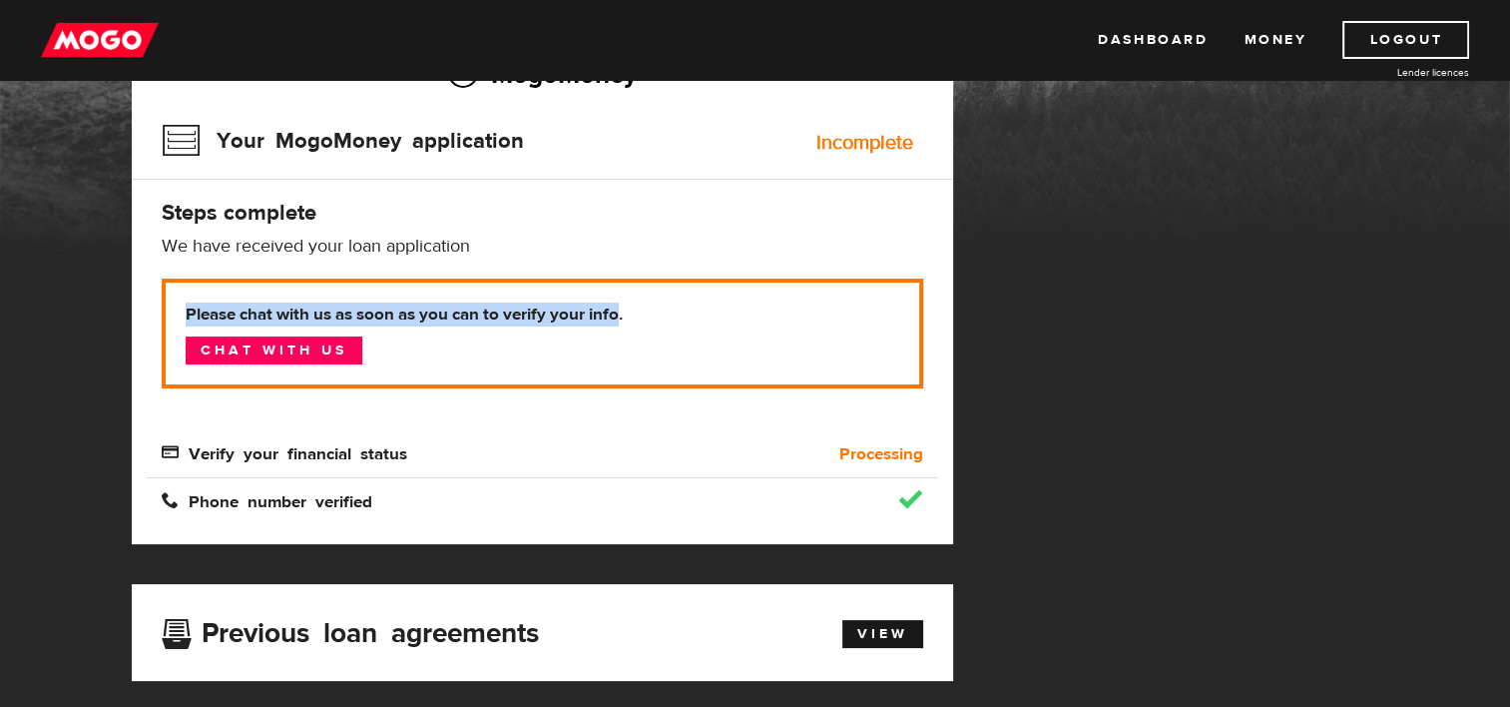
drag, startPoint x: 438, startPoint y: 310, endPoint x: 188, endPoint y: 305, distance: 250.6
click at [188, 305] on b "Please chat with us as soon as you can to verify your info." at bounding box center [543, 314] width 714 height 24
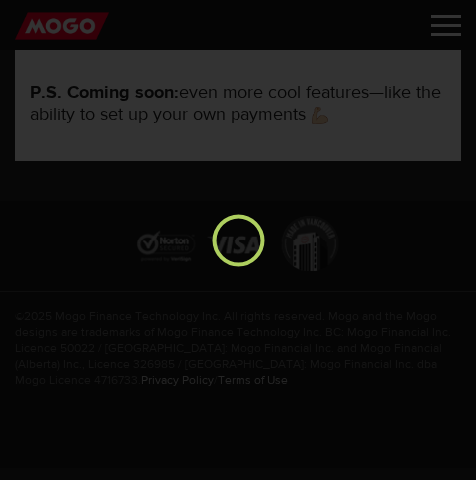
scroll to position [0, 0]
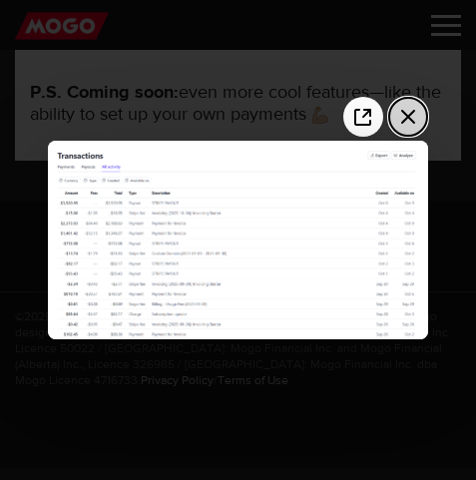
click at [407, 118] on icon "Close the image preview" at bounding box center [408, 117] width 14 height 14
click at [411, 100] on button "Close the image preview" at bounding box center [408, 117] width 40 height 40
